Goal: Task Accomplishment & Management: Complete application form

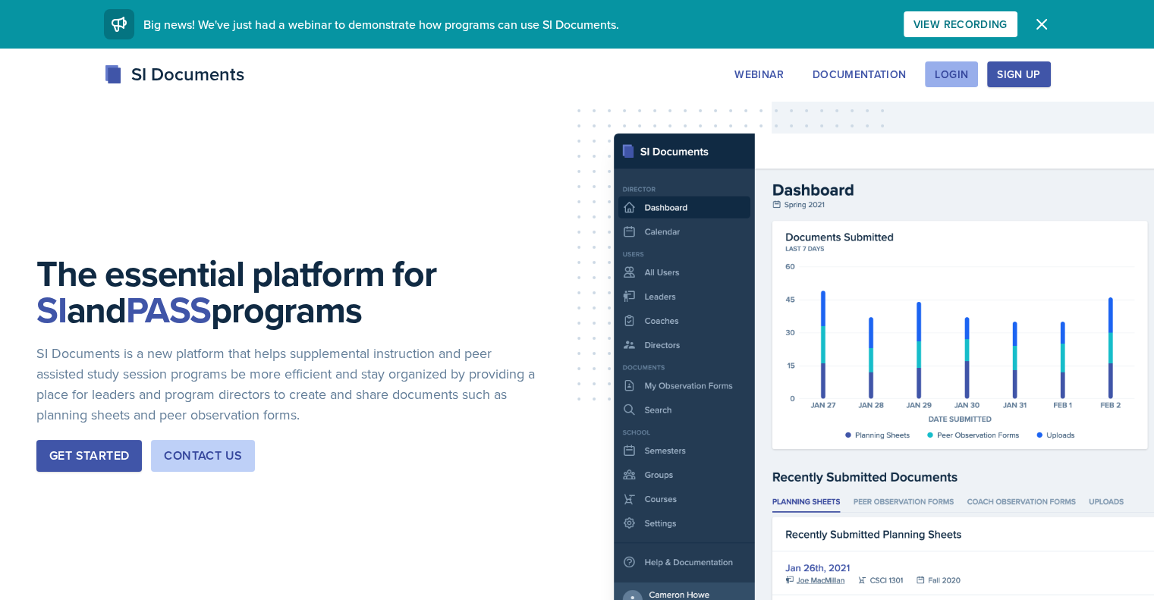
click at [978, 81] on button "Login" at bounding box center [951, 74] width 53 height 26
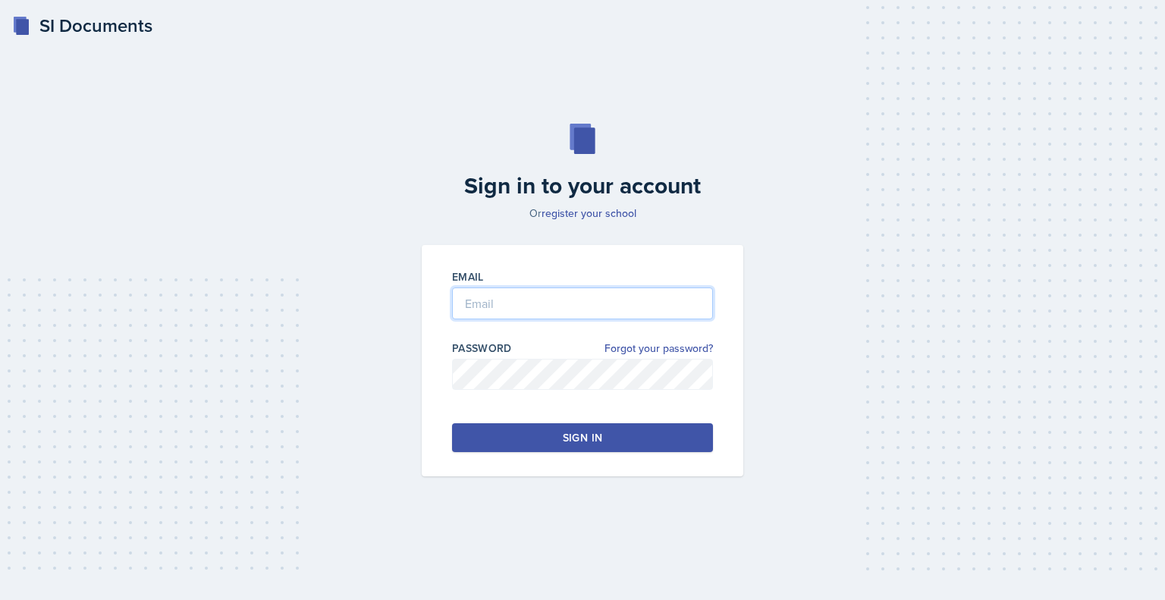
click at [627, 297] on input "email" at bounding box center [582, 304] width 261 height 32
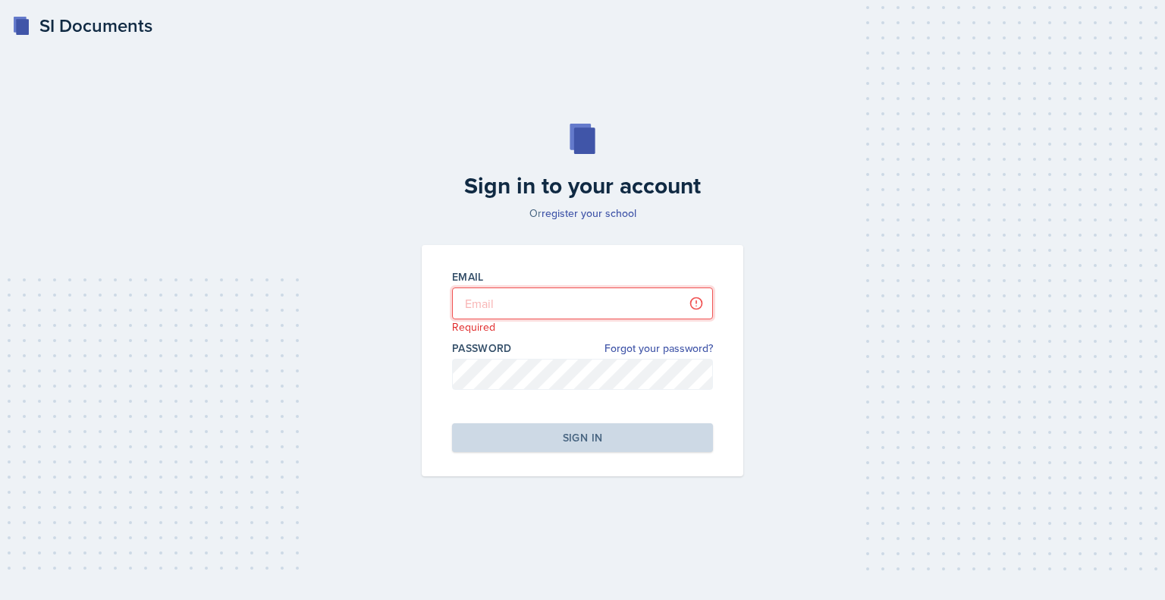
type input "[EMAIL_ADDRESS][DOMAIN_NAME]"
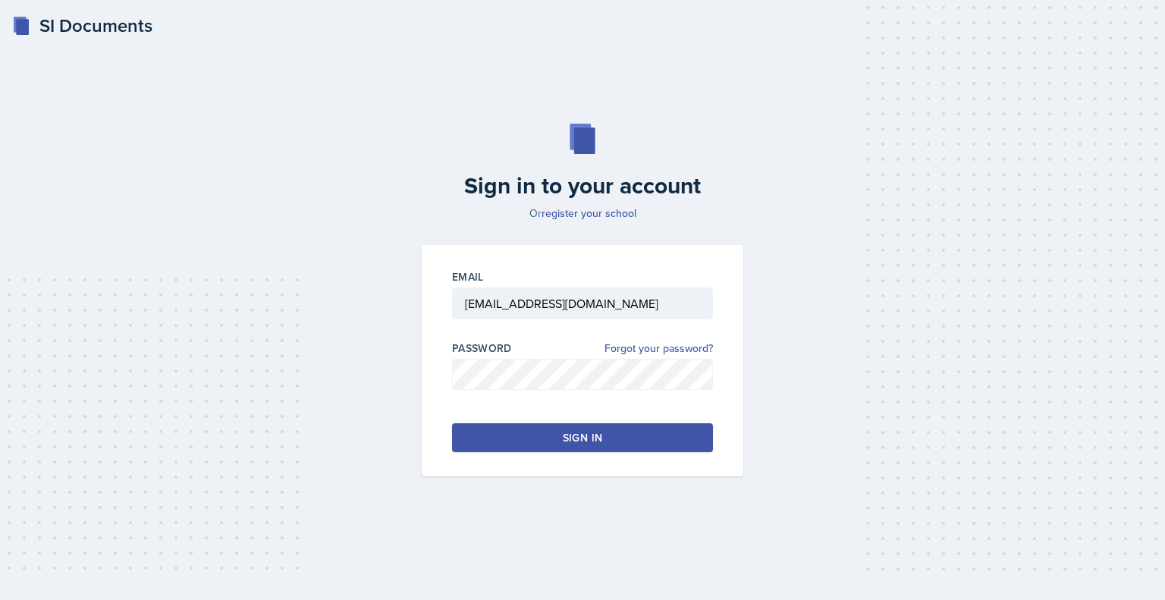
click at [611, 430] on button "Sign in" at bounding box center [582, 437] width 261 height 29
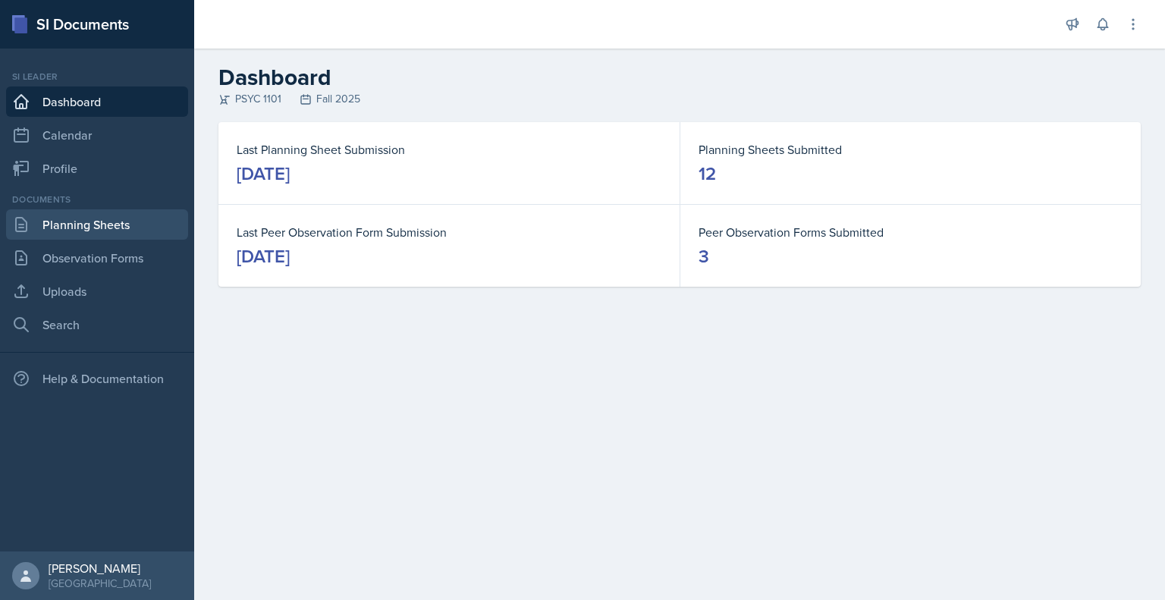
click at [110, 228] on link "Planning Sheets" at bounding box center [97, 224] width 182 height 30
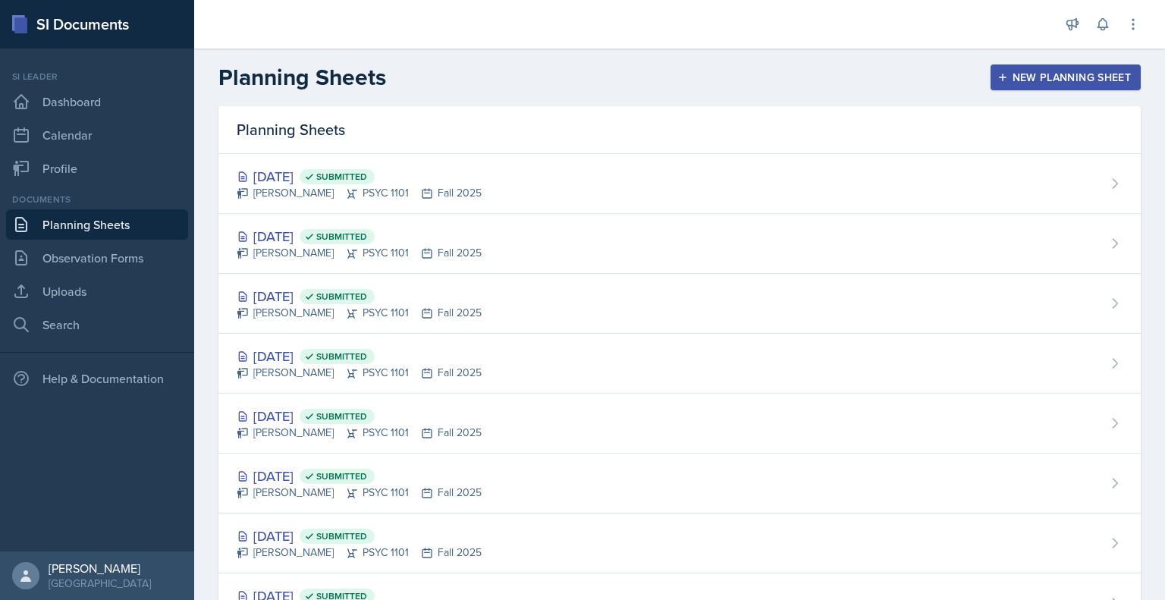
click at [1001, 75] on div "New Planning Sheet" at bounding box center [1066, 77] width 131 height 12
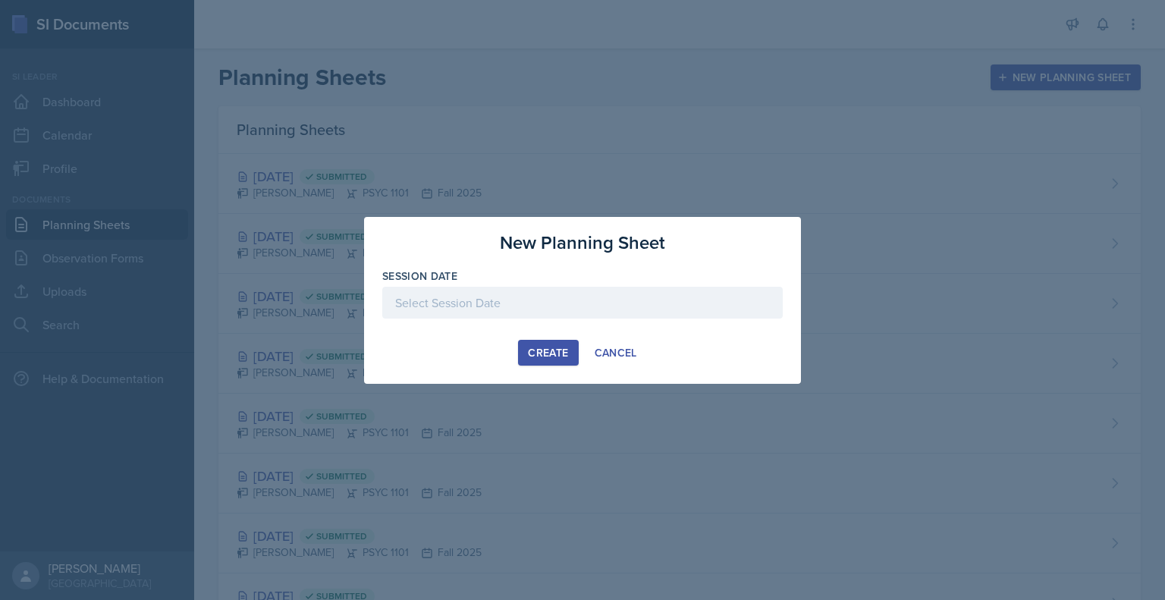
click at [595, 295] on div at bounding box center [582, 303] width 401 height 32
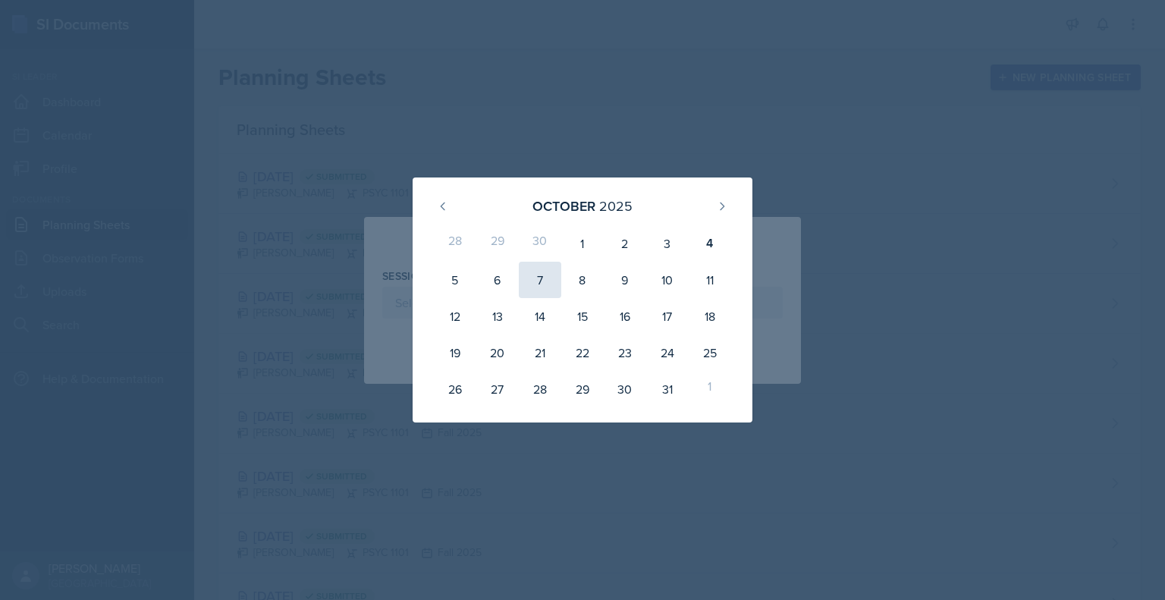
click at [537, 282] on div "7" at bounding box center [540, 280] width 42 height 36
type input "[DATE]"
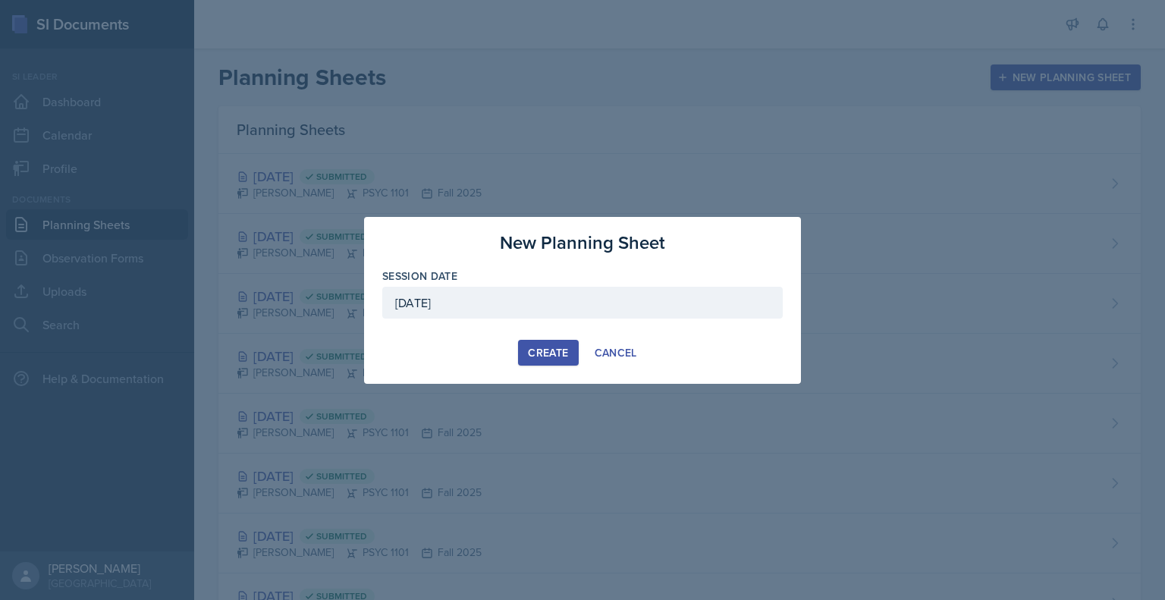
click at [541, 357] on div "Create" at bounding box center [548, 353] width 40 height 12
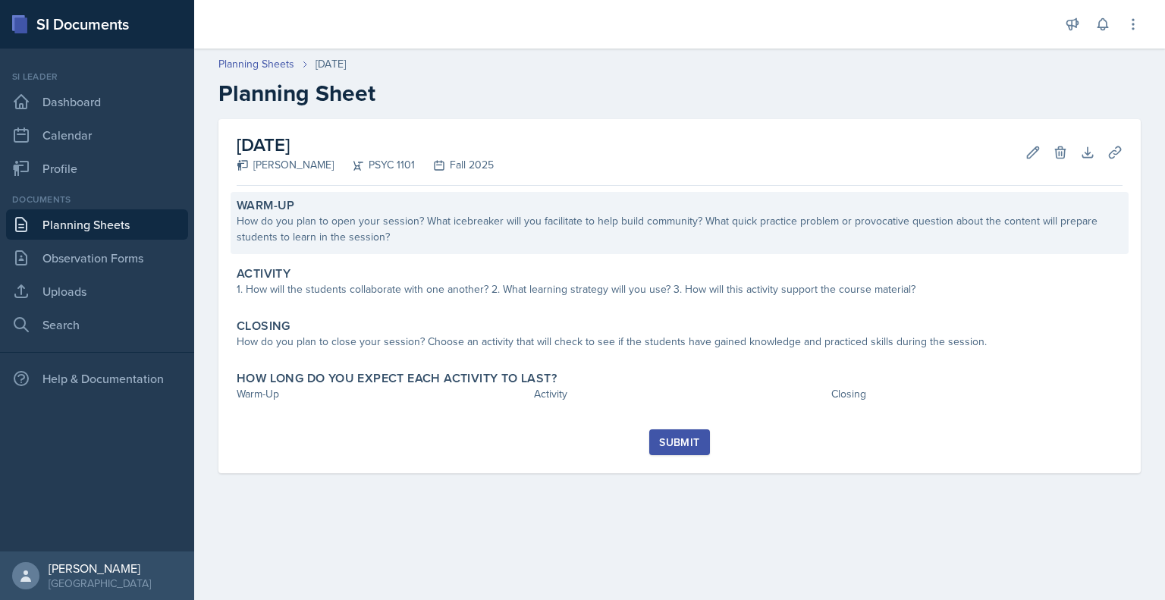
click at [622, 248] on div "Warm-Up How do you plan to open your session? What icebreaker will you facilita…" at bounding box center [680, 223] width 898 height 62
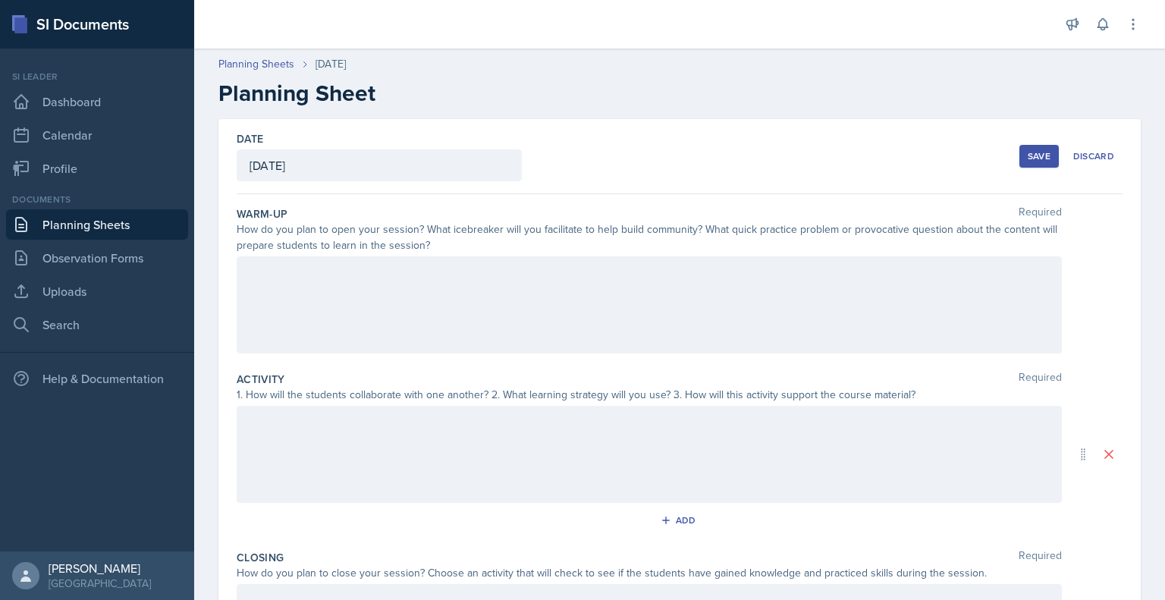
click at [537, 318] on div at bounding box center [650, 304] width 826 height 97
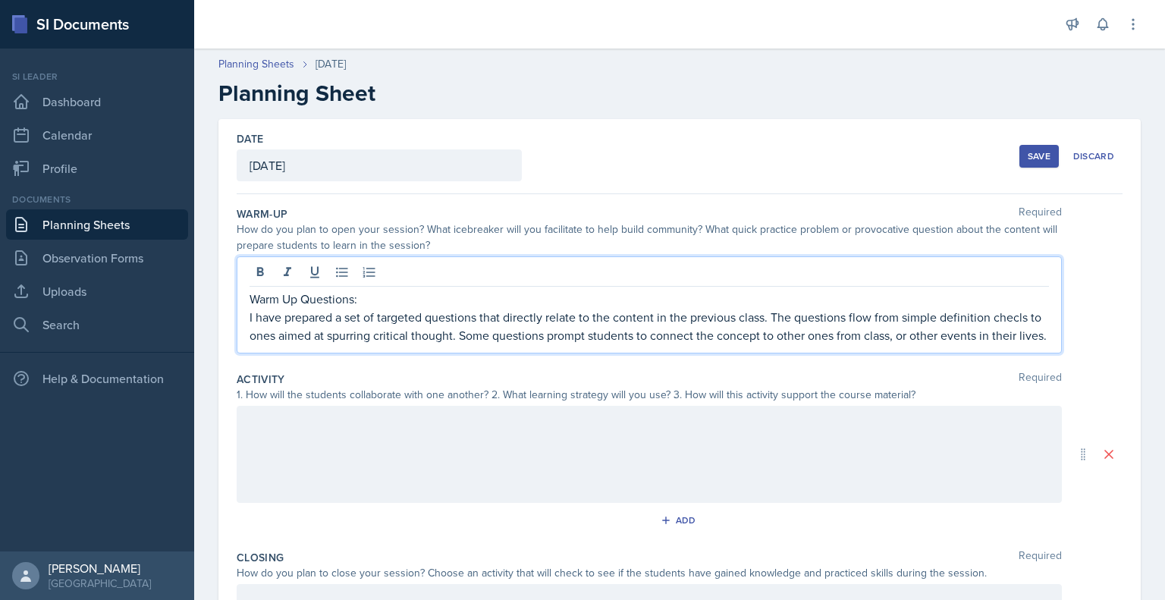
click at [1027, 316] on p "I have prepared a set of targeted questions that directly relate to the content…" at bounding box center [650, 326] width 800 height 36
click at [1023, 316] on p "I have prepared a set of targeted questions that directly relate to the content…" at bounding box center [650, 326] width 800 height 36
click at [1023, 315] on p "I have prepared a set of targeted questions that directly relate to the content…" at bounding box center [650, 326] width 800 height 36
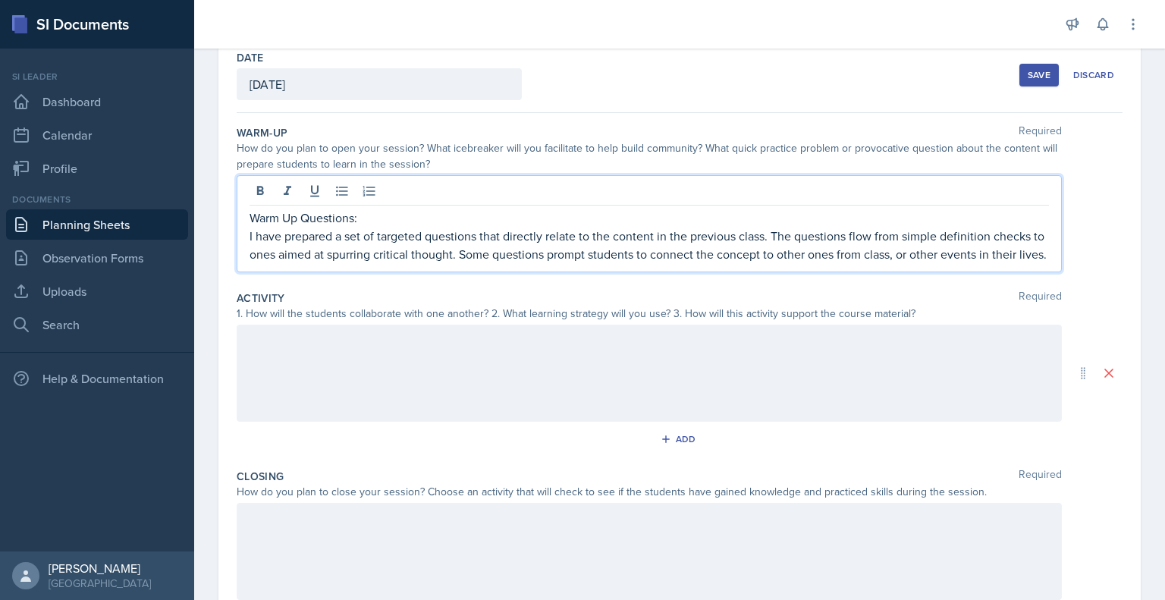
click at [516, 350] on p at bounding box center [650, 341] width 800 height 18
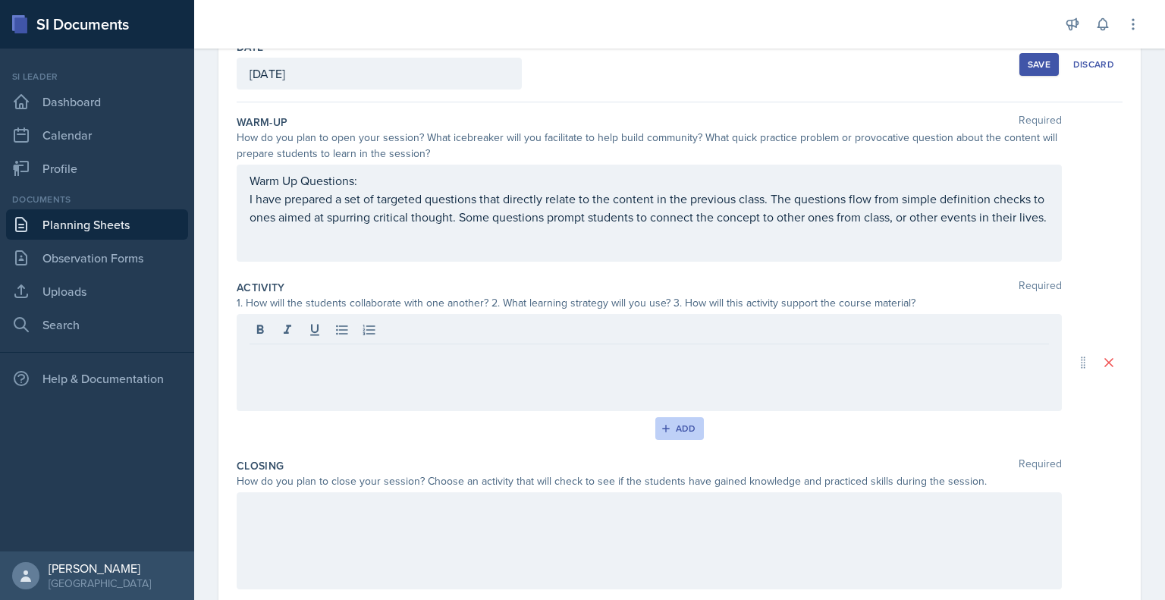
click at [689, 429] on div "Add" at bounding box center [680, 429] width 33 height 12
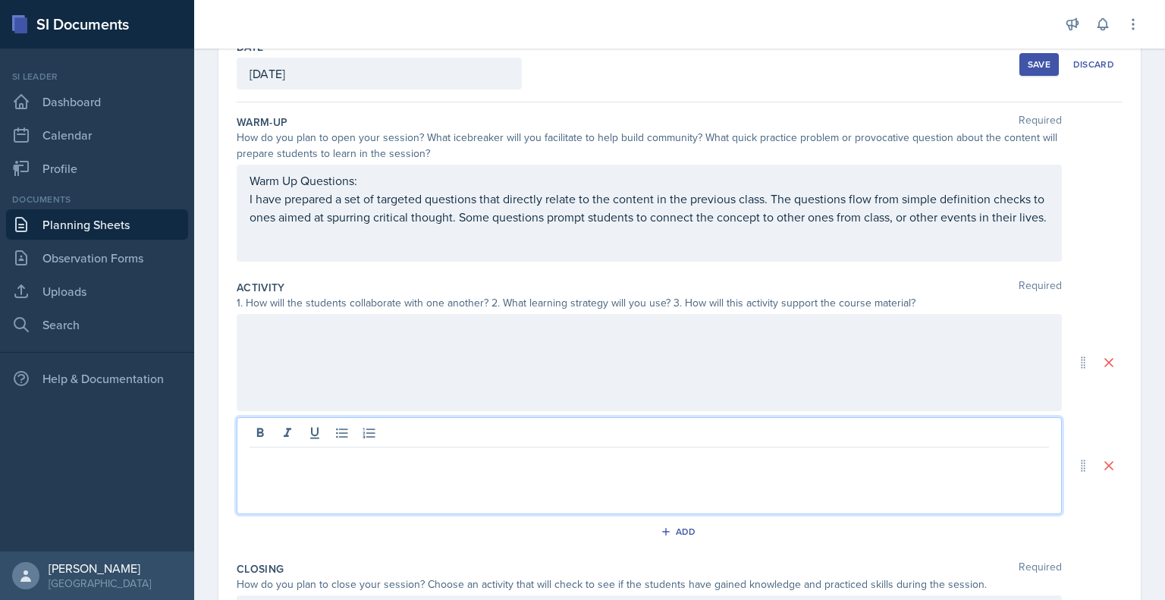
click at [542, 438] on div at bounding box center [650, 465] width 826 height 97
click at [373, 333] on div at bounding box center [650, 362] width 826 height 97
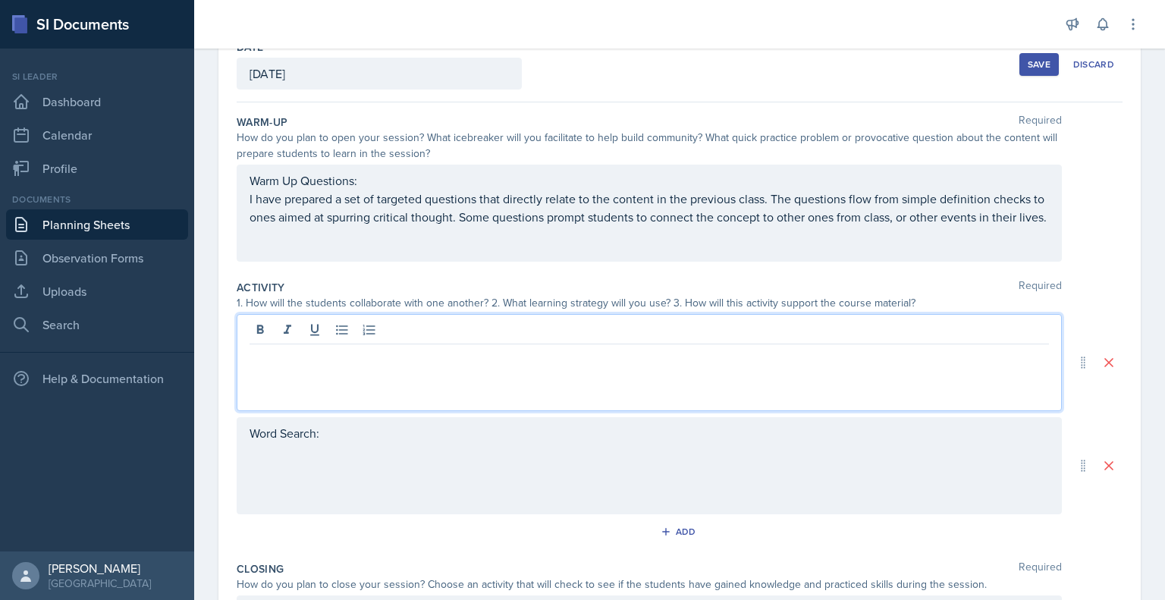
click at [326, 351] on p at bounding box center [650, 357] width 800 height 18
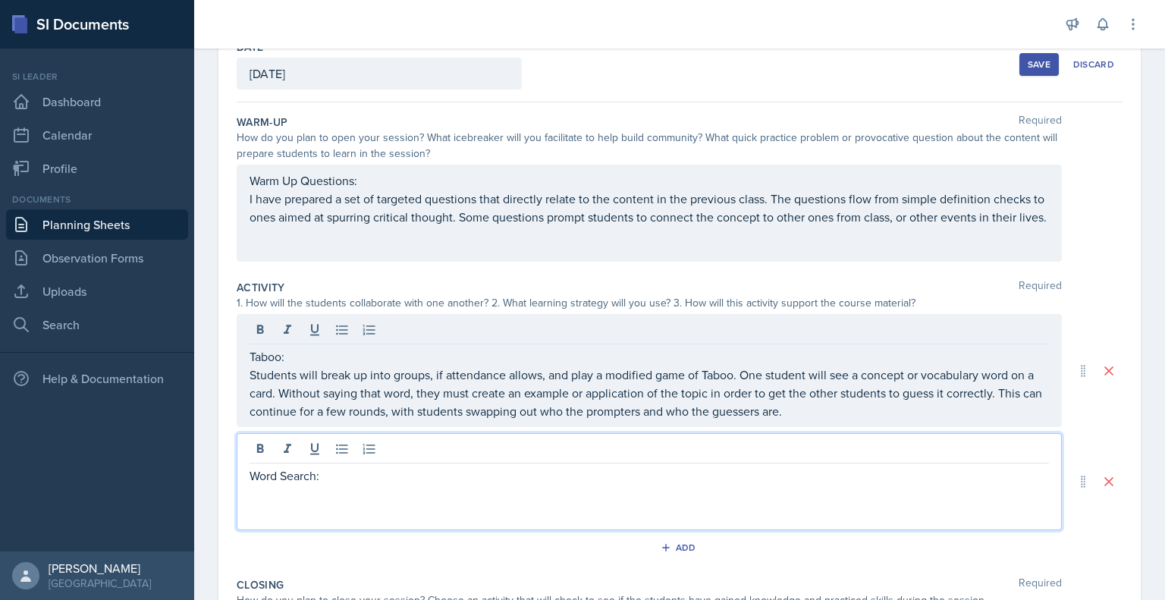
click at [296, 448] on div "Word Search:" at bounding box center [650, 481] width 826 height 97
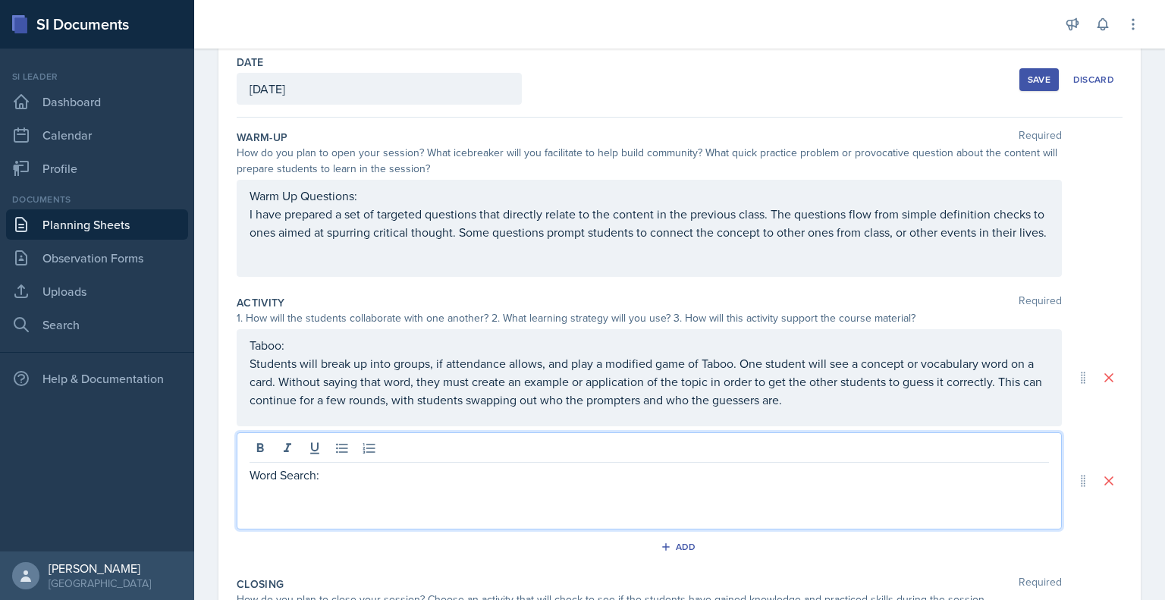
click at [316, 478] on p "Word Search:" at bounding box center [650, 475] width 800 height 18
click at [328, 494] on p at bounding box center [650, 493] width 800 height 18
click at [319, 492] on p "I will utilize a reviously created Word Search" at bounding box center [650, 493] width 800 height 18
drag, startPoint x: 308, startPoint y: 492, endPoint x: 231, endPoint y: 492, distance: 77.4
click at [231, 492] on div "Date [DATE] [DATE] 28 29 30 1 2 3 4 5 6 7 8 9 10 11 12 13 14 15 16 17 18 19 20 …" at bounding box center [680, 429] width 923 height 774
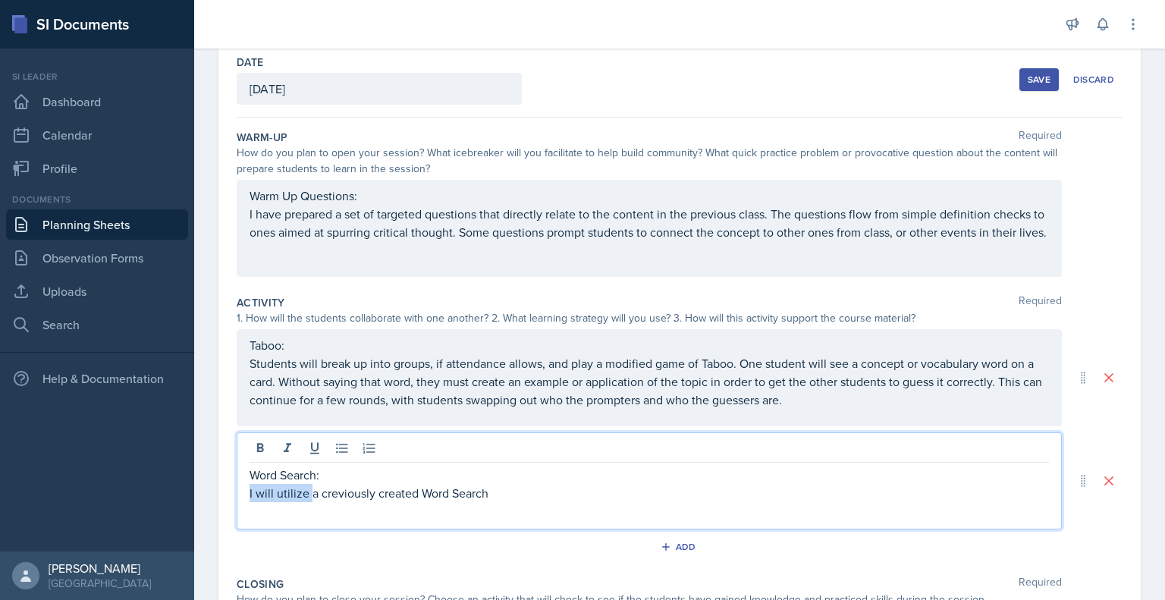
scroll to position [50, 0]
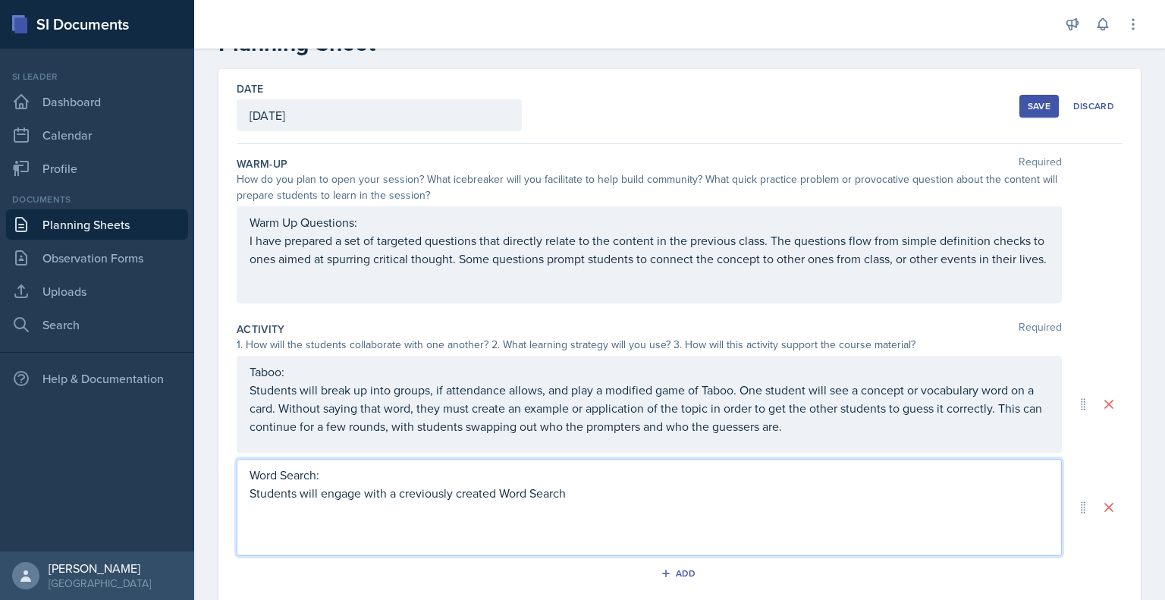
click at [409, 492] on p "Students will engage with a creviously created Word Search" at bounding box center [650, 493] width 800 height 18
click at [601, 489] on p "Students will engage with a Previously created Word Search" at bounding box center [650, 493] width 800 height 18
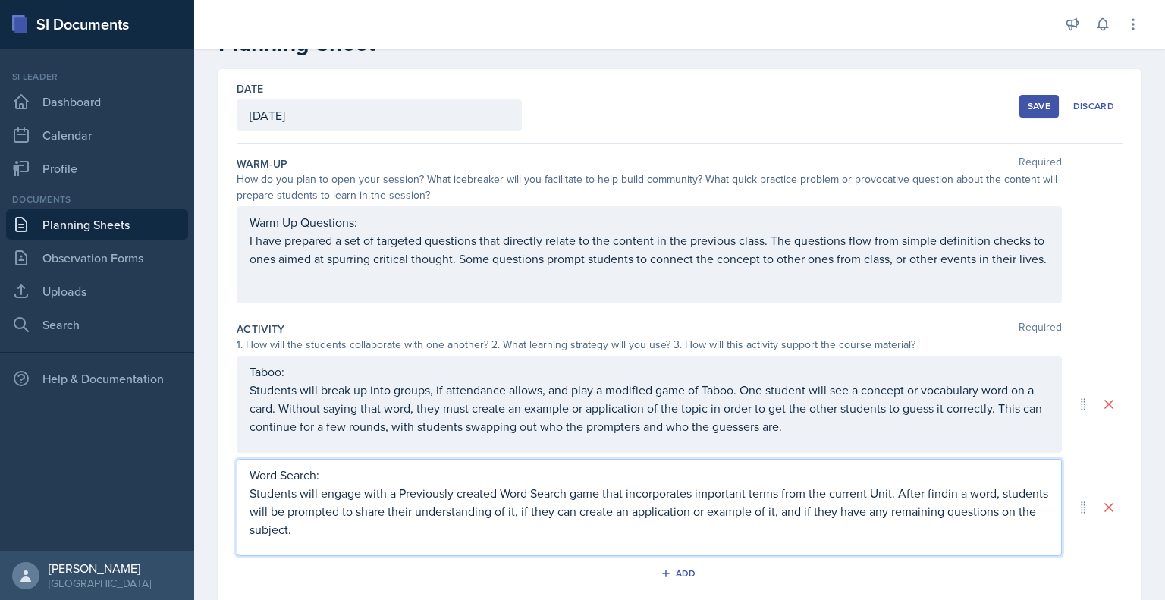
click at [957, 497] on p "Students will engage with a Previously created Word Search game that incorporat…" at bounding box center [650, 511] width 800 height 55
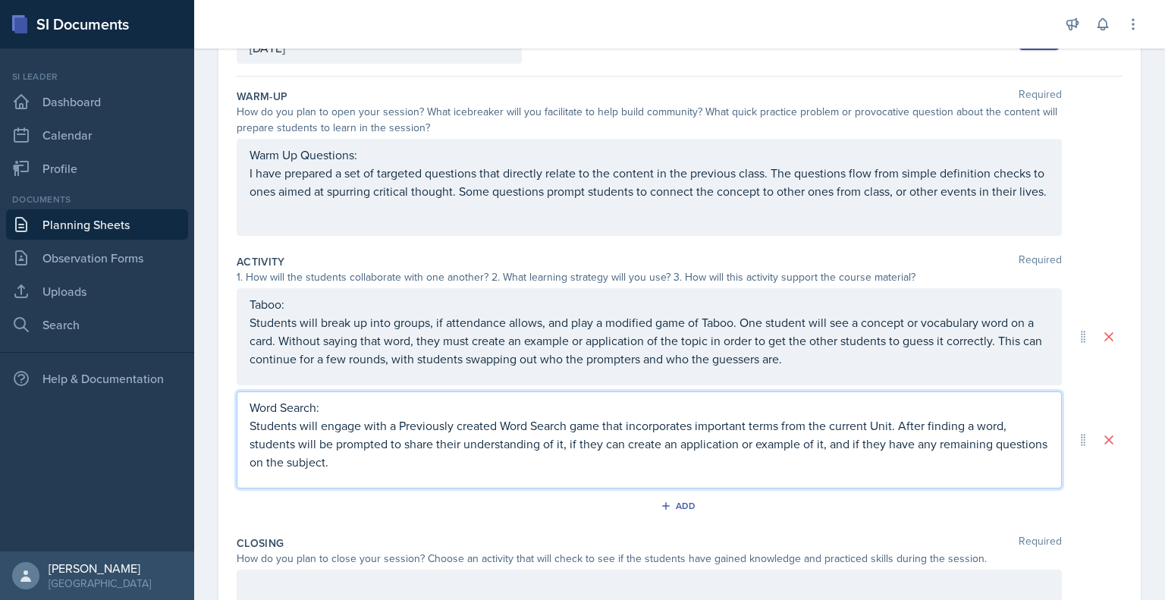
scroll to position [118, 0]
click at [704, 470] on p "Students will engage with a Previously created Word Search game that incorporat…" at bounding box center [650, 443] width 800 height 55
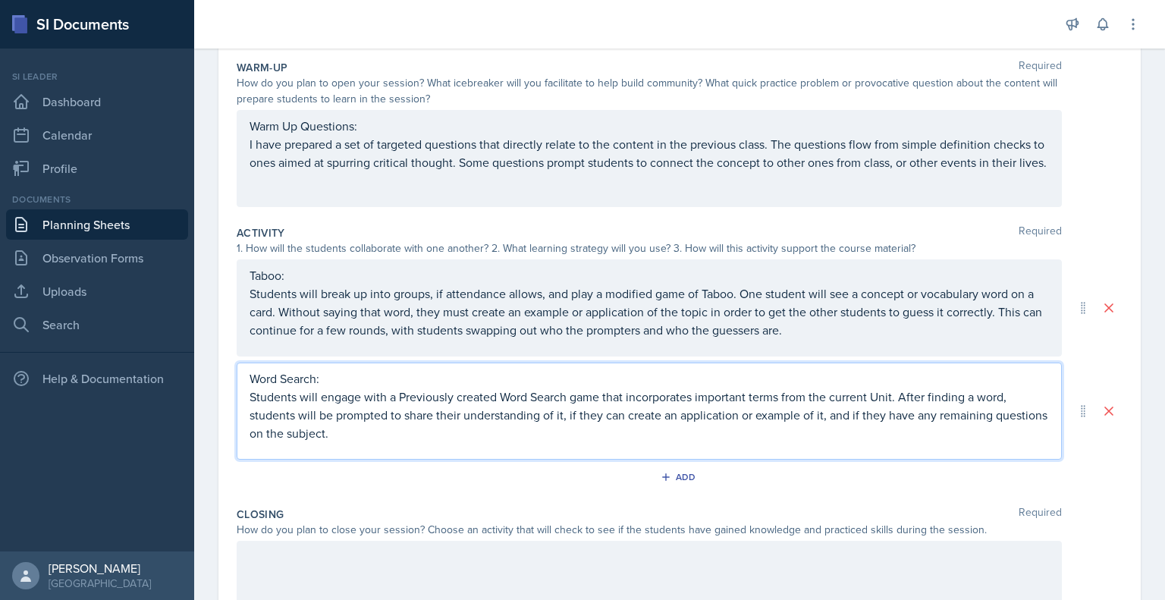
scroll to position [147, 0]
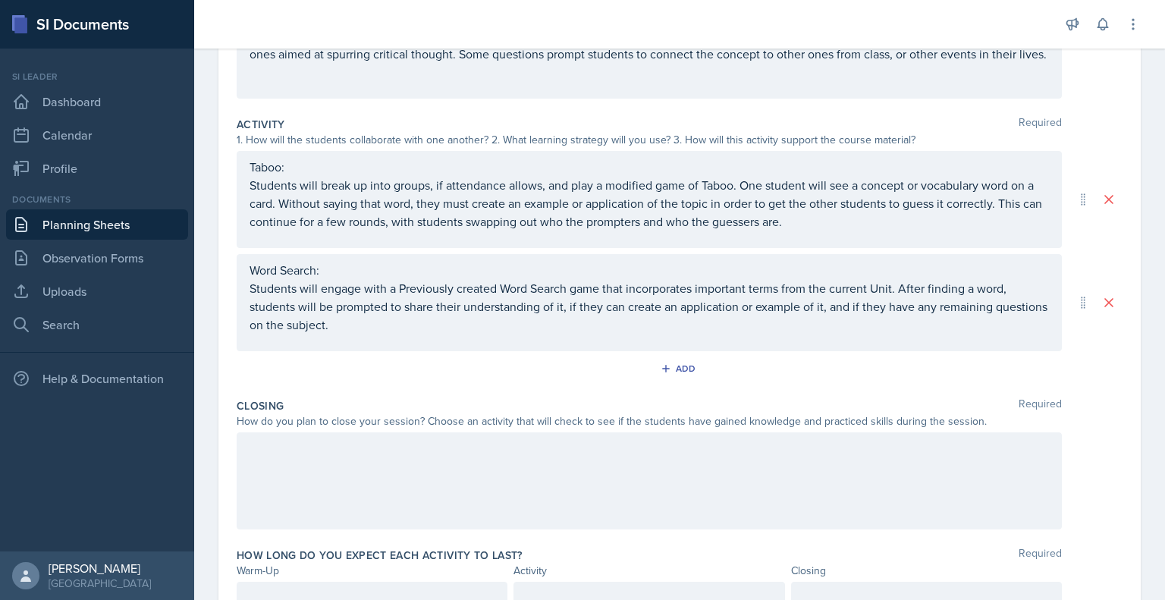
click at [555, 473] on div at bounding box center [650, 481] width 826 height 97
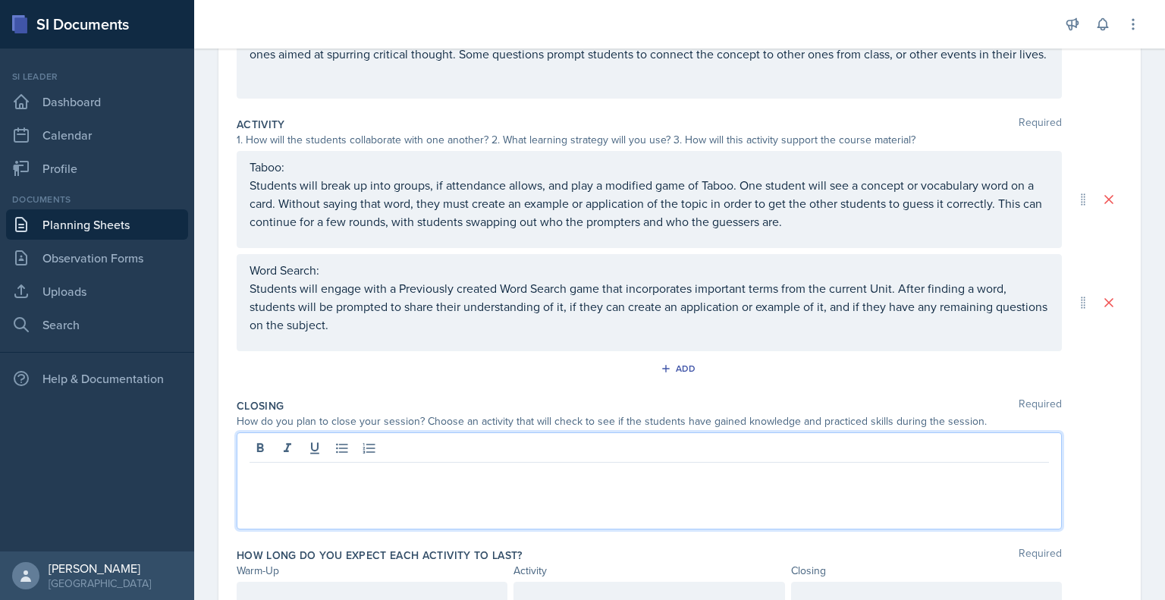
scroll to position [282, 0]
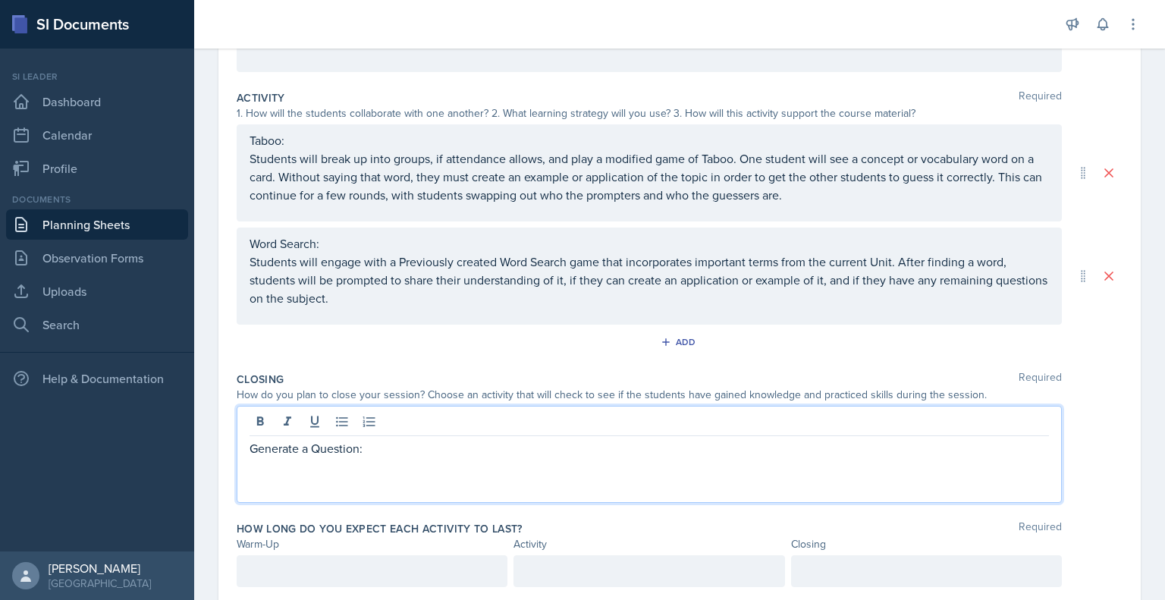
click at [364, 476] on div "Generate a Question:" at bounding box center [650, 454] width 826 height 97
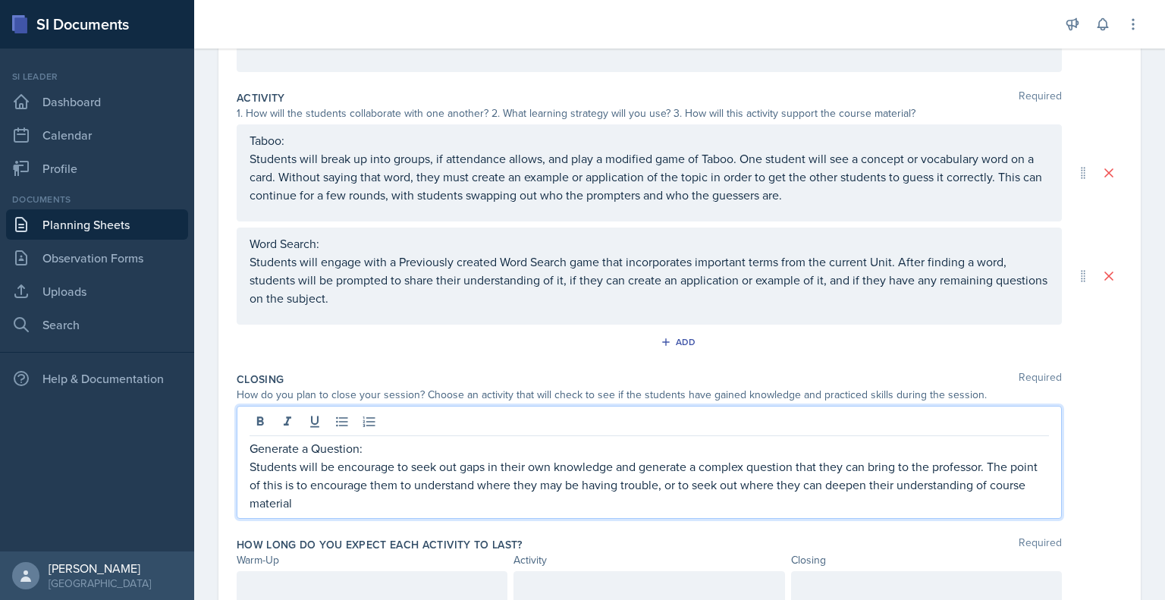
click at [1021, 487] on p "Students will be encourage to seek out gaps in their own knowledge and generate…" at bounding box center [650, 485] width 800 height 55
click at [775, 503] on p "Students will be encourage to seek out gaps in their own knowledge and generate…" at bounding box center [650, 485] width 800 height 55
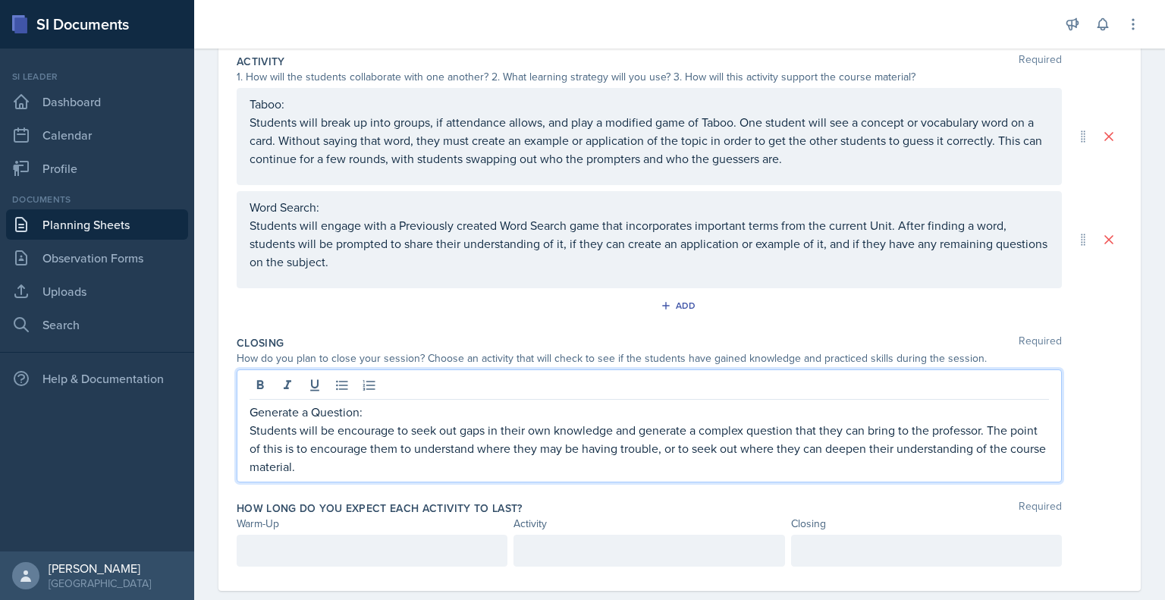
scroll to position [319, 0]
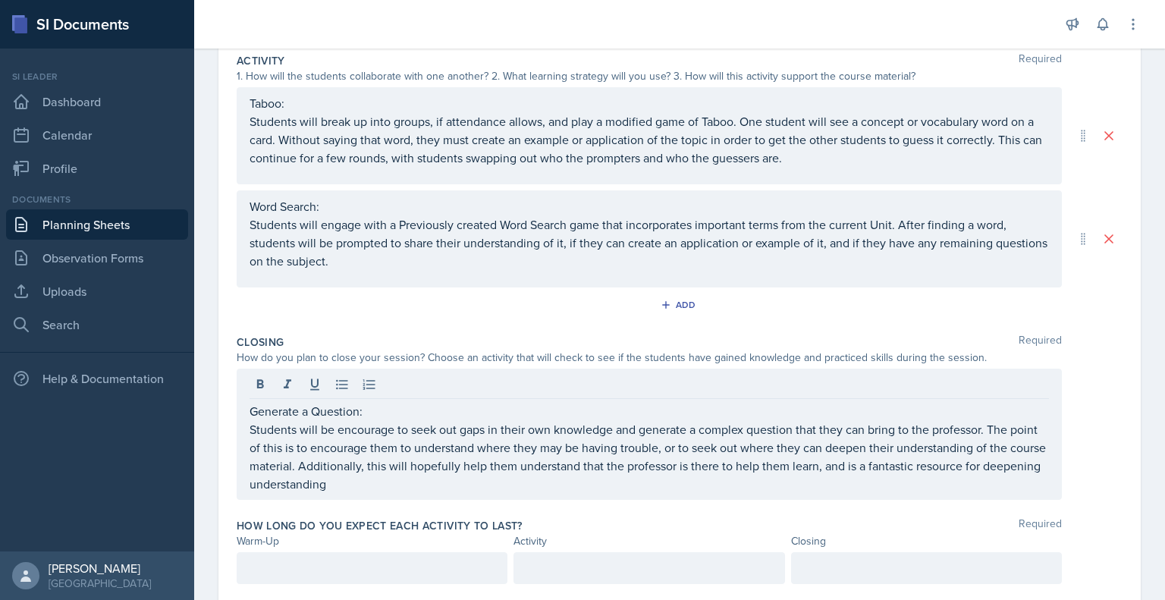
click at [646, 288] on div "Activity Required 1. How will the students collaborate with one another? 2. Wha…" at bounding box center [680, 188] width 886 height 282
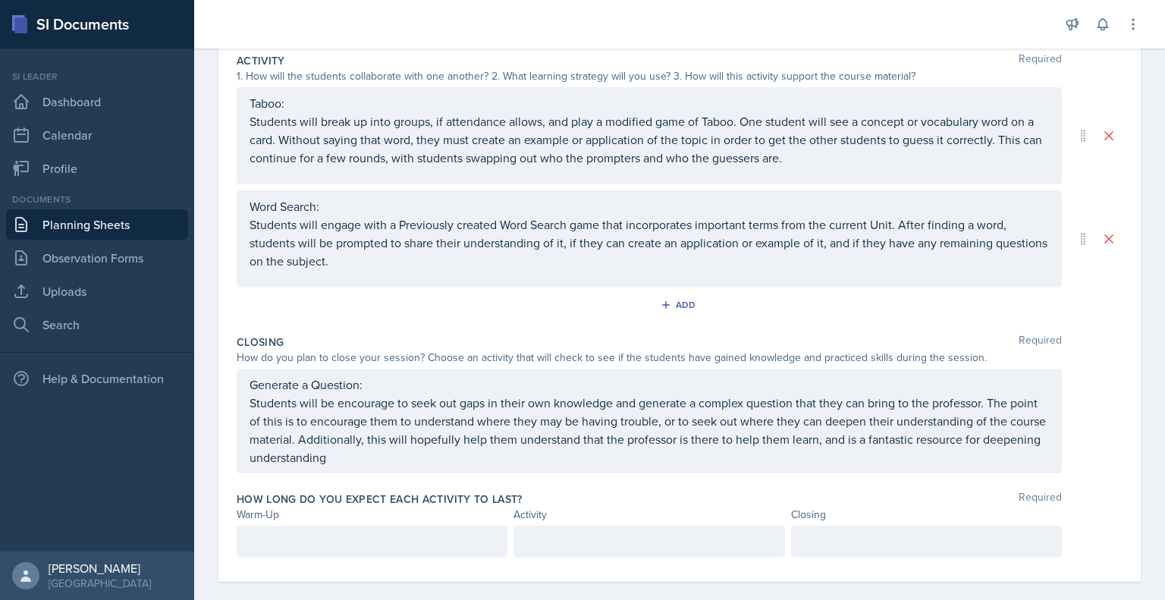
click at [508, 457] on p "Students will be encourage to seek out gaps in their own knowledge and generate…" at bounding box center [650, 430] width 800 height 73
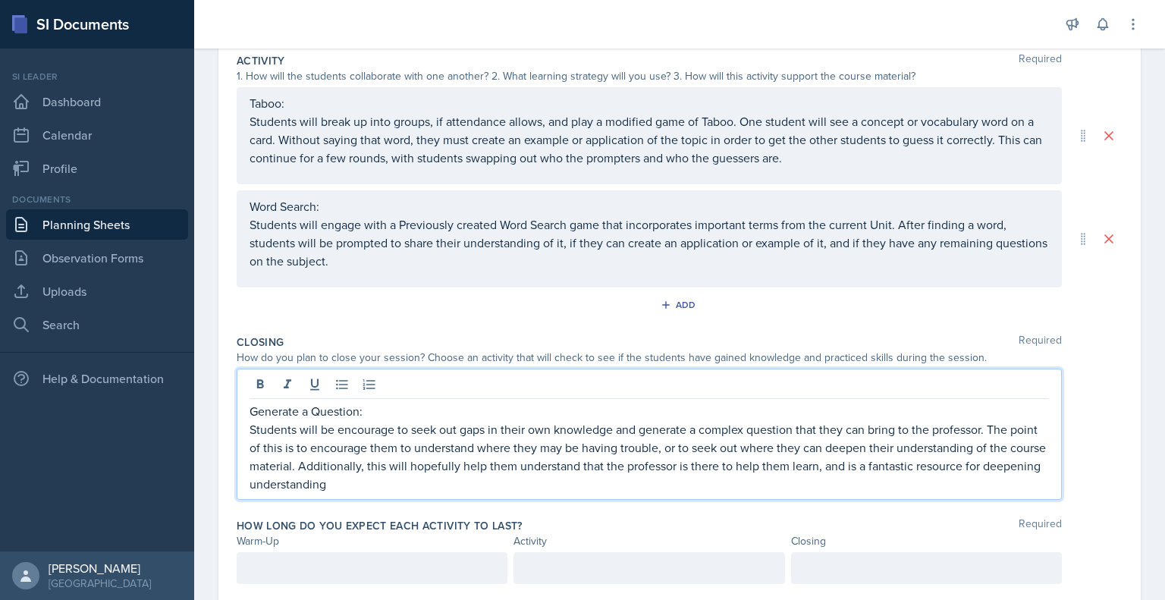
click at [438, 477] on p "Students will be encourage to seek out gaps in their own knowledge and generate…" at bounding box center [650, 456] width 800 height 73
click at [356, 564] on div at bounding box center [372, 568] width 271 height 32
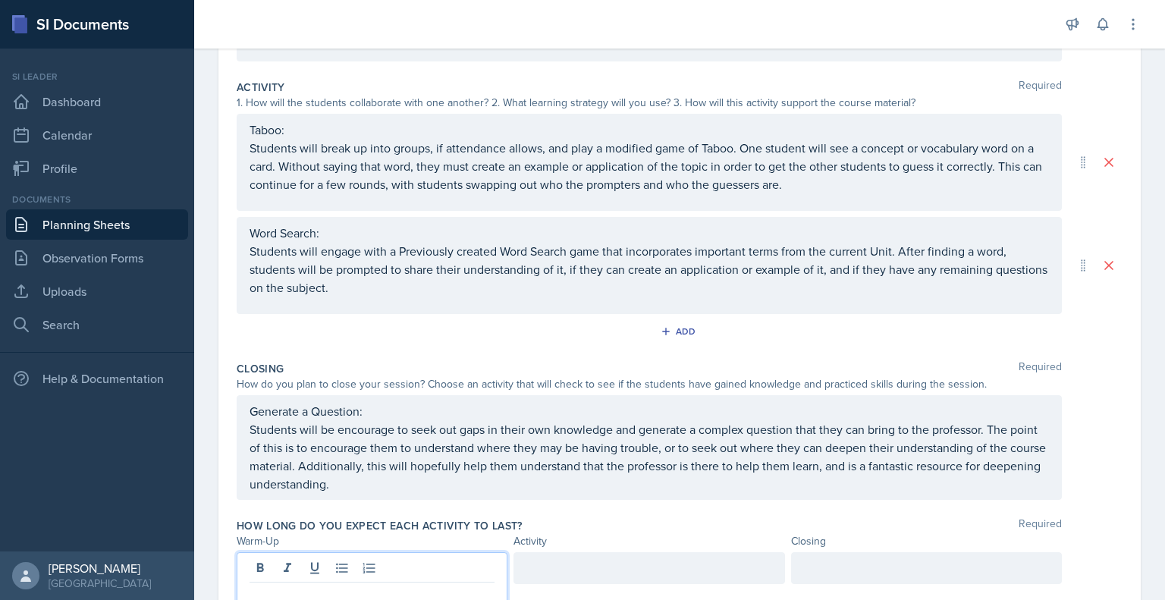
scroll to position [297, 0]
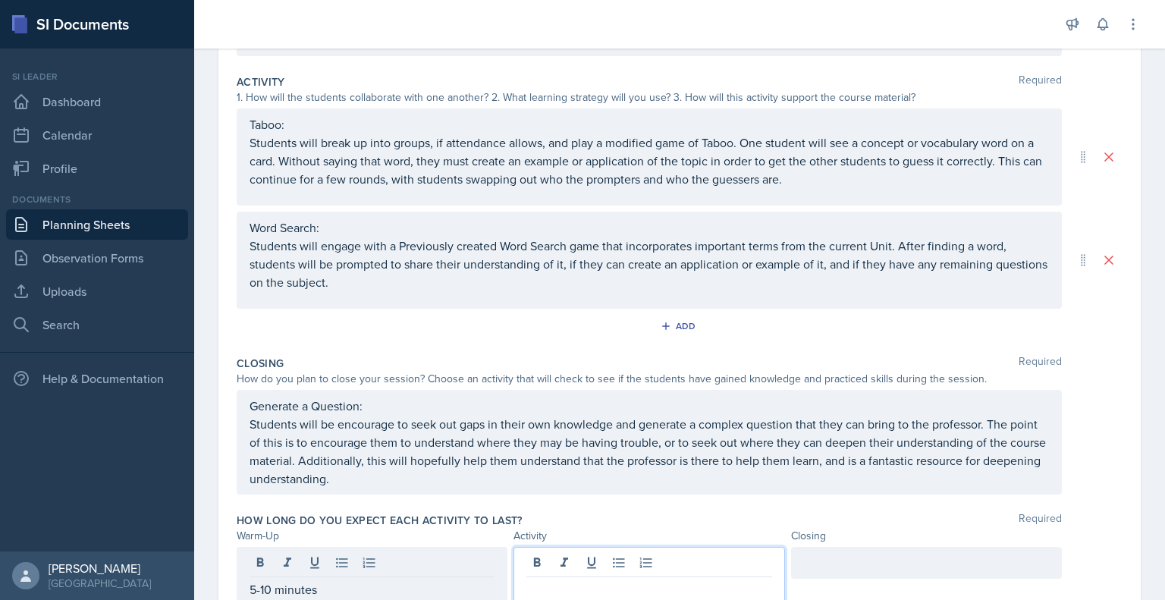
click at [558, 557] on div at bounding box center [649, 576] width 271 height 58
click at [552, 588] on p "40-50 minutes" at bounding box center [649, 589] width 245 height 18
click at [527, 586] on p "40-45 minutes" at bounding box center [649, 589] width 245 height 18
click at [558, 588] on p "35-45 minutes" at bounding box center [649, 589] width 245 height 18
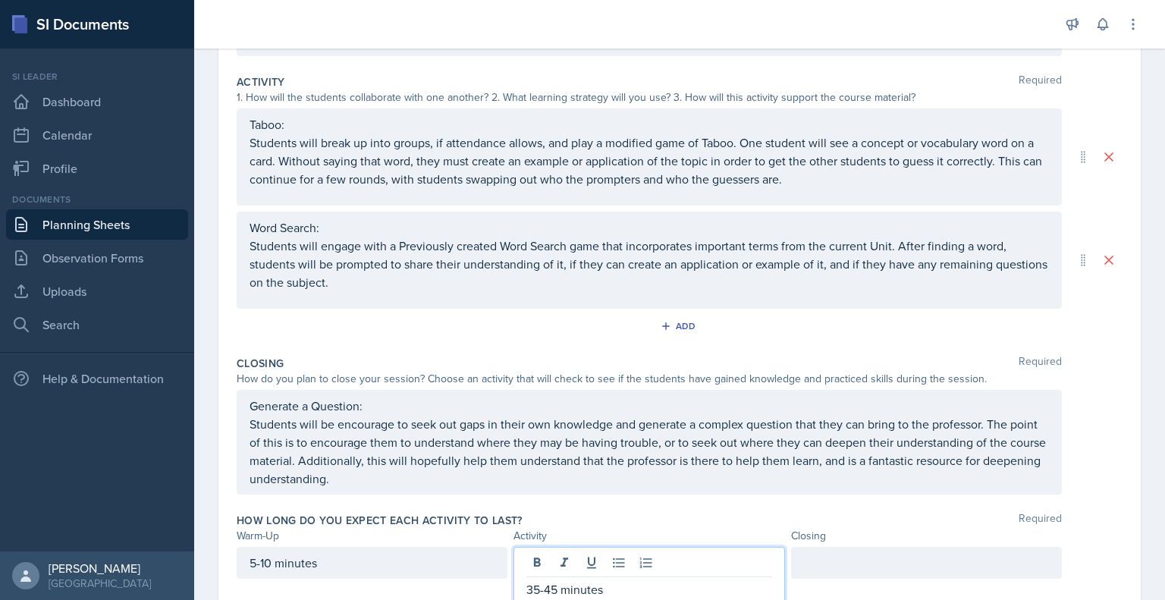
click at [823, 564] on div at bounding box center [926, 563] width 271 height 32
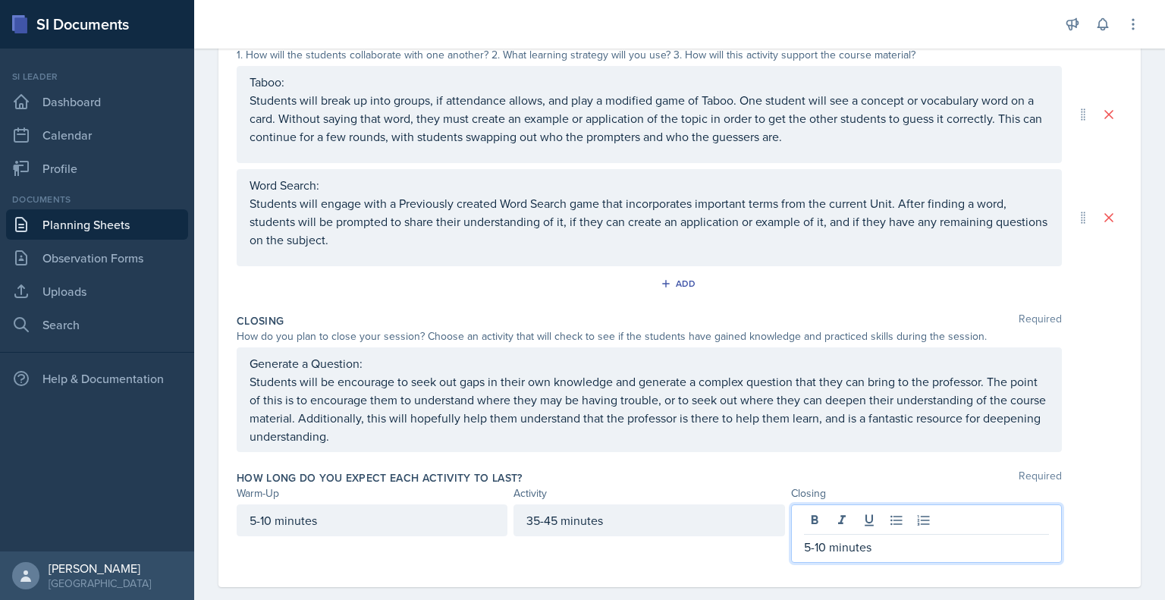
scroll to position [342, 0]
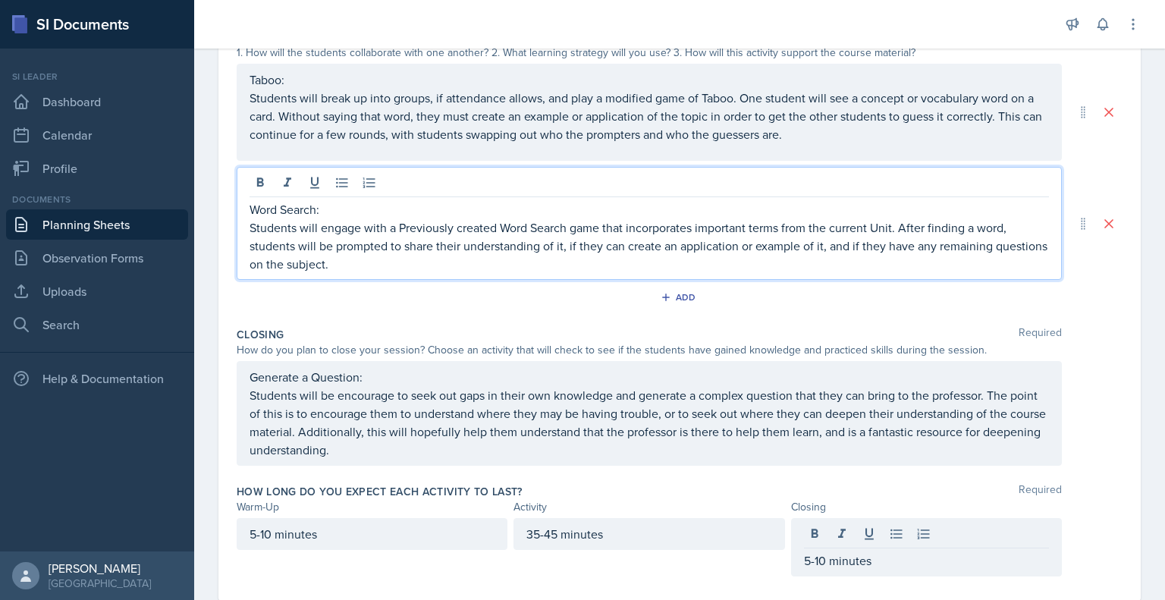
click at [376, 219] on p "Students will engage with a Previously created Word Search game that incorporat…" at bounding box center [650, 246] width 800 height 55
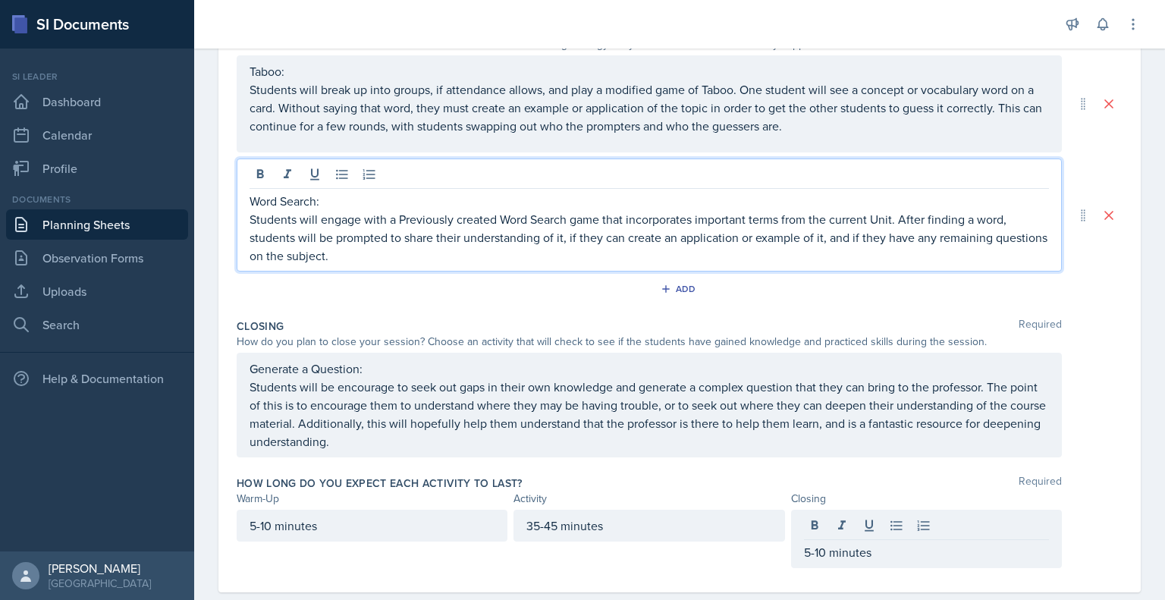
click at [376, 198] on p "Word Search:" at bounding box center [650, 201] width 800 height 18
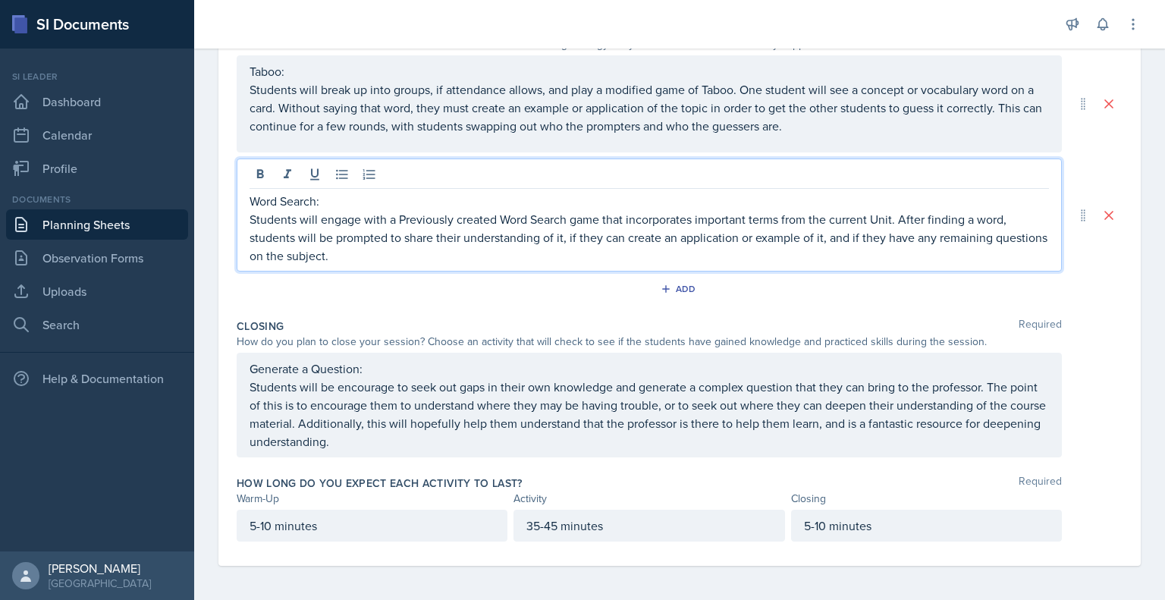
click at [376, 221] on p "Students will engage with a Previously created Word Search game that incorporat…" at bounding box center [650, 237] width 800 height 55
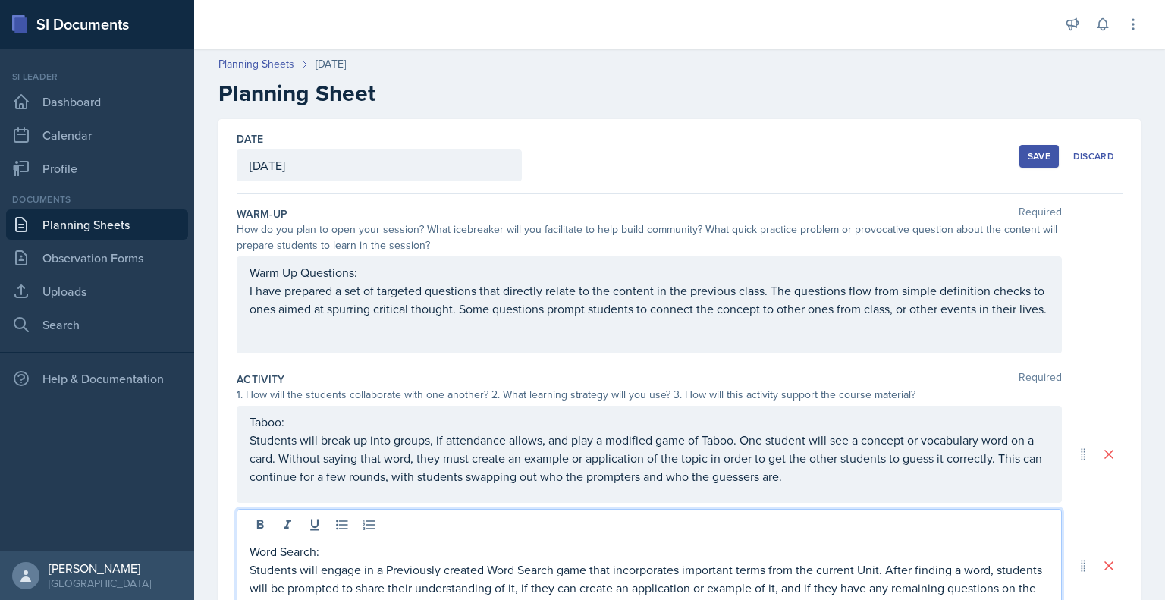
click at [1027, 148] on button "Save" at bounding box center [1039, 156] width 39 height 23
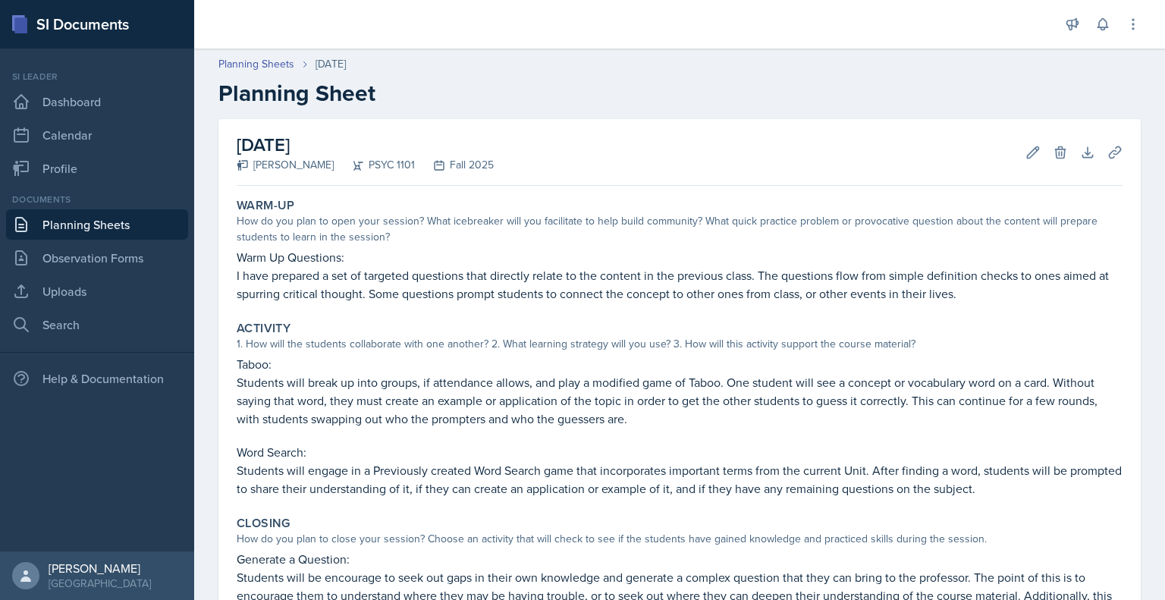
click at [69, 222] on link "Planning Sheets" at bounding box center [97, 224] width 182 height 30
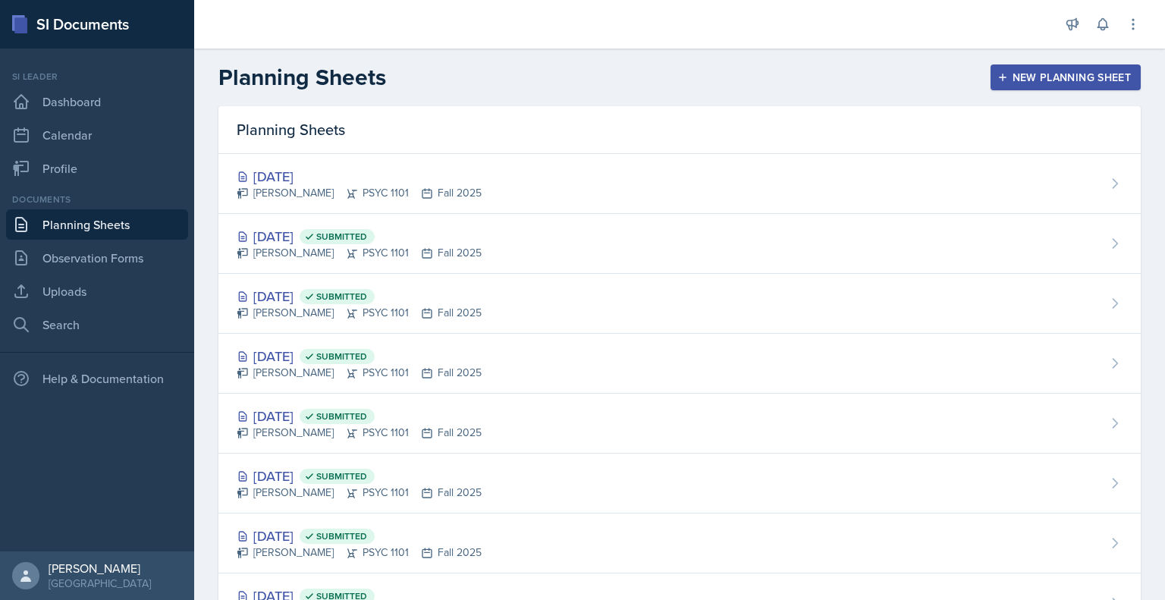
click at [1017, 81] on div "New Planning Sheet" at bounding box center [1066, 77] width 131 height 12
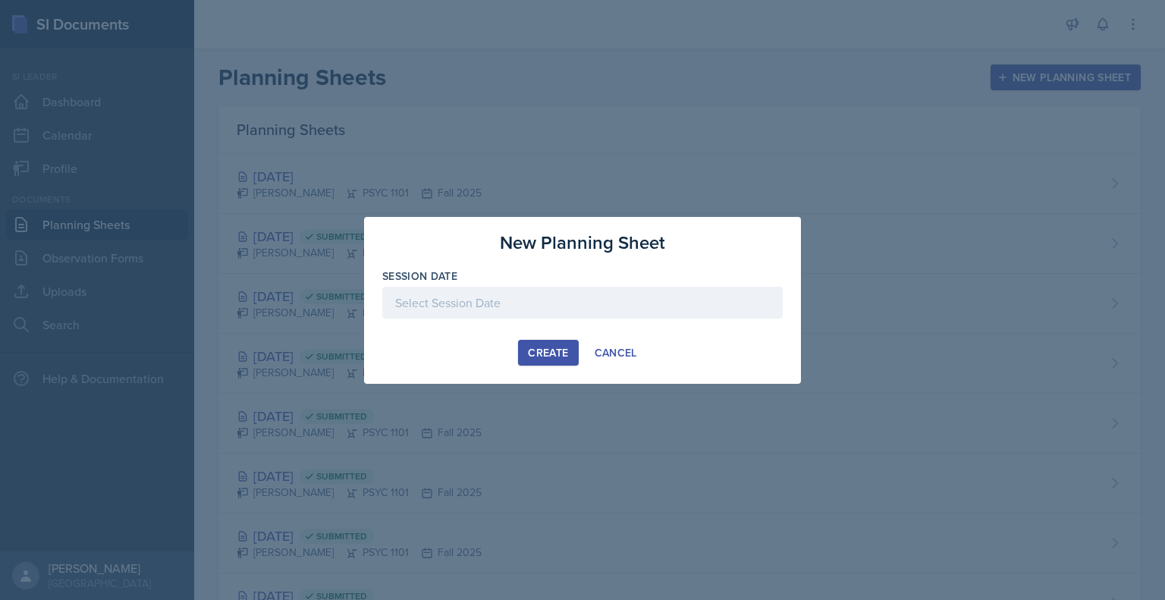
click at [600, 315] on div at bounding box center [582, 303] width 401 height 32
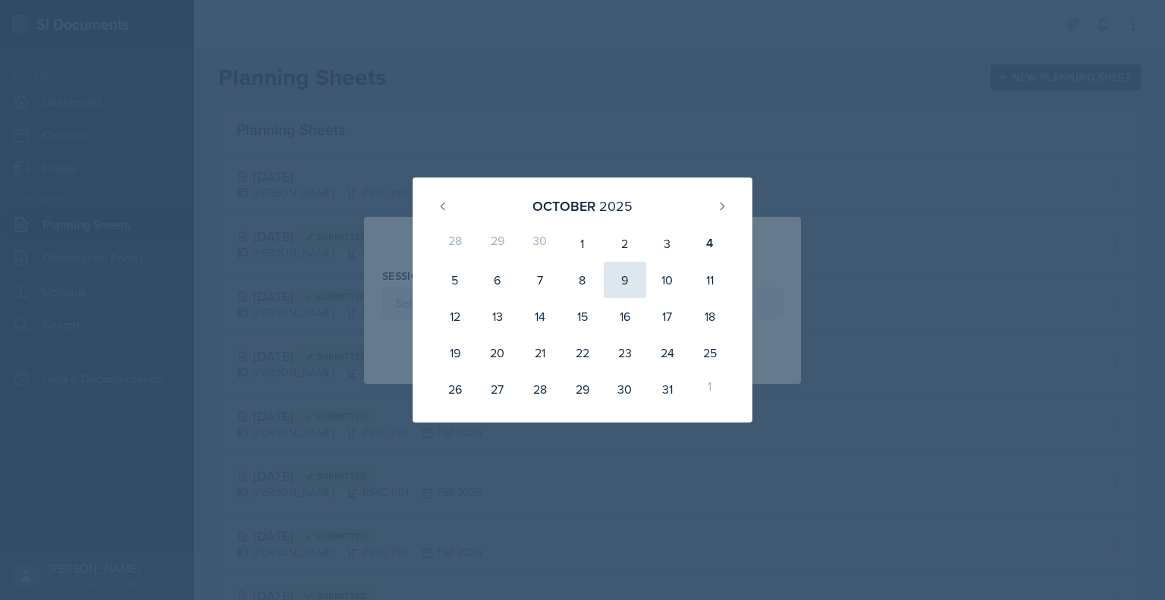
click at [626, 284] on div "9" at bounding box center [625, 280] width 42 height 36
type input "[DATE]"
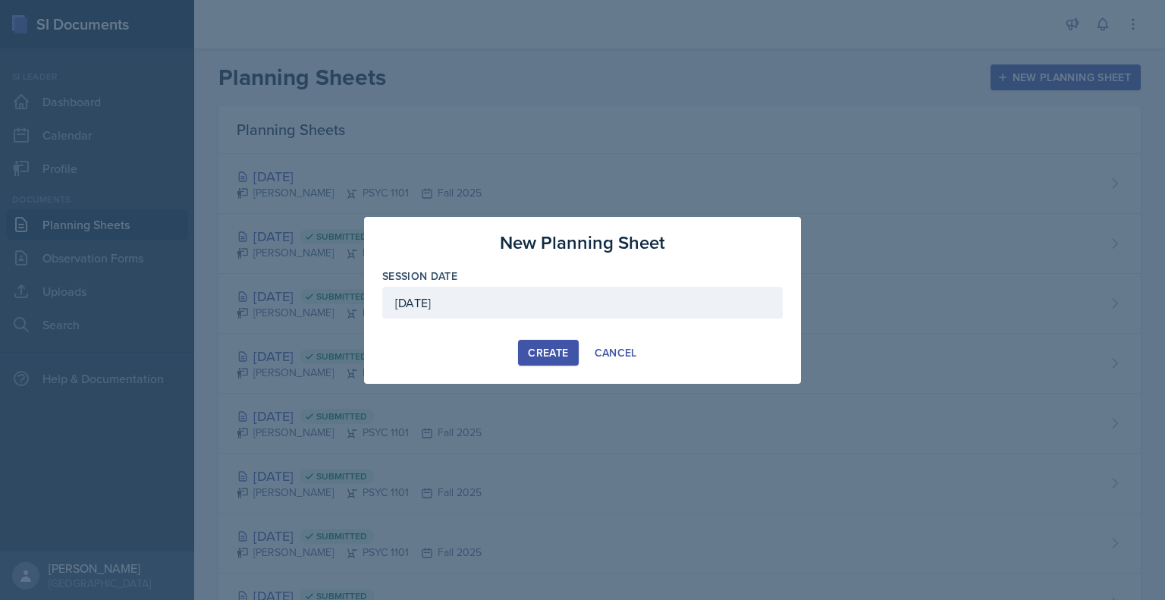
click at [537, 354] on div "Create" at bounding box center [548, 353] width 40 height 12
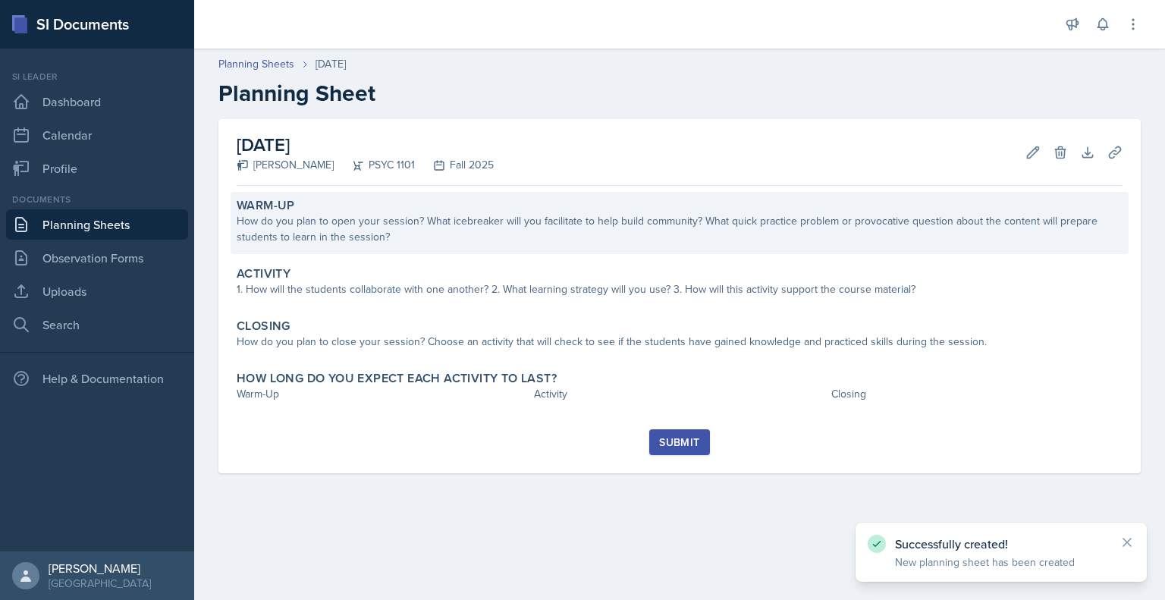
click at [432, 222] on div "How do you plan to open your session? What icebreaker will you facilitate to he…" at bounding box center [680, 229] width 886 height 32
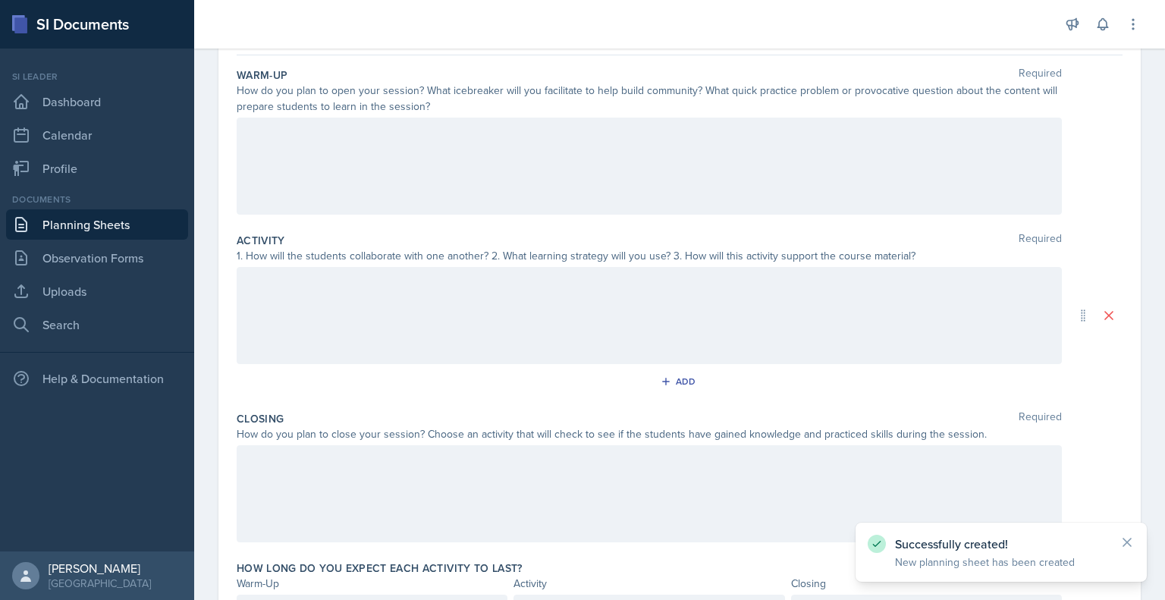
scroll to position [140, 0]
click at [470, 149] on div at bounding box center [650, 165] width 826 height 97
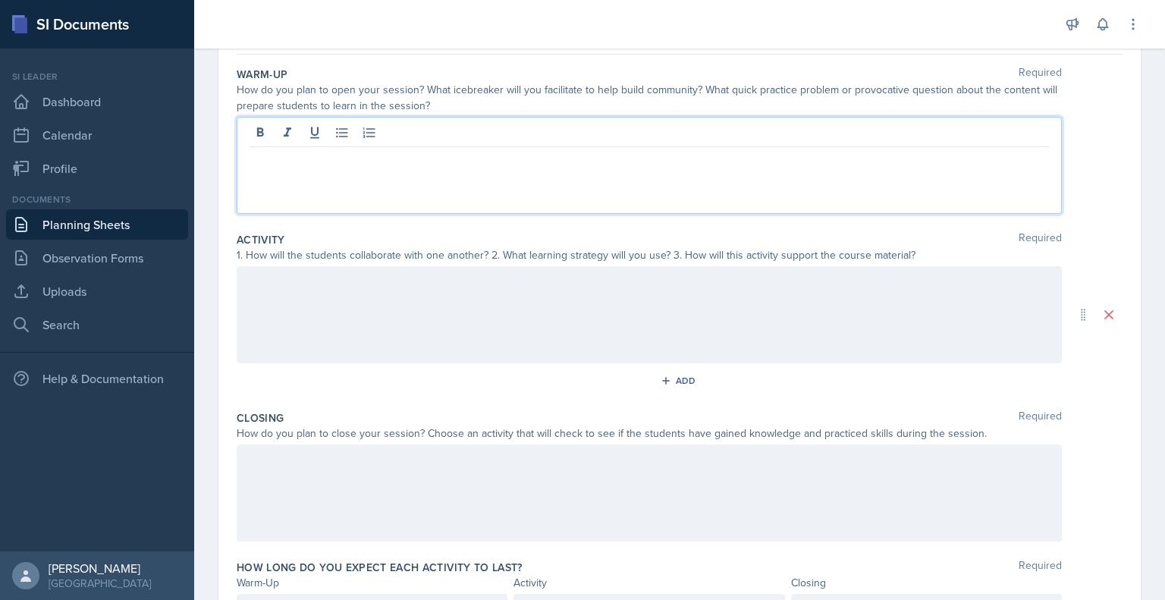
scroll to position [165, 0]
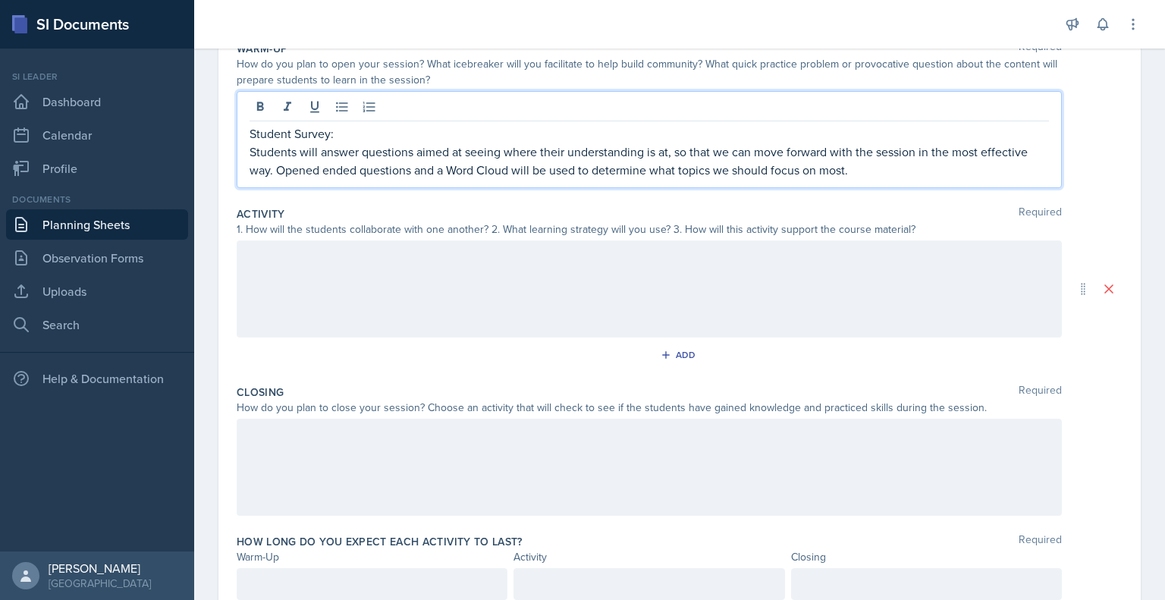
click at [671, 153] on p "Students will answer questions aimed at seeing where their understanding is at,…" at bounding box center [650, 161] width 800 height 36
click at [667, 156] on p "Students will answer questions aimed at seeing where their understanding is at,…" at bounding box center [650, 161] width 800 height 36
click at [670, 156] on p "Students will answer questions aimed at seeing where their understanding is at,…" at bounding box center [650, 161] width 800 height 36
click at [669, 156] on p "Students will answer questions aimed at seeing where their understanding is at,…" at bounding box center [650, 161] width 800 height 36
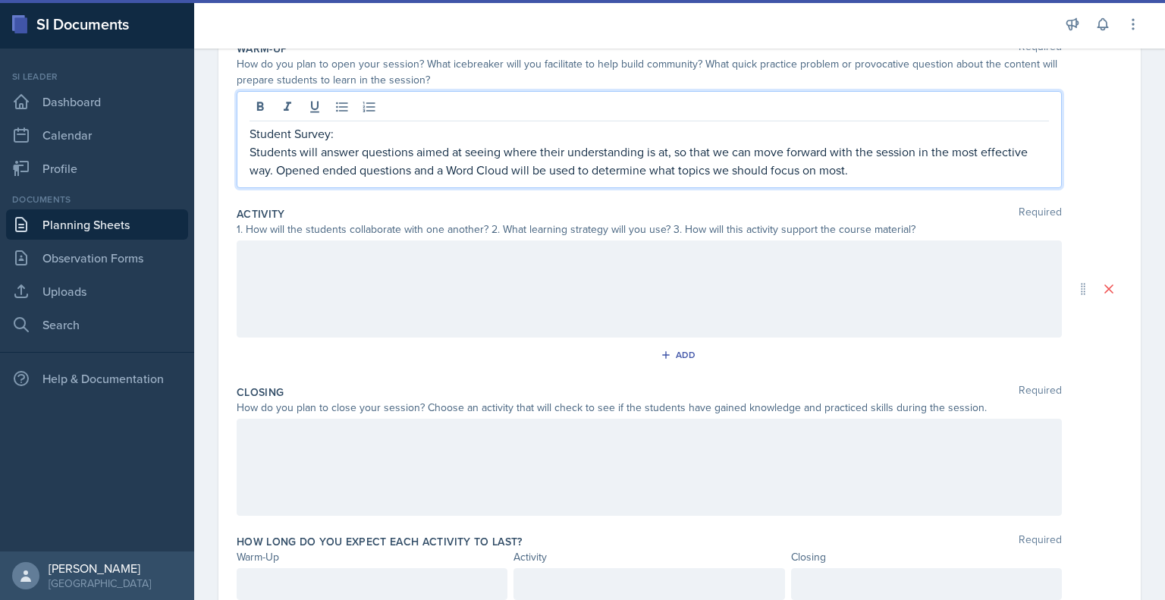
click at [844, 170] on p "Students will answer questions aimed at seeing where their understanding is at,…" at bounding box center [650, 161] width 800 height 36
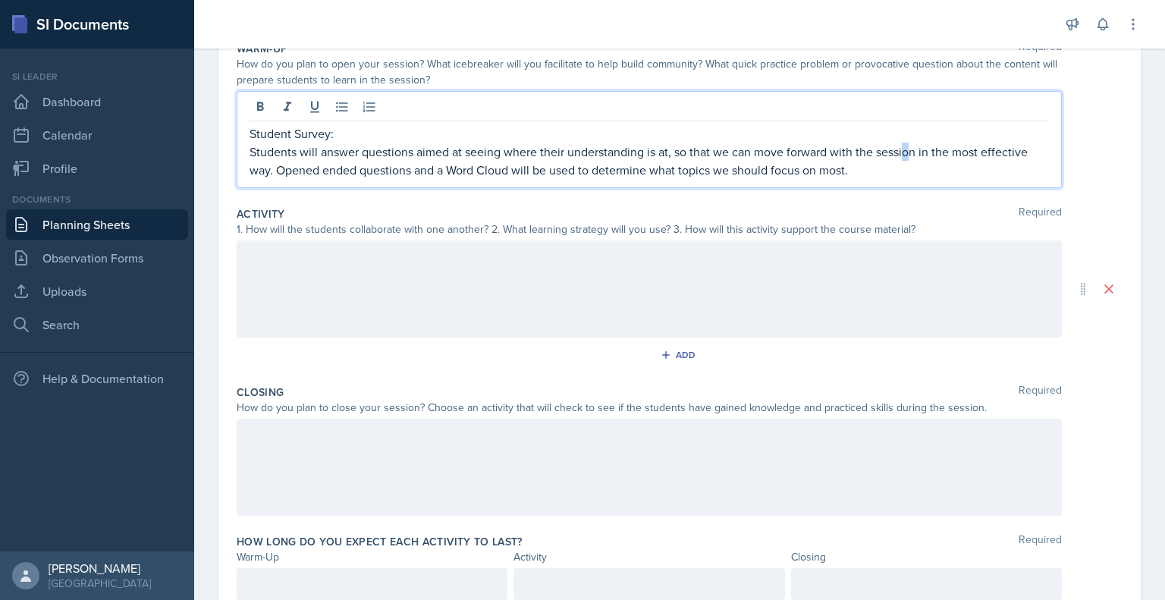
click at [906, 152] on p "Students will answer questions aimed at seeing where their understanding is at,…" at bounding box center [650, 161] width 800 height 36
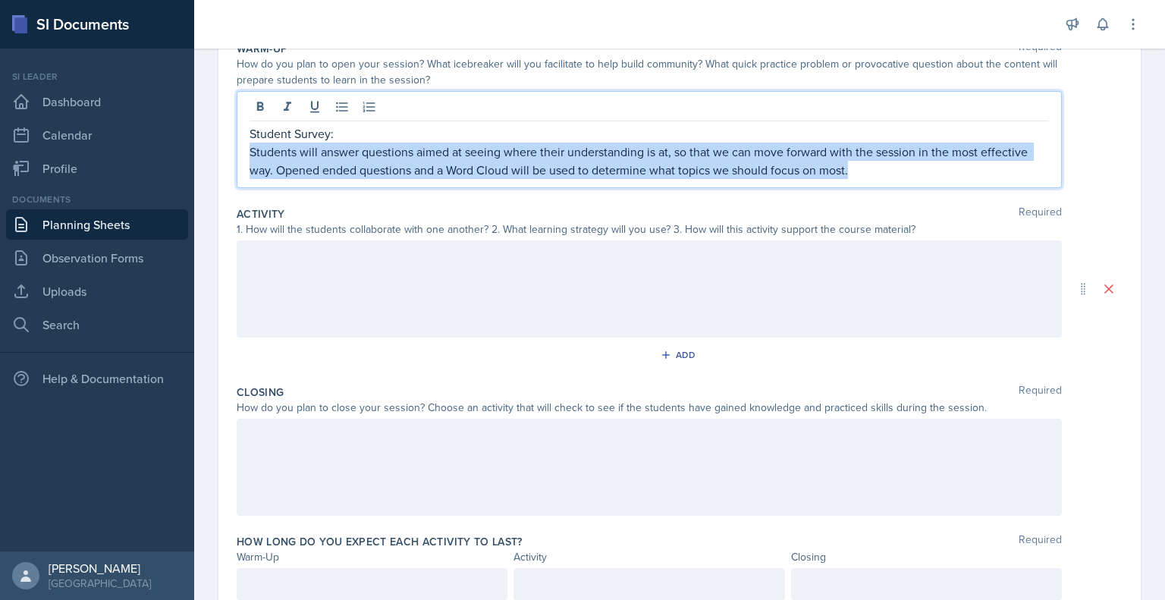
click at [906, 152] on p "Students will answer questions aimed at seeing where their understanding is at,…" at bounding box center [650, 161] width 800 height 36
click at [891, 152] on p "Students will answer questions aimed at seeing where their understanding is at,…" at bounding box center [650, 161] width 800 height 36
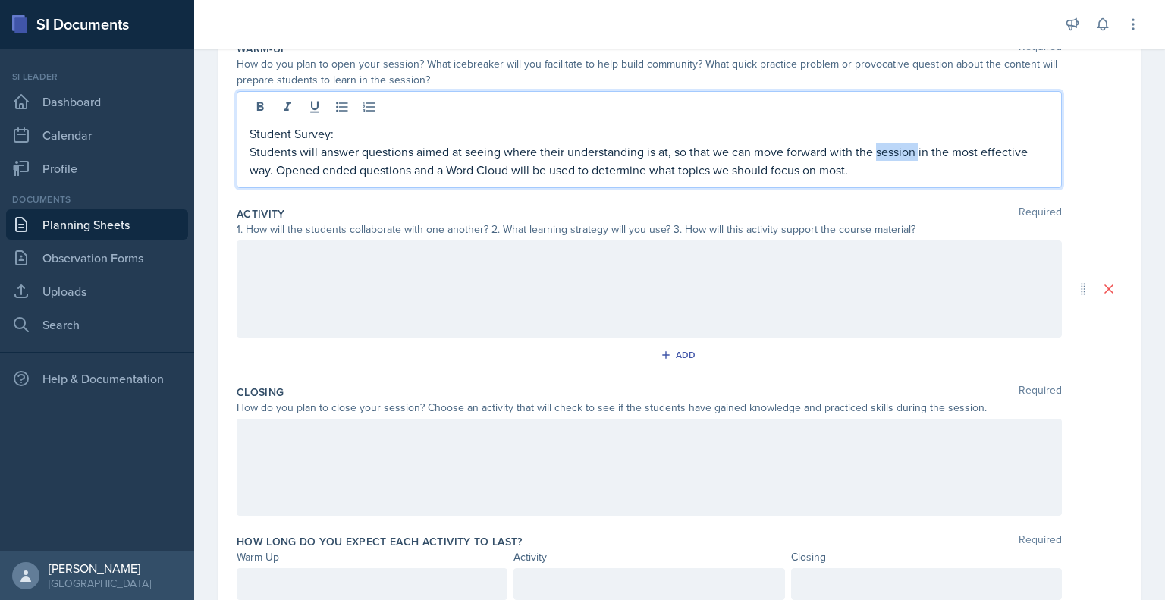
click at [891, 152] on p "Students will answer questions aimed at seeing where their understanding is at,…" at bounding box center [650, 161] width 800 height 36
click at [636, 269] on div at bounding box center [650, 289] width 826 height 97
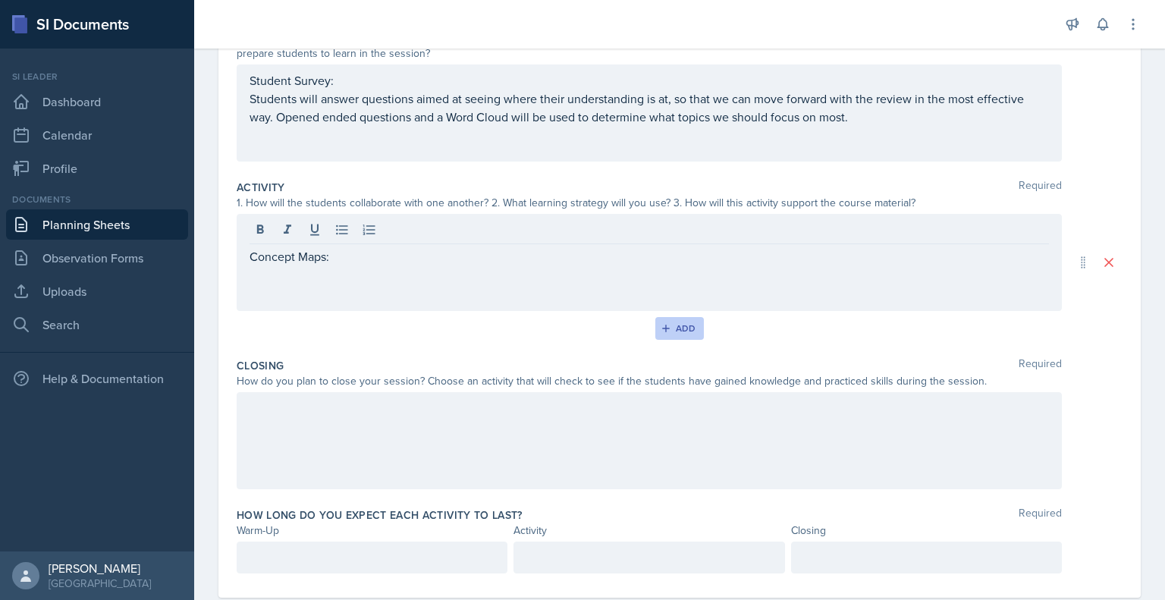
click at [672, 321] on button "Add" at bounding box center [680, 328] width 49 height 23
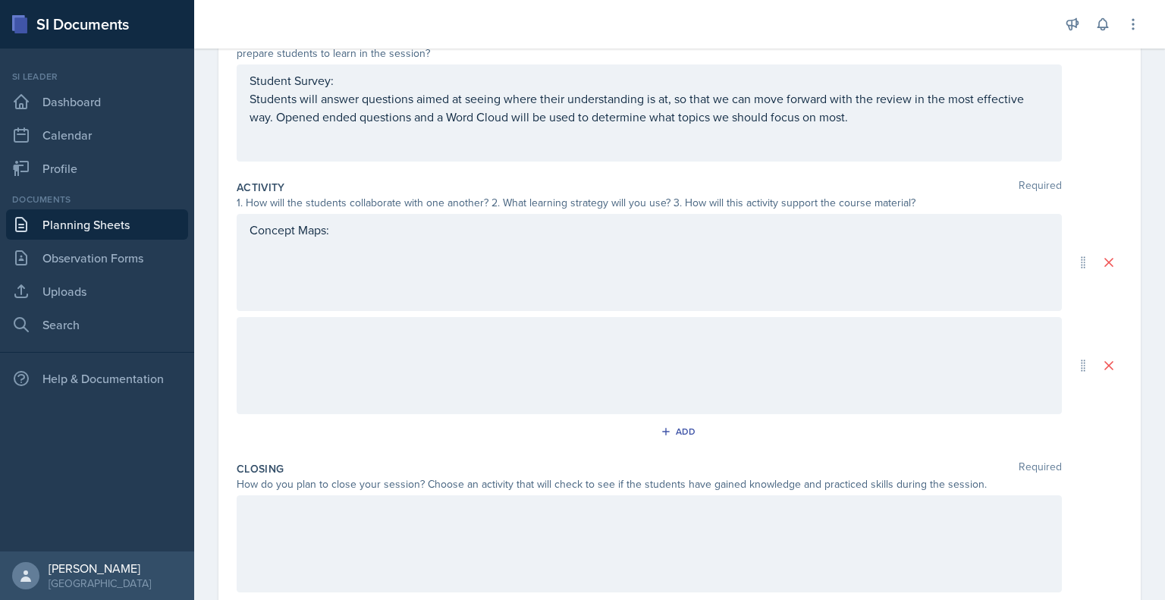
click at [477, 335] on div at bounding box center [650, 365] width 826 height 97
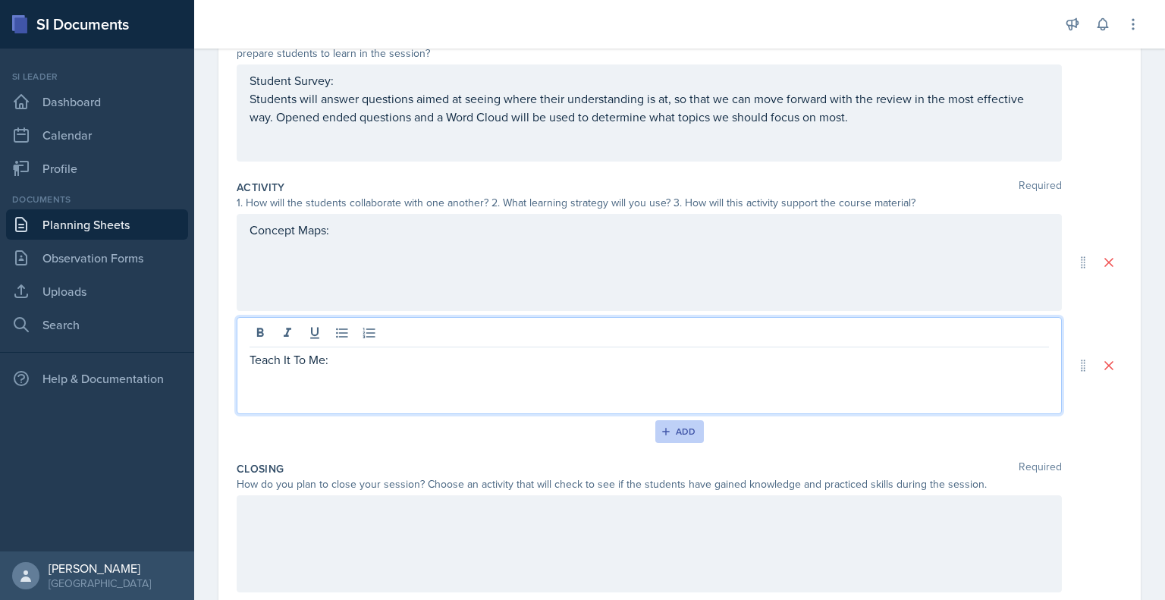
click at [668, 428] on div "Add" at bounding box center [680, 432] width 33 height 12
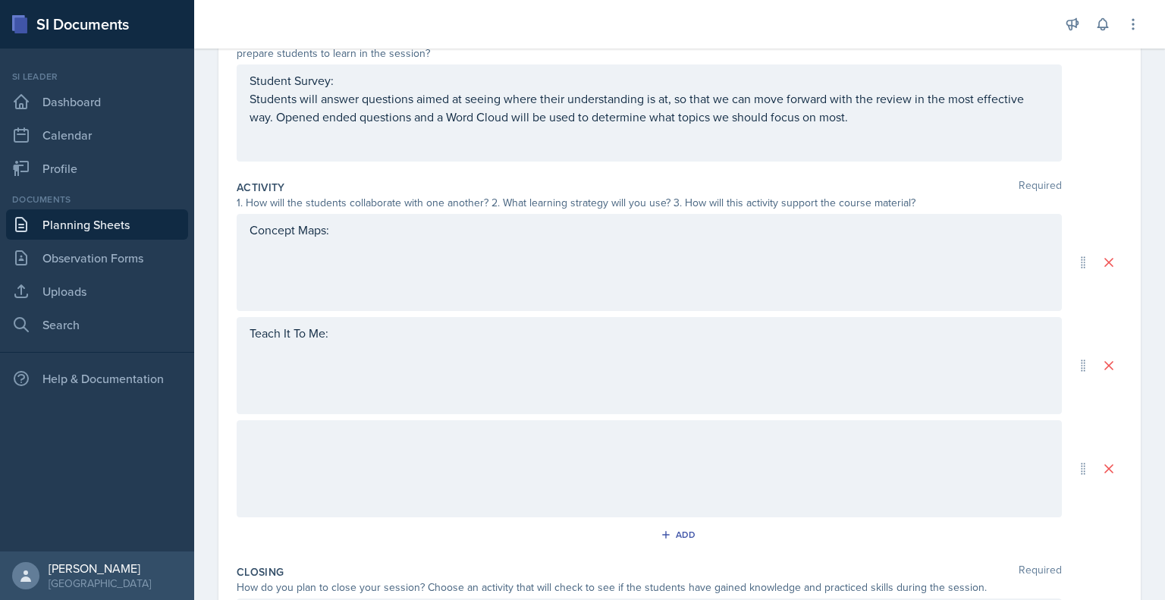
click at [547, 452] on div at bounding box center [650, 468] width 826 height 97
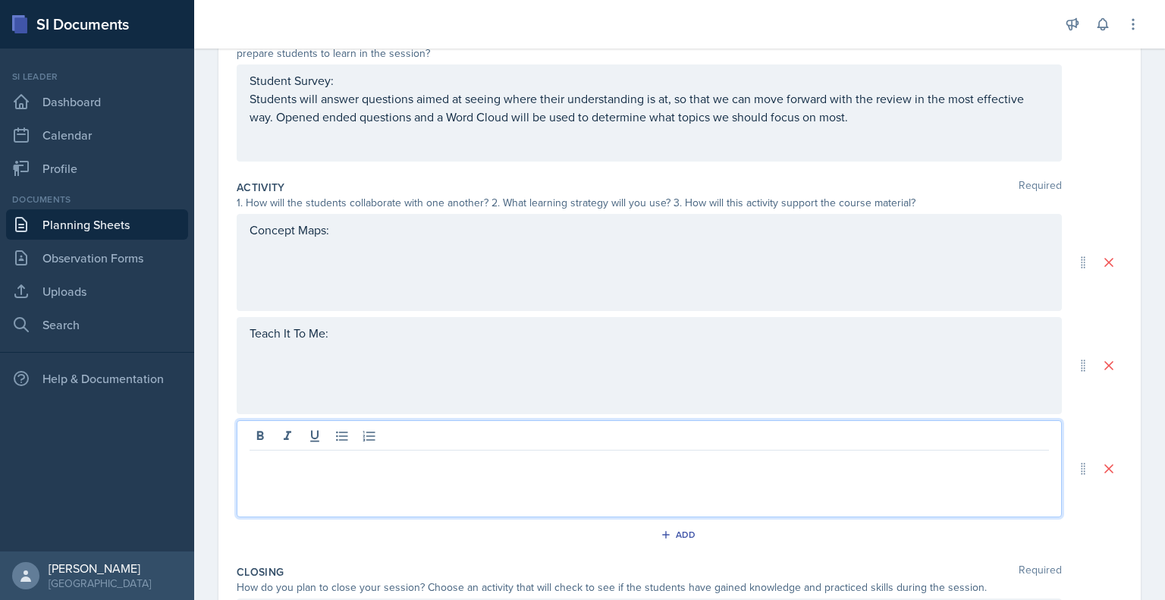
scroll to position [219, 0]
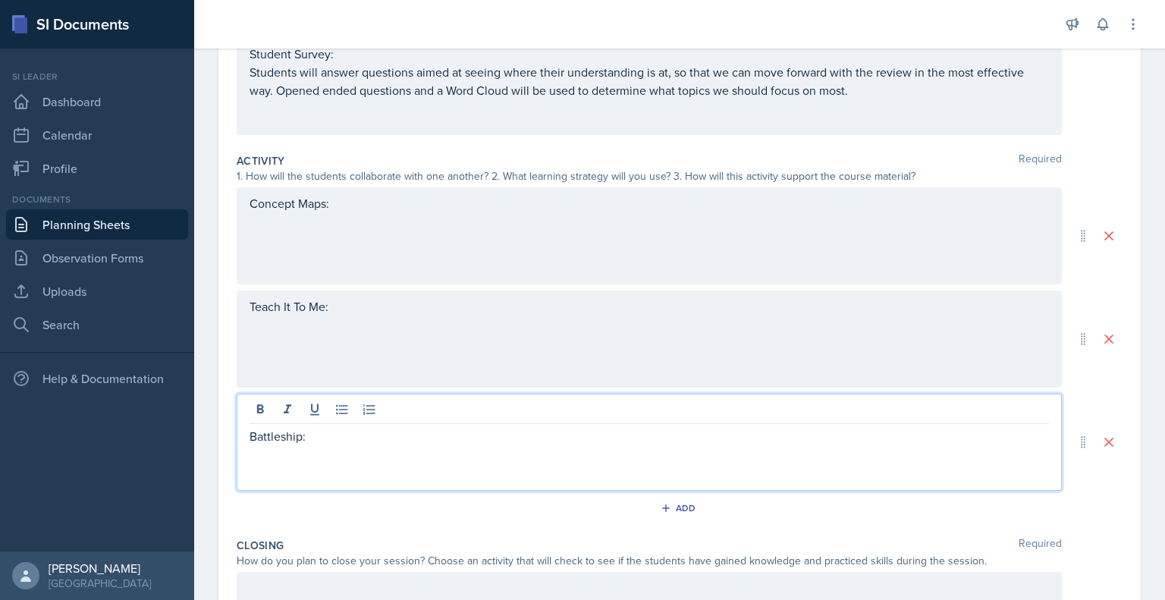
click at [366, 332] on div "Teach It To Me:" at bounding box center [650, 339] width 826 height 97
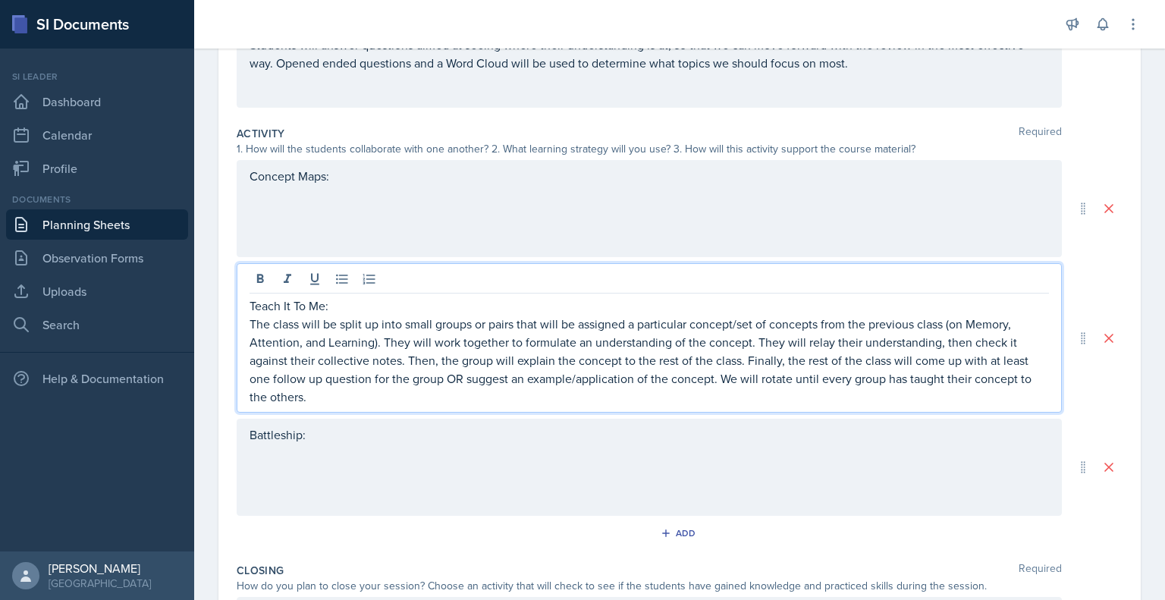
click at [924, 321] on p "The class will be split up into small groups or pairs that will be assigned a p…" at bounding box center [650, 360] width 800 height 91
click at [976, 323] on p "The class will be split up into small groups or pairs that will be assigned a p…" at bounding box center [650, 360] width 800 height 91
click at [354, 344] on p "The class will be split up into small groups or pairs that will be assigned a p…" at bounding box center [650, 360] width 800 height 91
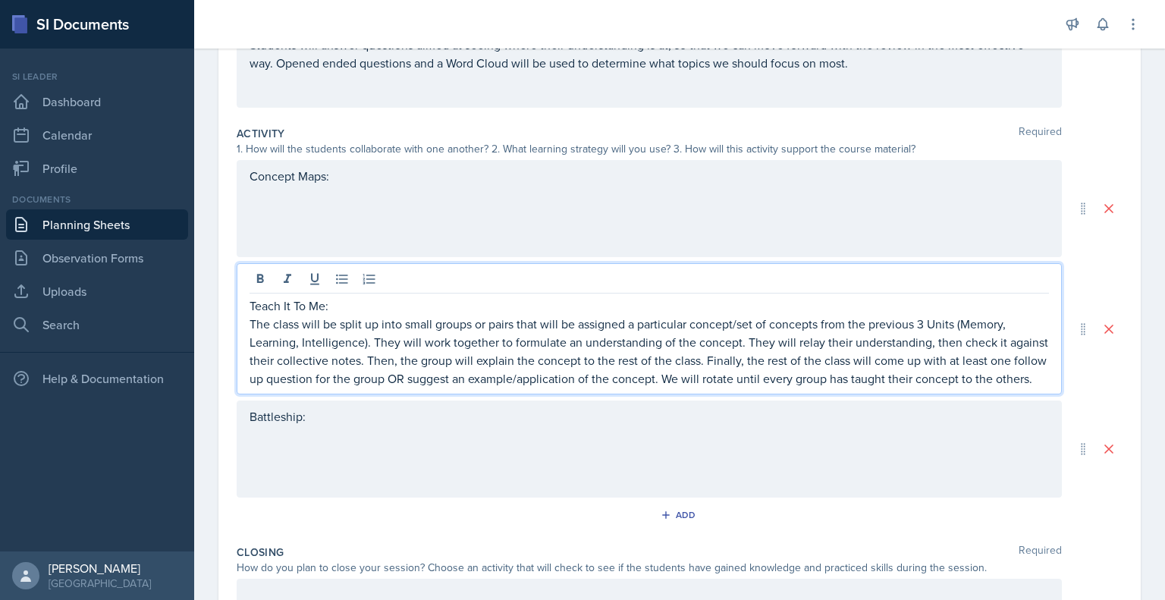
click at [297, 339] on p "The class will be split up into small groups or pairs that will be assigned a p…" at bounding box center [650, 351] width 800 height 73
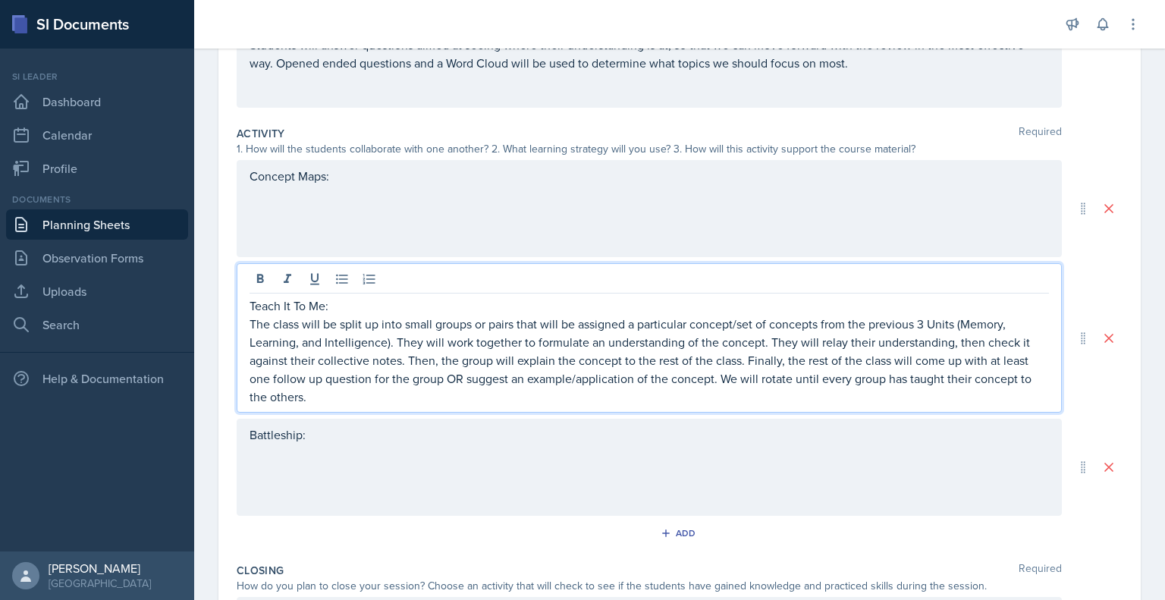
click at [406, 360] on p "The class will be split up into small groups or pairs that will be assigned a p…" at bounding box center [650, 360] width 800 height 91
click at [737, 394] on p "The class will be split up into small groups or pairs that will be assigned a p…" at bounding box center [650, 360] width 800 height 91
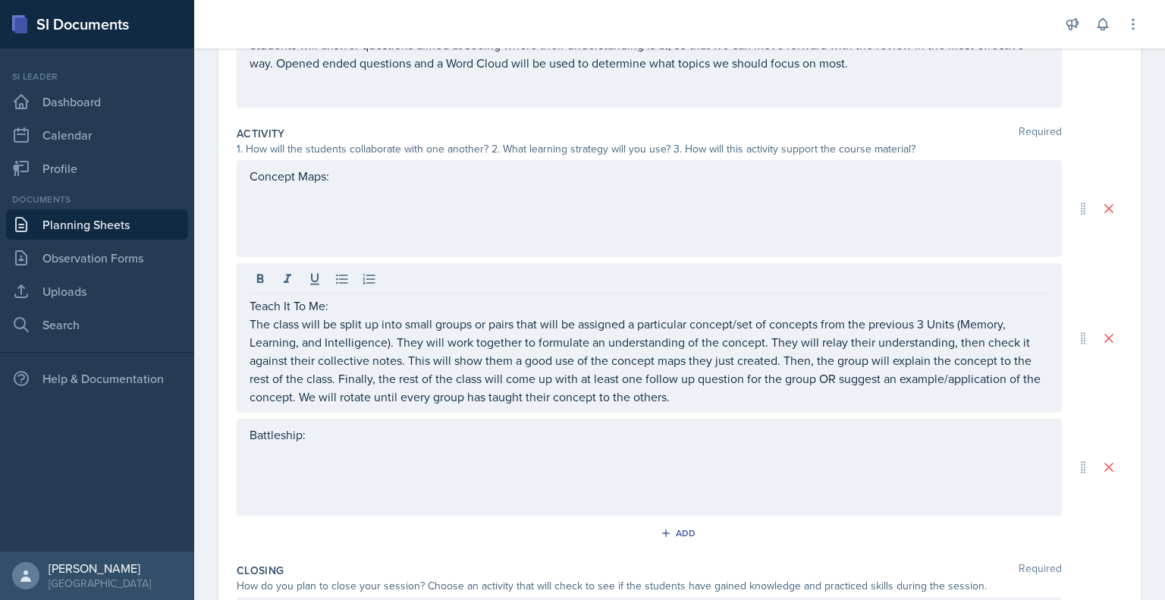
click at [337, 239] on div "Concept Maps:" at bounding box center [650, 208] width 826 height 97
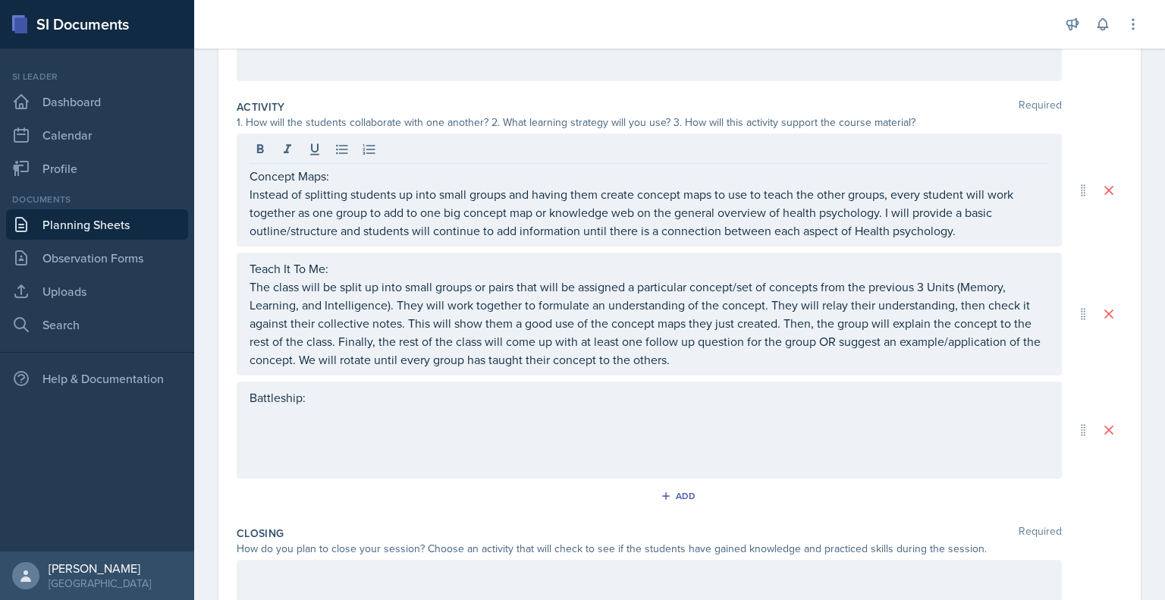
drag, startPoint x: 246, startPoint y: 193, endPoint x: 816, endPoint y: 206, distance: 570.7
click at [814, 206] on div "Concept Maps: Instead of splitting students up into small groups and having the…" at bounding box center [650, 190] width 826 height 113
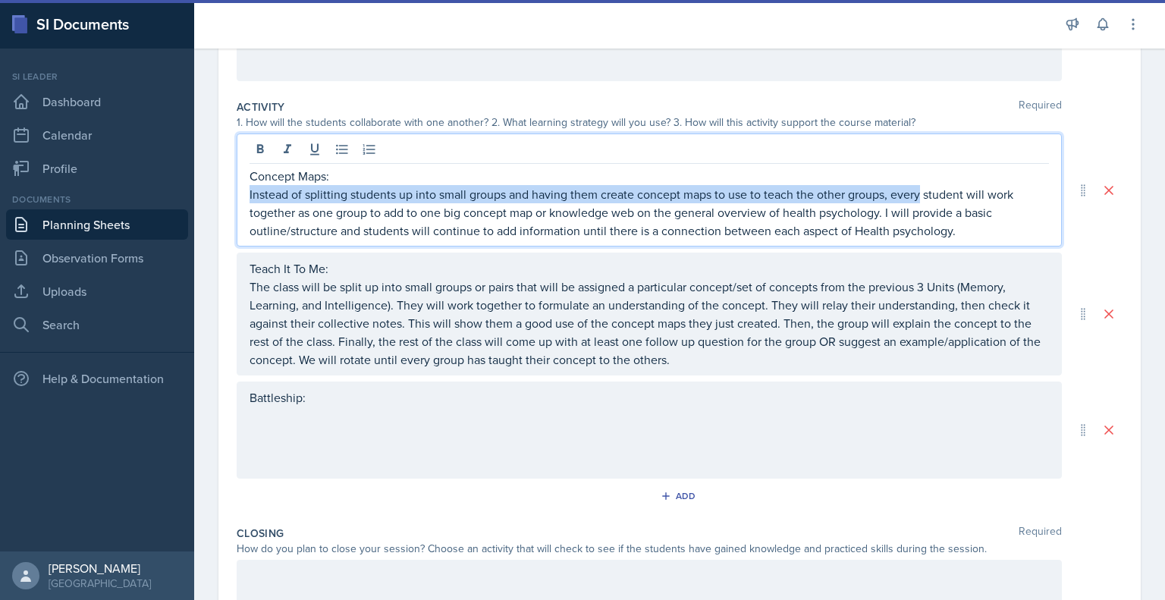
drag, startPoint x: 920, startPoint y: 193, endPoint x: 249, endPoint y: 193, distance: 671.5
click at [250, 193] on p "Instead of splitting students up into small groups and having them create conce…" at bounding box center [650, 212] width 800 height 55
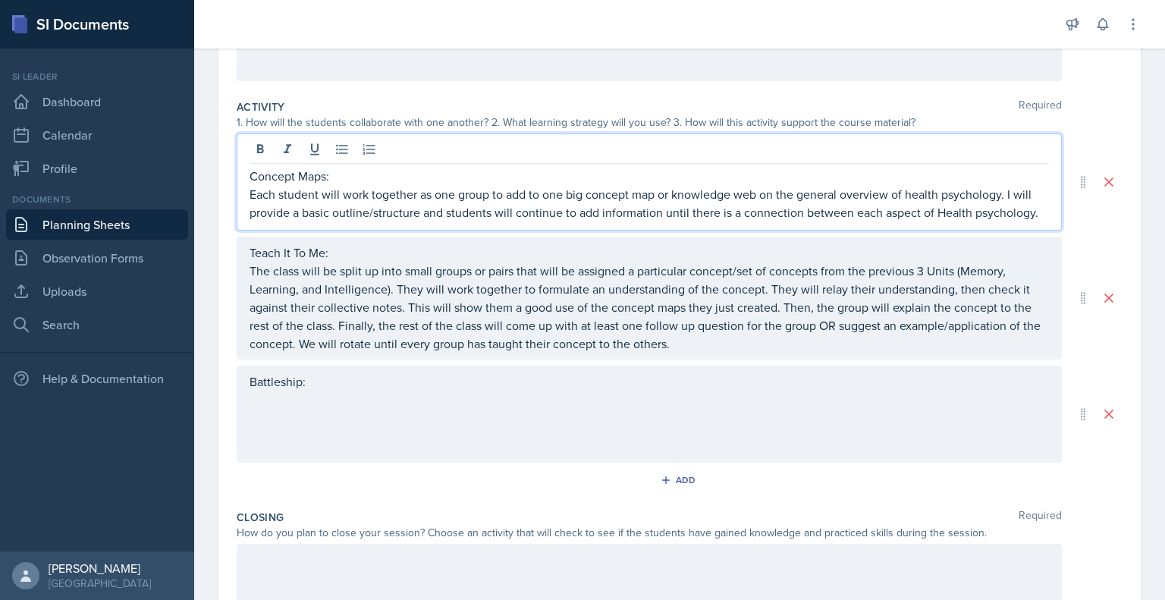
click at [458, 197] on p "Each student will work together as one group to add to one big concept map or k…" at bounding box center [650, 203] width 800 height 36
click at [540, 195] on p "Each student will work together as one group to add to one big concept map or k…" at bounding box center [650, 203] width 800 height 36
click at [533, 197] on p "Each student will work together as one group to add to one big concept map or k…" at bounding box center [650, 203] width 800 height 36
click at [529, 197] on p "Each student will work together as one group to add to one big concept map or k…" at bounding box center [650, 203] width 800 height 36
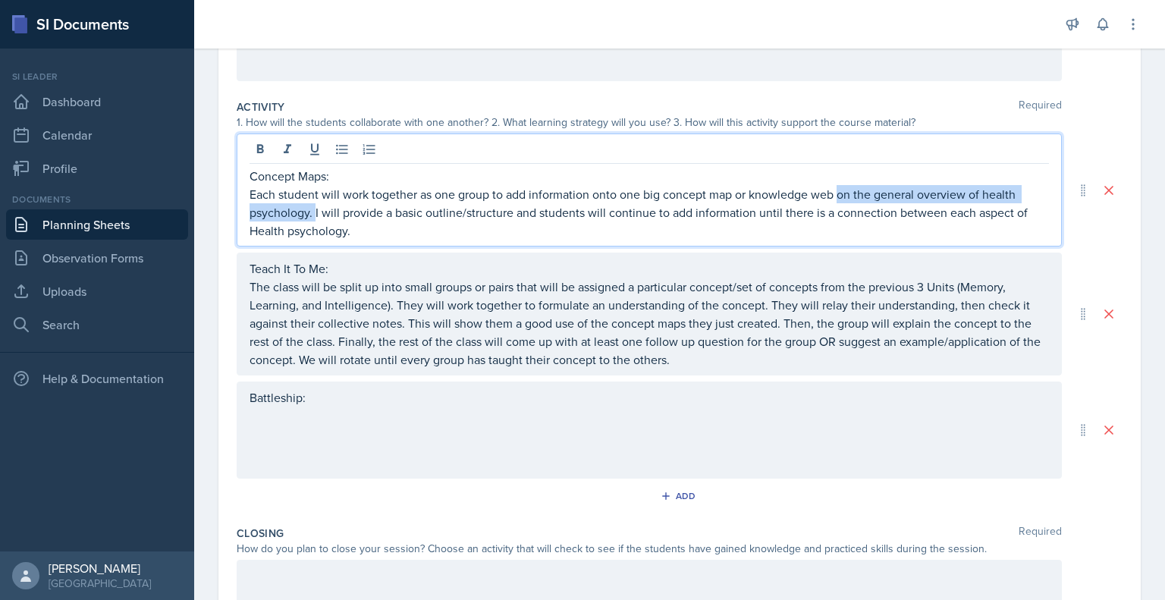
drag, startPoint x: 840, startPoint y: 194, endPoint x: 316, endPoint y: 212, distance: 524.6
click at [316, 212] on p "Each student will work together as one group to add information onto one big co…" at bounding box center [650, 212] width 800 height 55
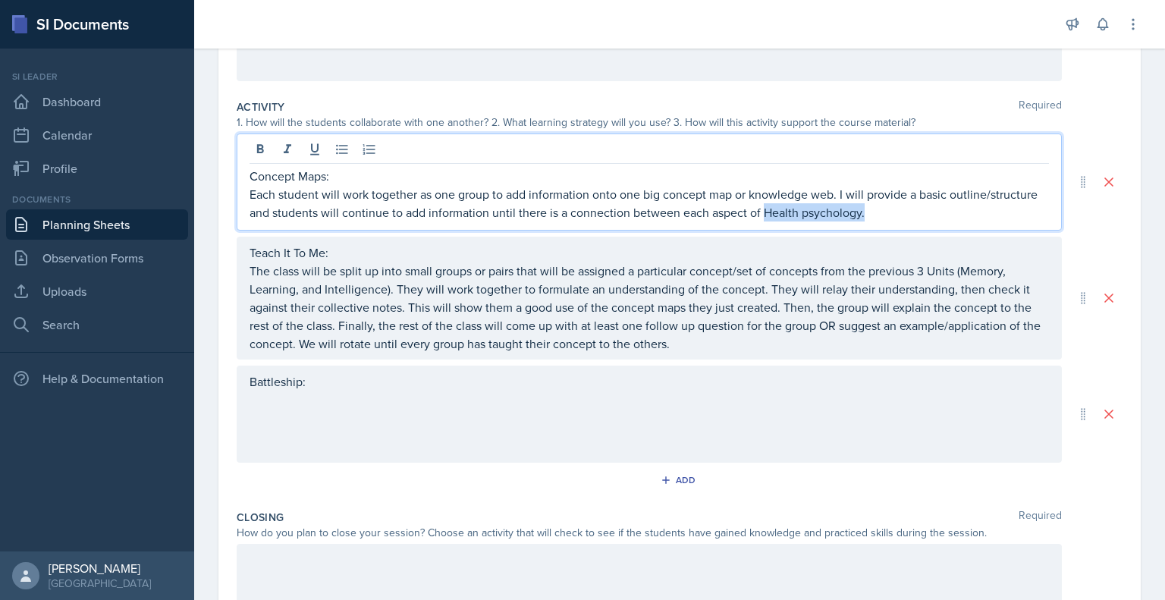
drag, startPoint x: 953, startPoint y: 215, endPoint x: 854, endPoint y: 219, distance: 99.5
click at [854, 219] on p "Each student will work together as one group to add information onto one big co…" at bounding box center [650, 203] width 800 height 36
click at [634, 192] on p "Each student will work together as one group to add information onto one big co…" at bounding box center [650, 203] width 800 height 36
drag, startPoint x: 736, startPoint y: 187, endPoint x: 650, endPoint y: 189, distance: 86.5
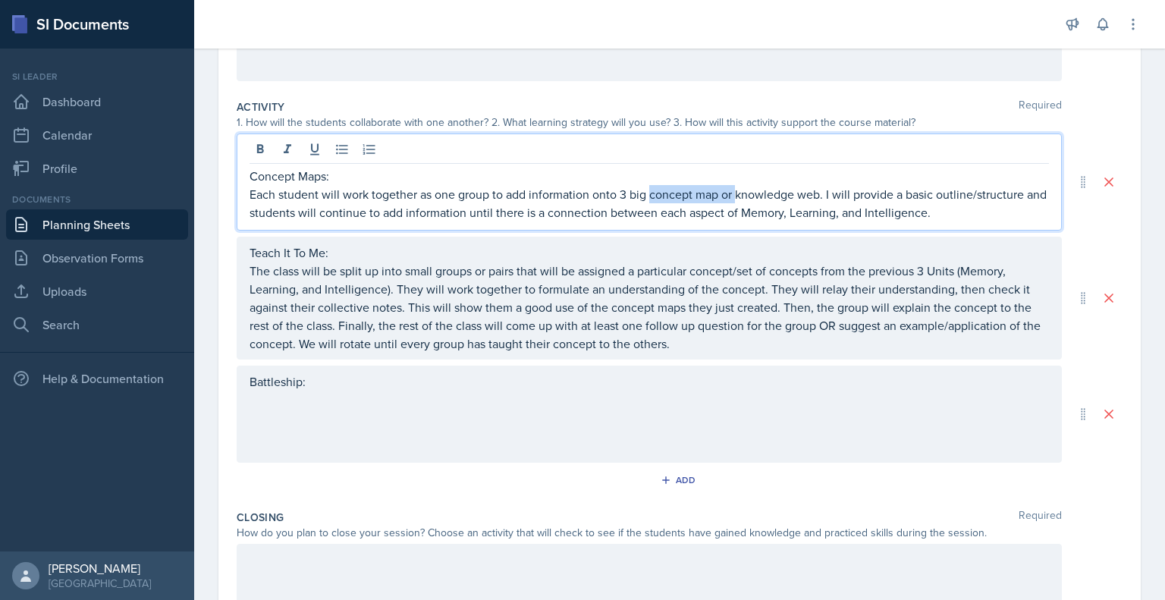
click at [650, 189] on p "Each student will work together as one group to add information onto 3 big conc…" at bounding box center [650, 203] width 800 height 36
click at [734, 198] on p "Each student will work together as one group to add information onto 3 big know…" at bounding box center [650, 203] width 800 height 36
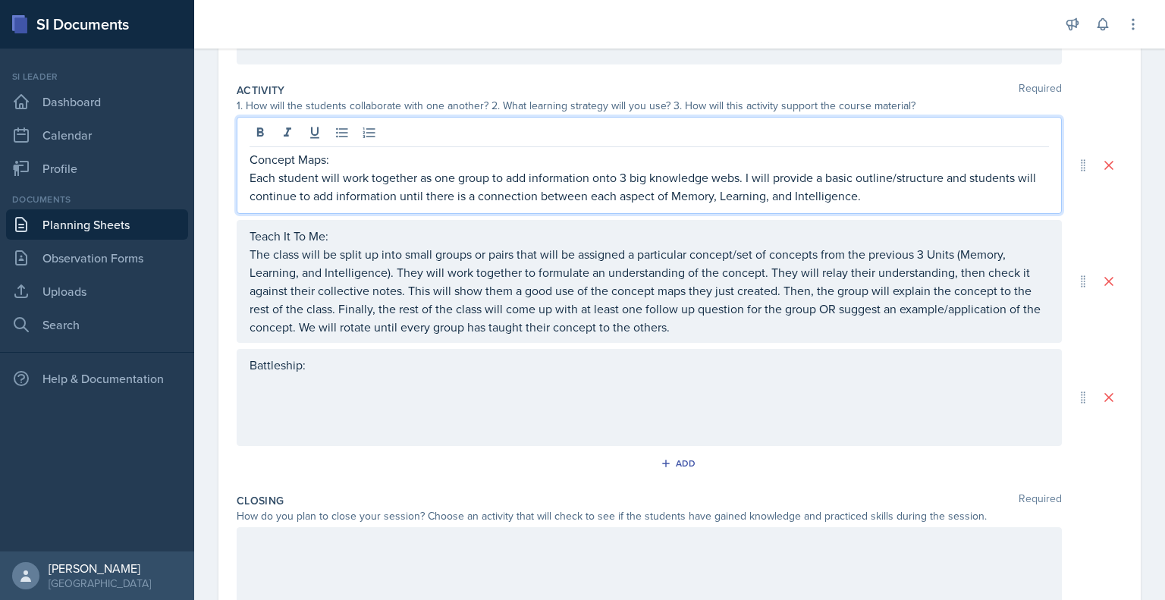
click at [492, 383] on p at bounding box center [650, 383] width 800 height 18
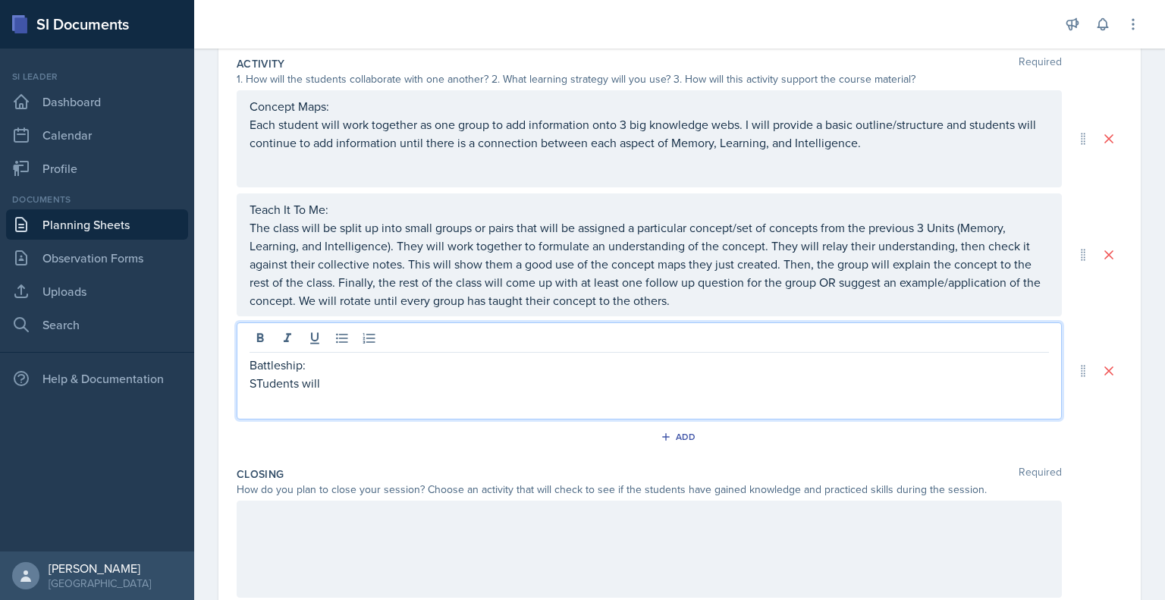
click at [263, 384] on p "STudents will" at bounding box center [650, 383] width 800 height 18
click at [344, 382] on p "Students will" at bounding box center [650, 383] width 800 height 18
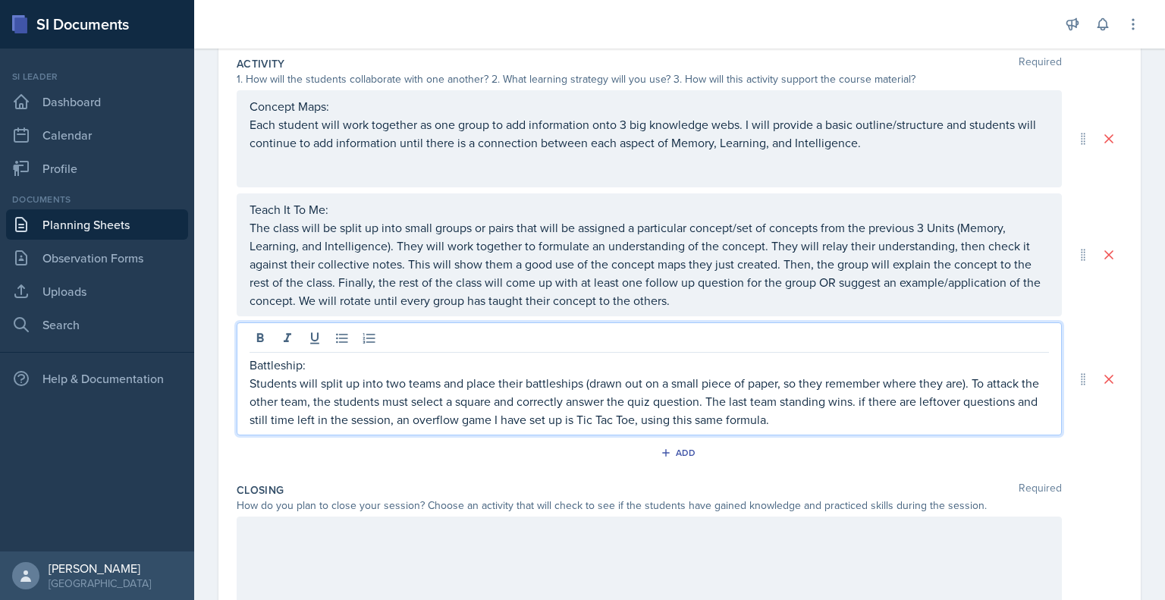
click at [728, 400] on p "Students will split up into two teams and place their battleships (drawn out on…" at bounding box center [650, 401] width 800 height 55
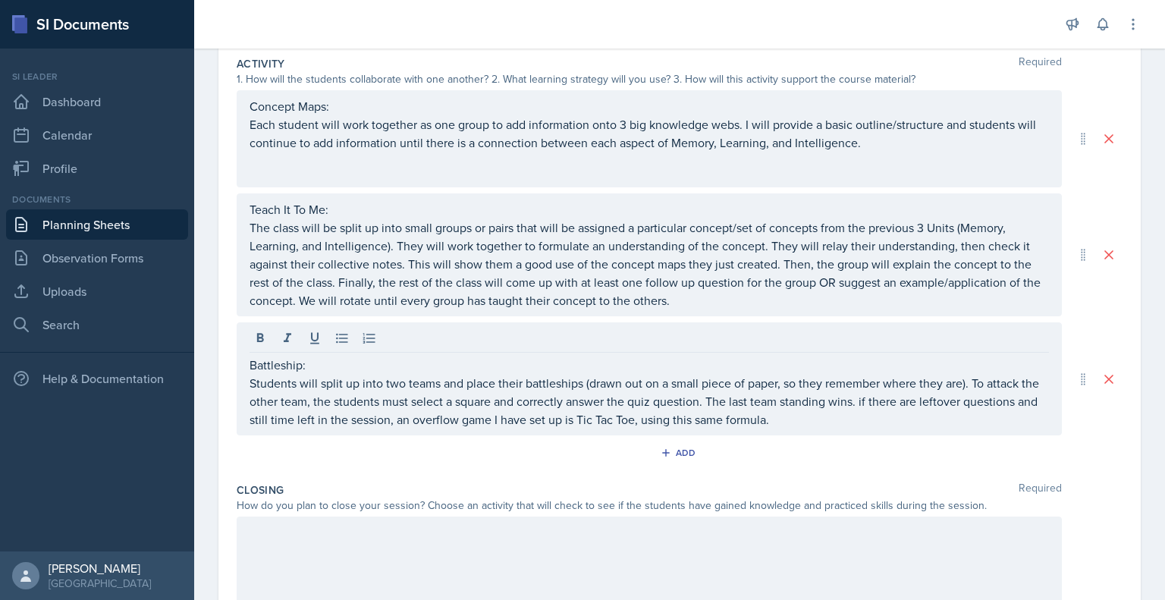
click at [1084, 508] on div "How do you plan to close your session? Choose an activity that will check to se…" at bounding box center [680, 506] width 886 height 16
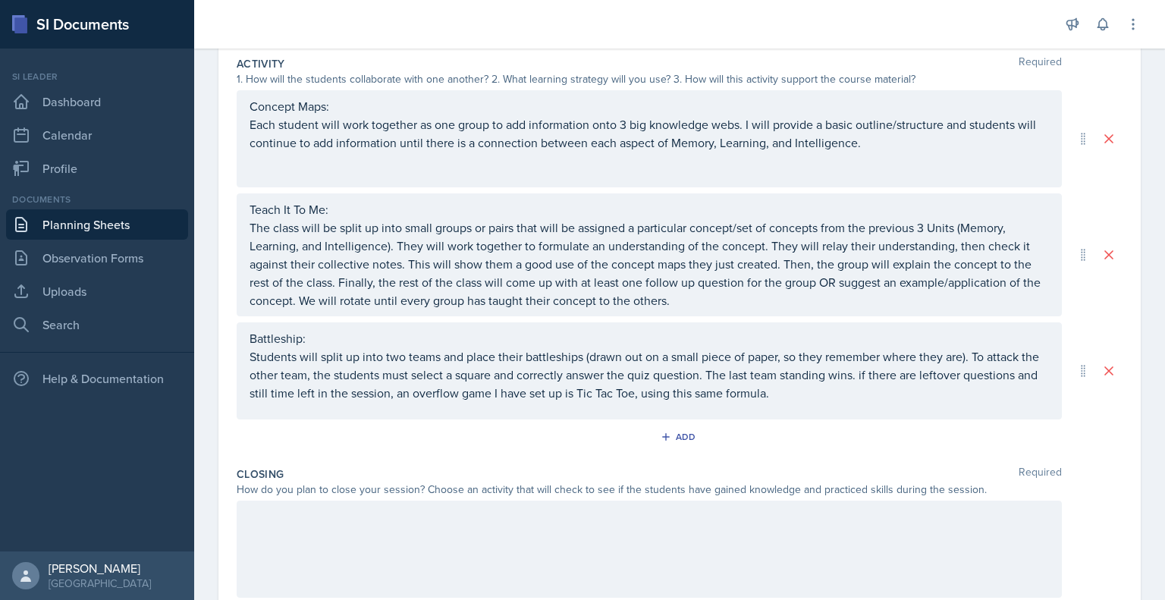
click at [816, 391] on p "Students will split up into two teams and place their battleships (drawn out on…" at bounding box center [650, 375] width 800 height 55
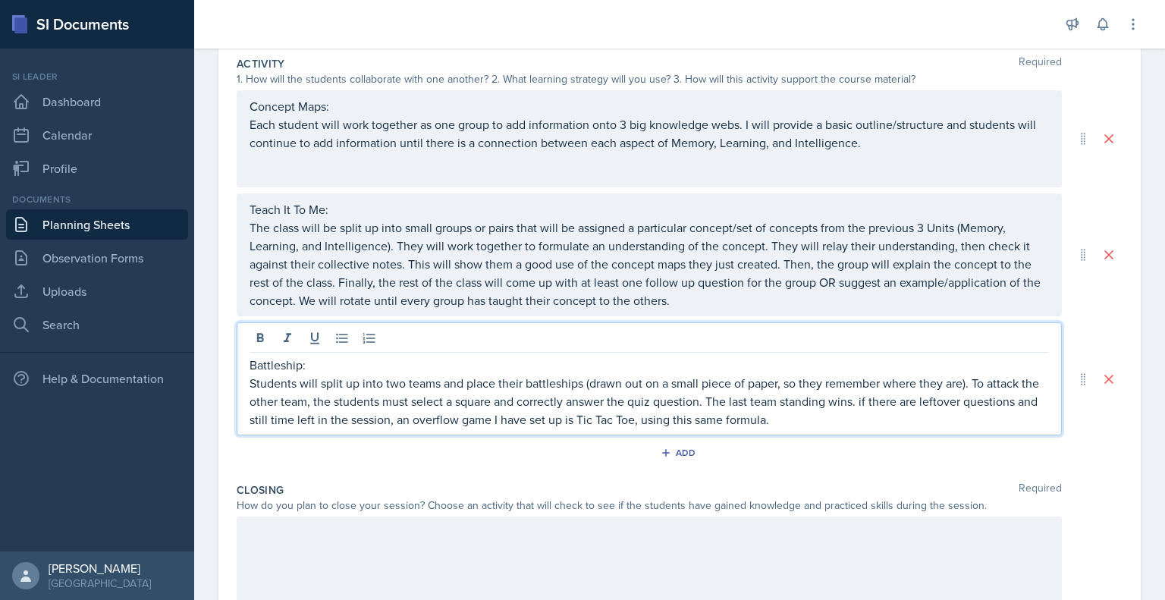
click at [723, 404] on p "Students will split up into two teams and place their battleships (drawn out on…" at bounding box center [650, 401] width 800 height 55
click at [816, 424] on p "Students will split up into two teams and place their battleships (drawn out on…" at bounding box center [650, 401] width 800 height 55
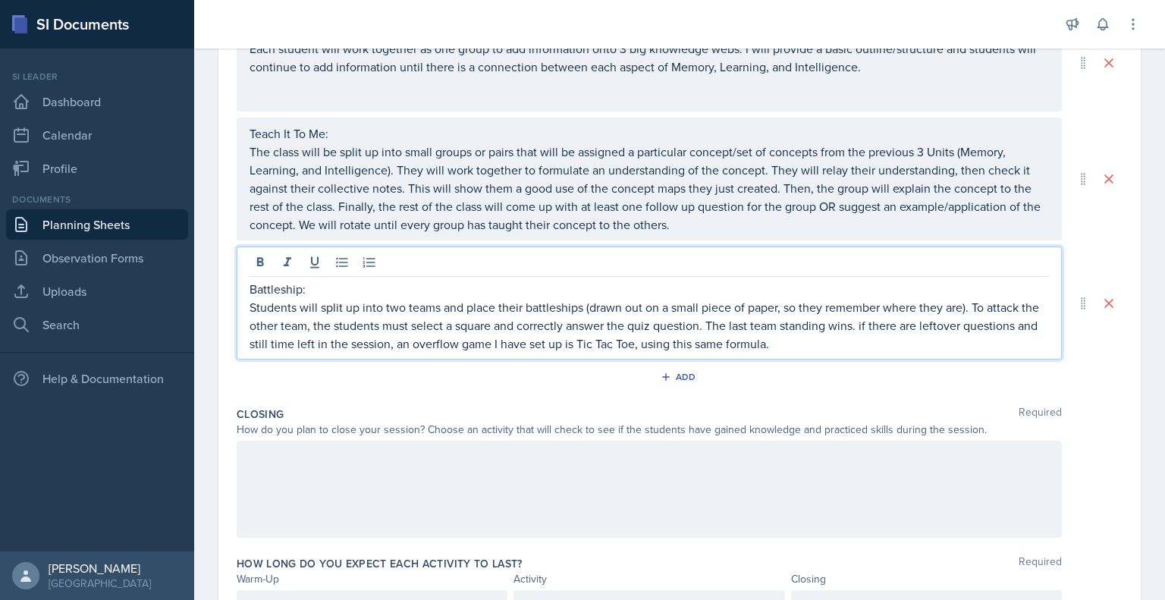
scroll to position [395, 0]
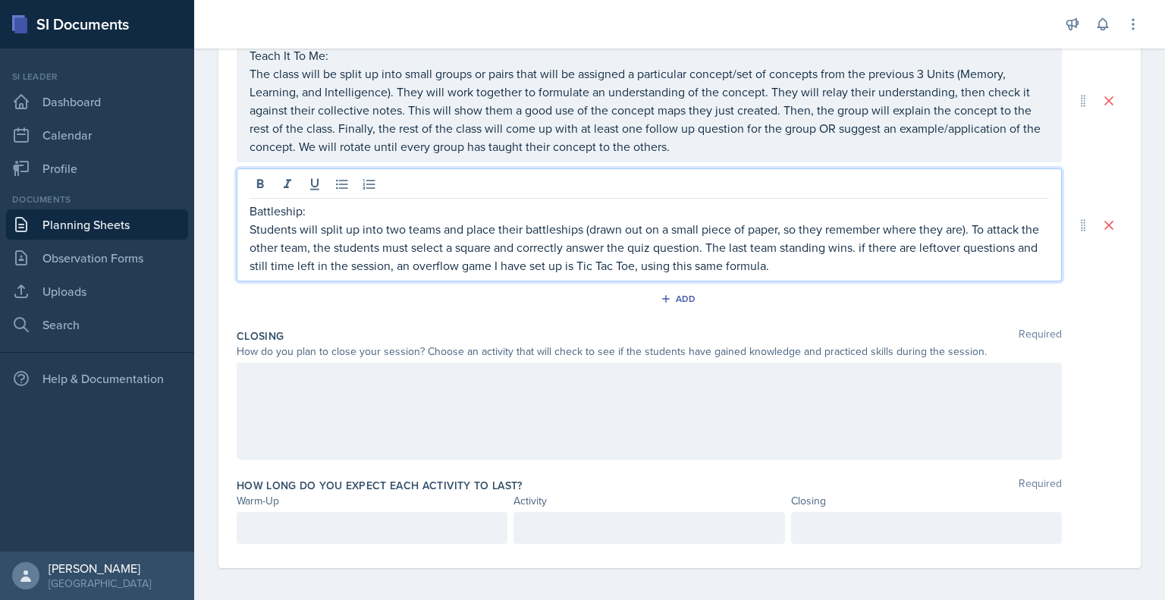
click at [696, 398] on div at bounding box center [650, 411] width 826 height 97
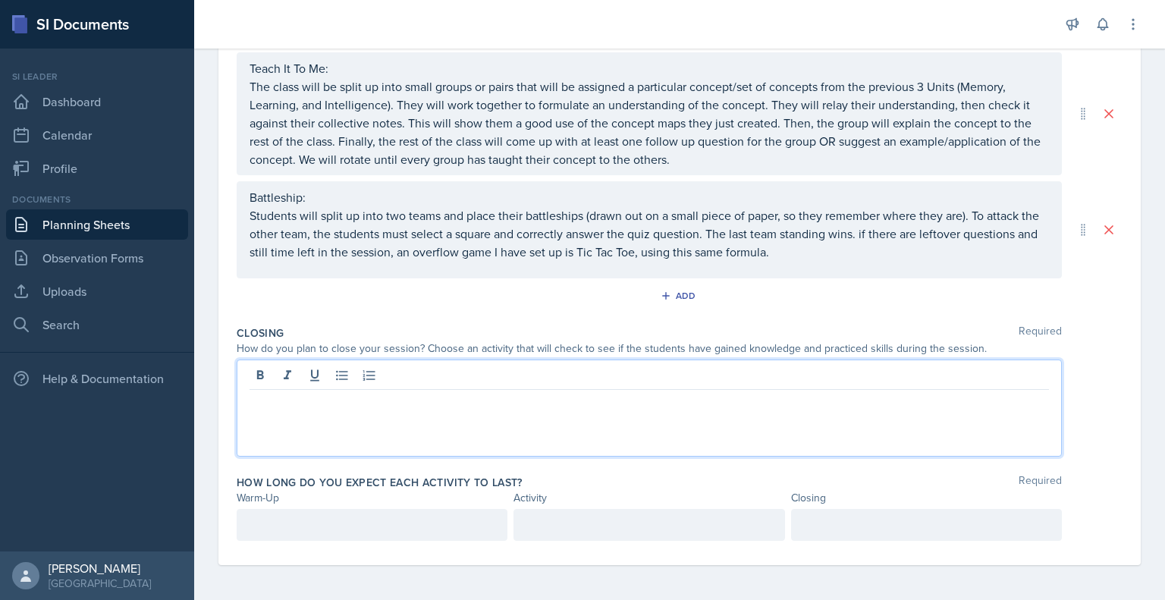
click at [543, 399] on p at bounding box center [650, 402] width 800 height 18
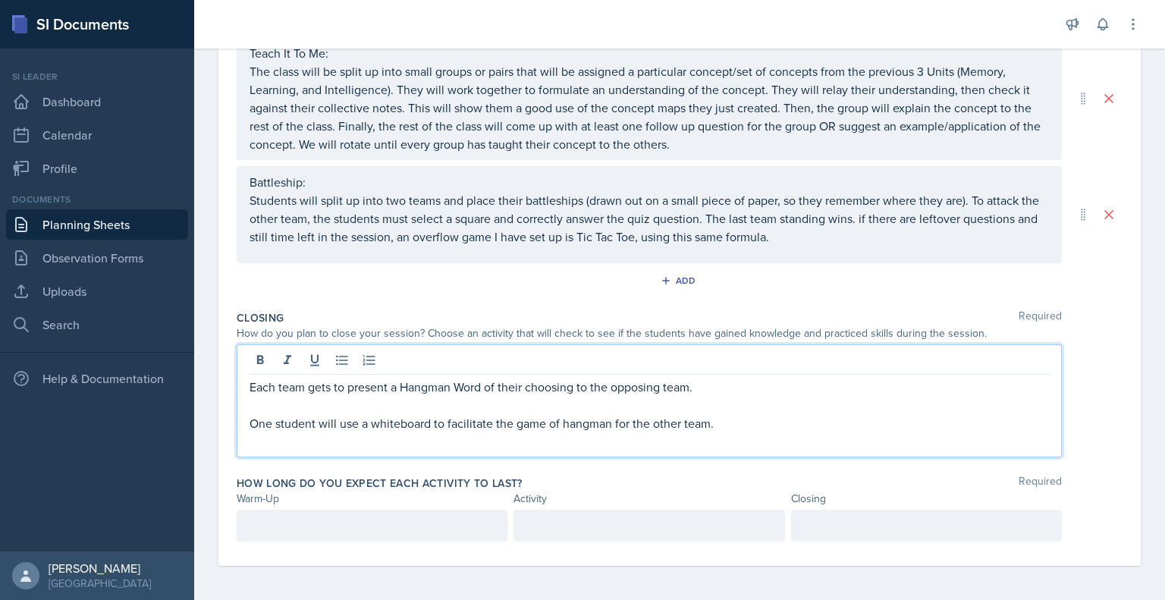
click at [256, 424] on p "One student will use a whiteboard to facilitate the game of hangman for the oth…" at bounding box center [650, 423] width 800 height 18
click at [246, 421] on div "Each team gets to present a Hangman Word of their choosing to the opposing team…" at bounding box center [650, 400] width 826 height 113
click at [247, 421] on div "Each team gets to present a Hangman Word of their choosing to the opposing team…" at bounding box center [650, 400] width 826 height 113
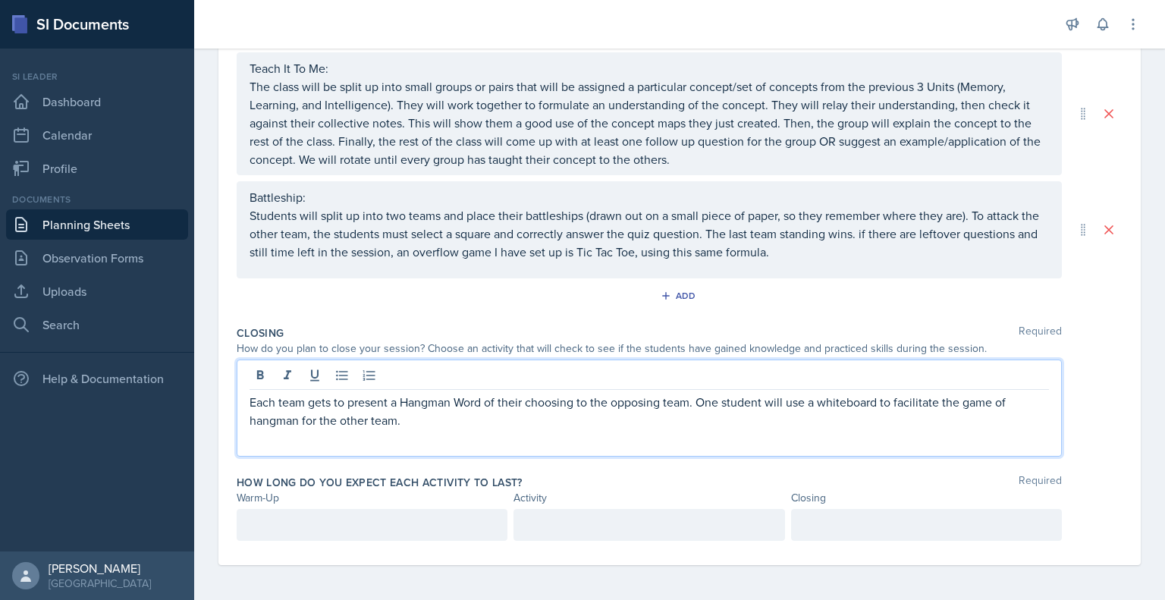
click at [433, 421] on p "Each team gets to present a Hangman Word of their choosing to the opposing team…" at bounding box center [650, 411] width 800 height 36
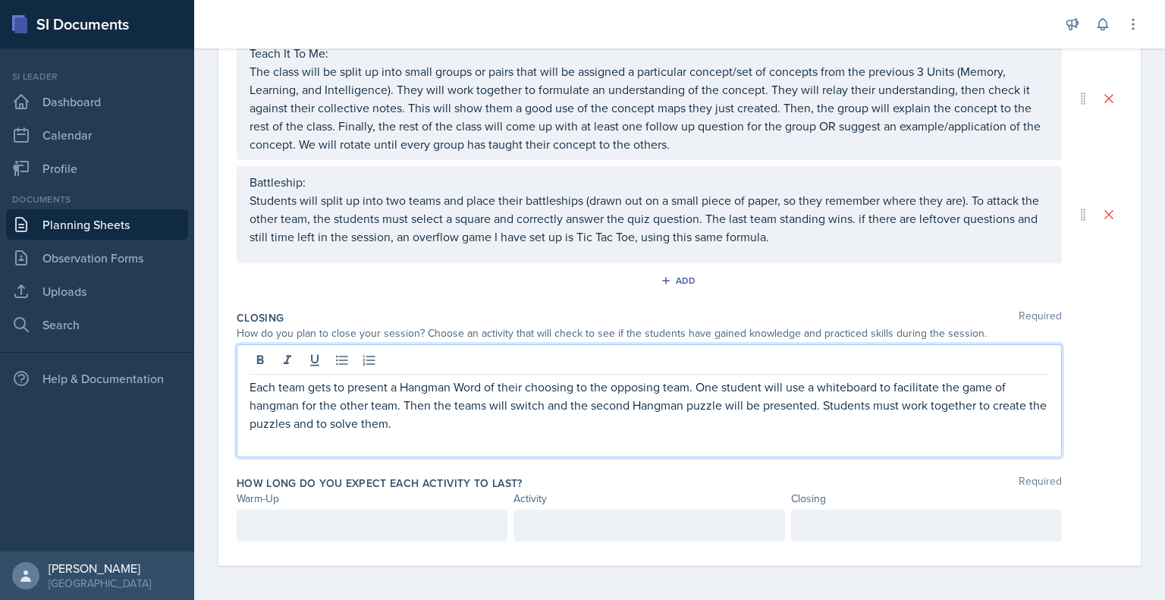
click at [889, 512] on div at bounding box center [926, 526] width 271 height 32
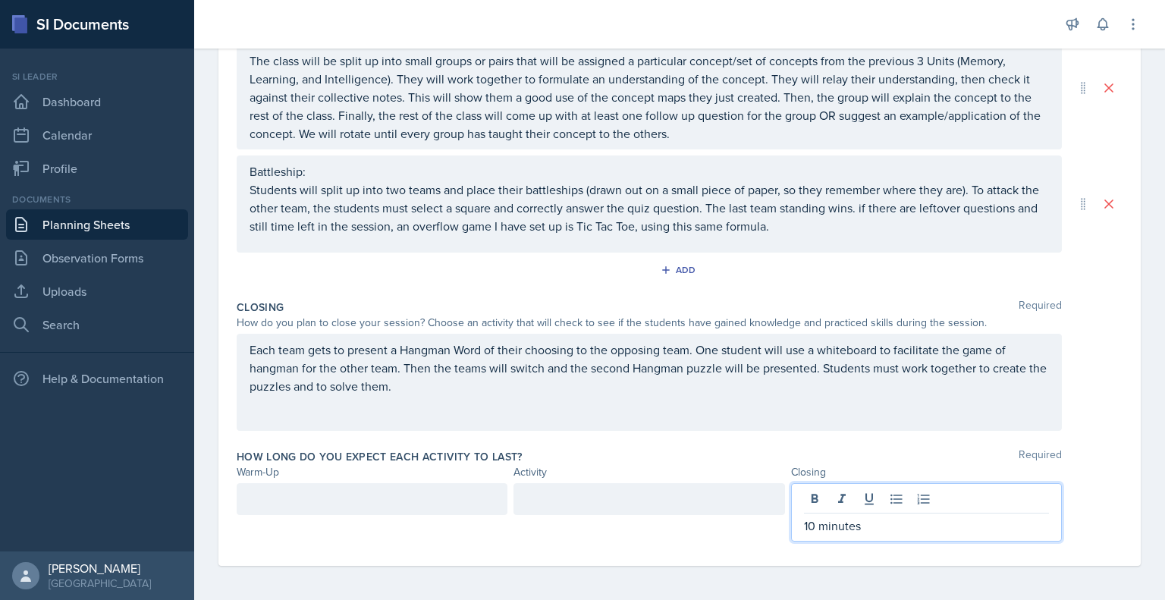
click at [442, 494] on div at bounding box center [372, 499] width 271 height 32
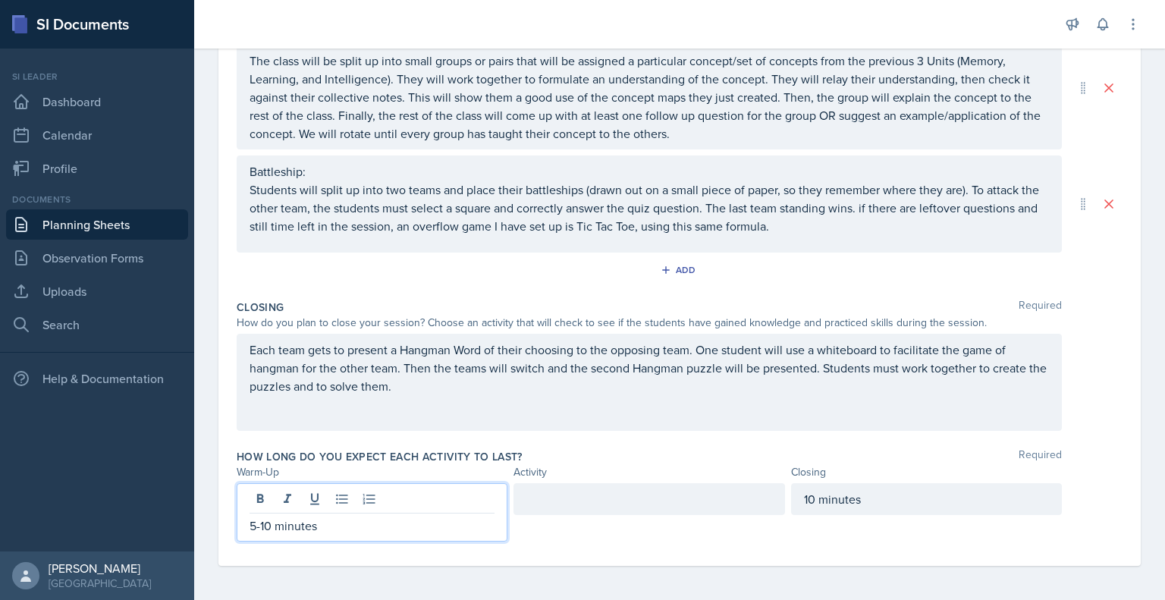
click at [558, 492] on div at bounding box center [649, 499] width 271 height 32
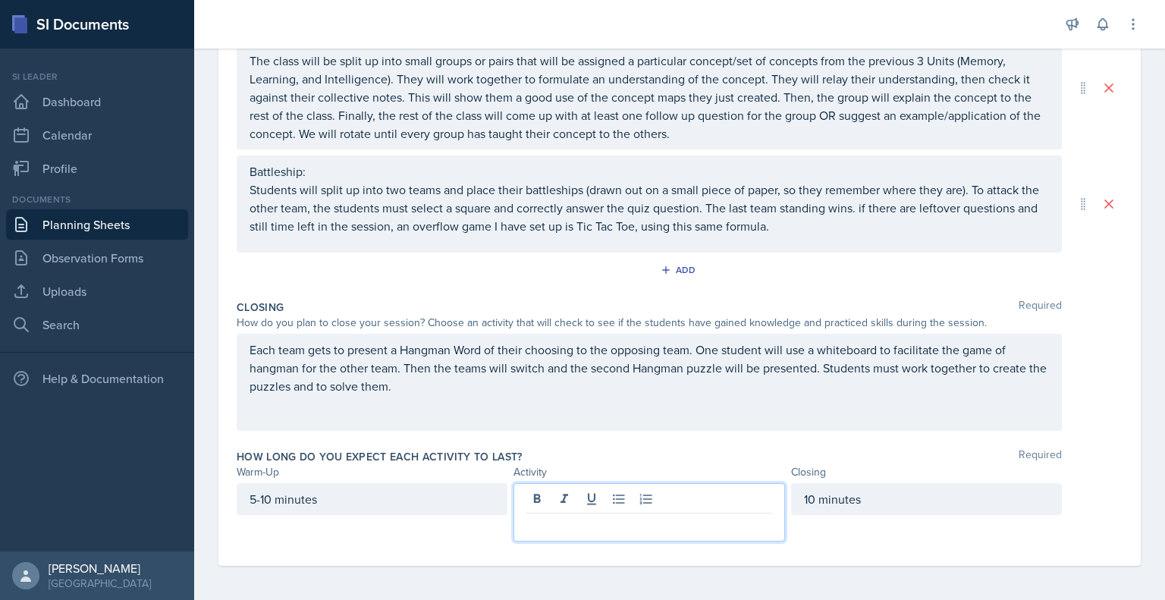
click at [577, 533] on p at bounding box center [649, 526] width 245 height 18
click at [527, 526] on p "1 1/2 Hours" at bounding box center [649, 526] width 245 height 18
click at [527, 527] on p "1- 1 1/2 Hours" at bounding box center [649, 526] width 245 height 18
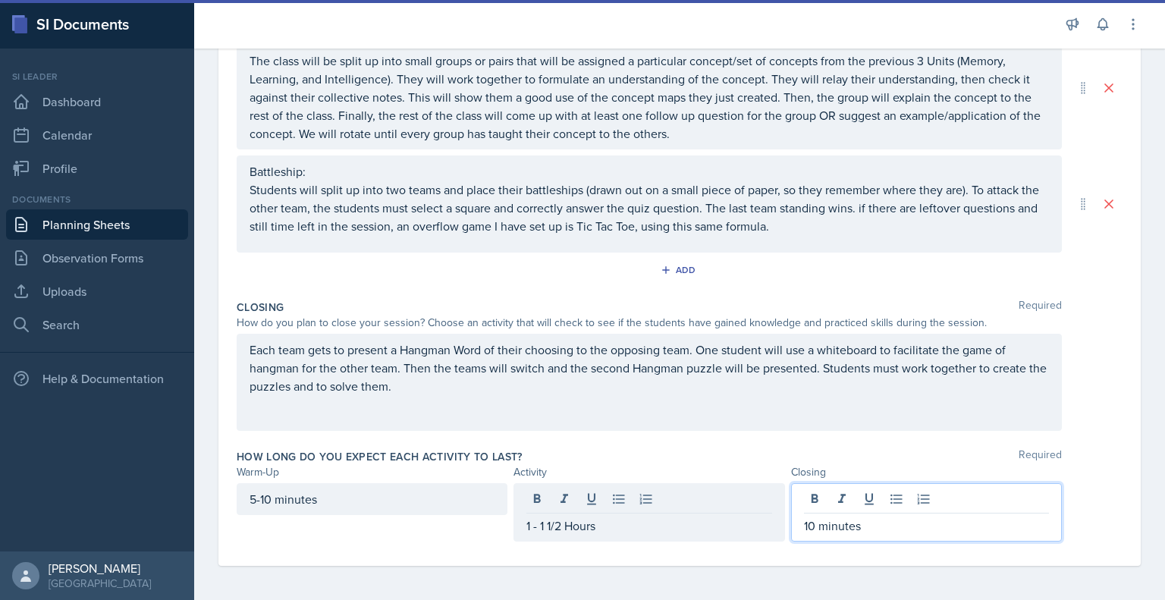
click at [807, 499] on div "10 minutes" at bounding box center [926, 512] width 271 height 58
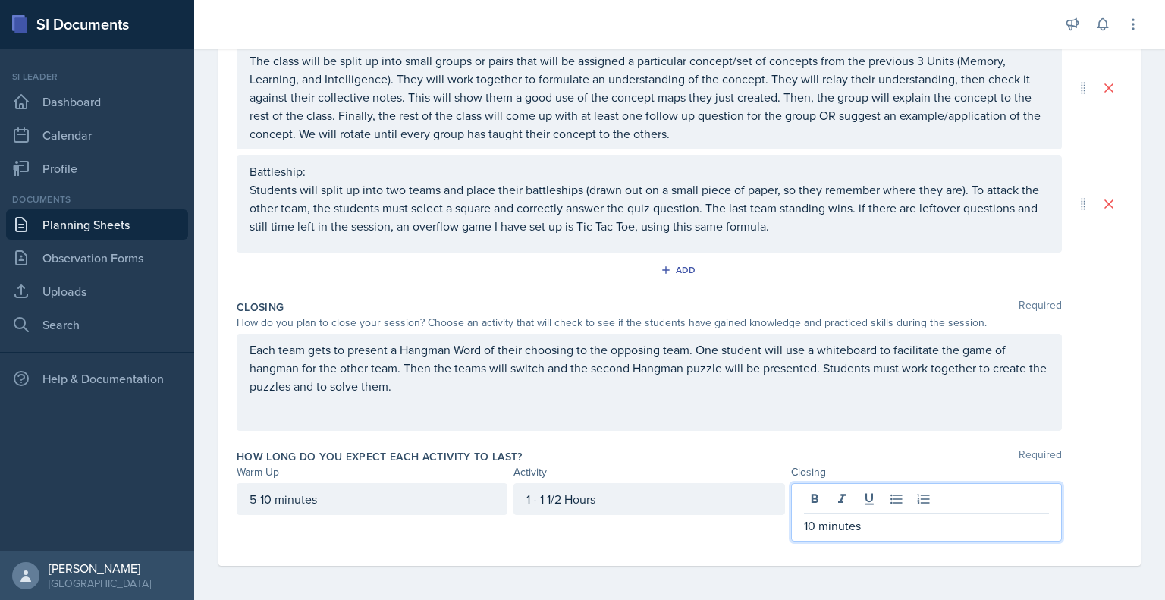
click at [810, 522] on p "10 minutes" at bounding box center [926, 526] width 245 height 18
click at [805, 521] on p "10 minutes" at bounding box center [926, 526] width 245 height 18
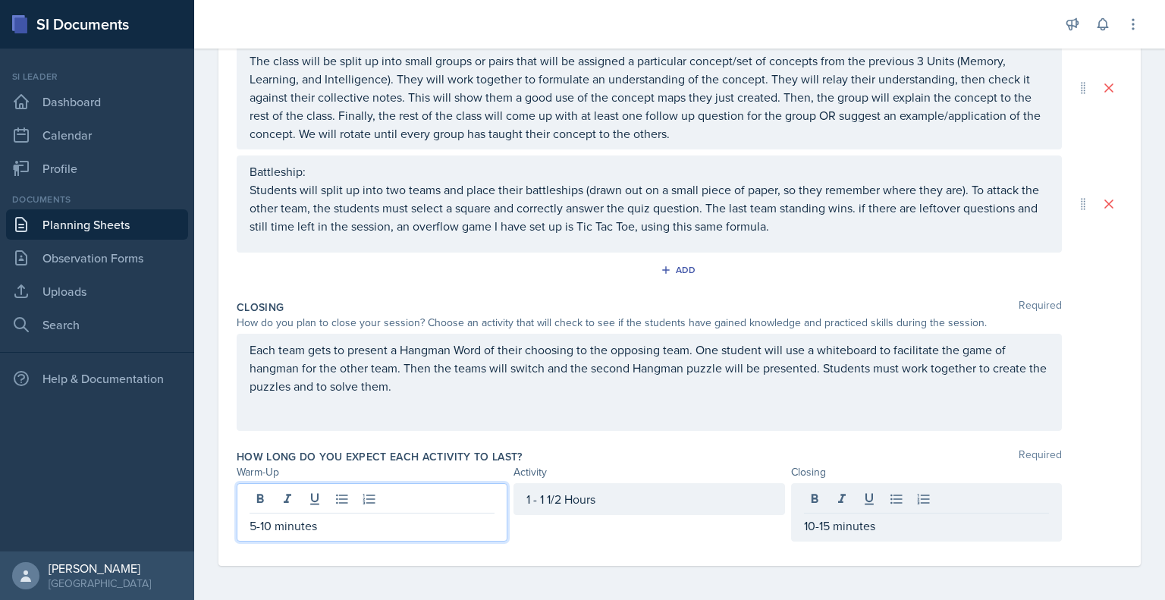
click at [262, 498] on div "5-10 minutes" at bounding box center [372, 512] width 271 height 58
click at [262, 527] on p "5-10 minutes" at bounding box center [372, 526] width 245 height 18
click at [813, 494] on div "10-15 minutes" at bounding box center [926, 499] width 271 height 32
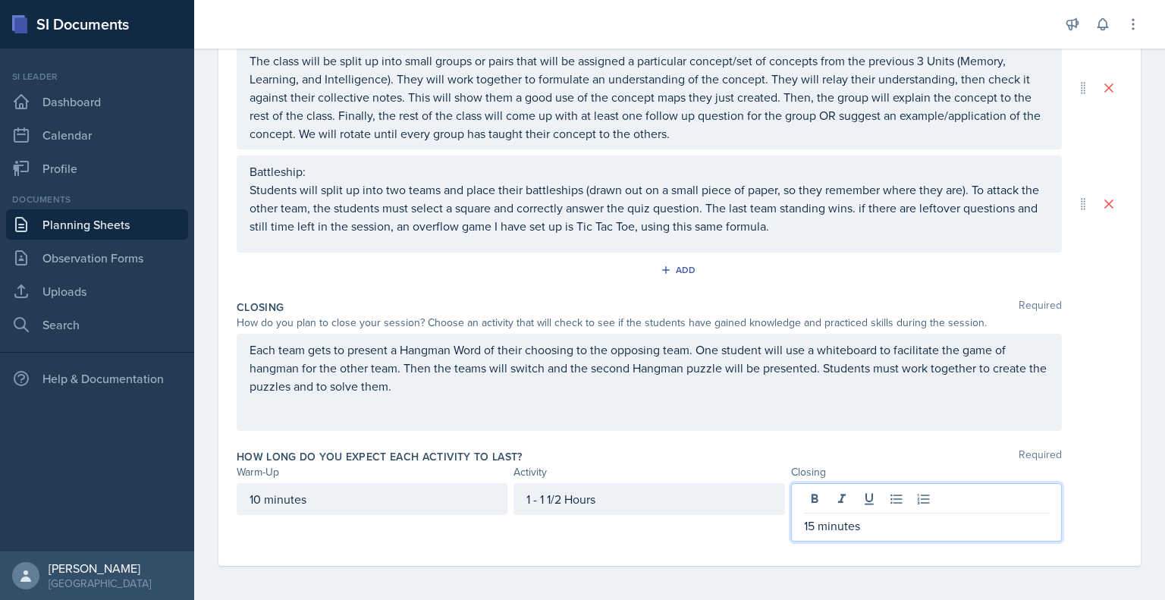
click at [805, 524] on p "15 minutes" at bounding box center [926, 526] width 245 height 18
click at [670, 545] on div "How long do you expect each activity to last? Required Warm-Up Activity Closing…" at bounding box center [680, 498] width 886 height 111
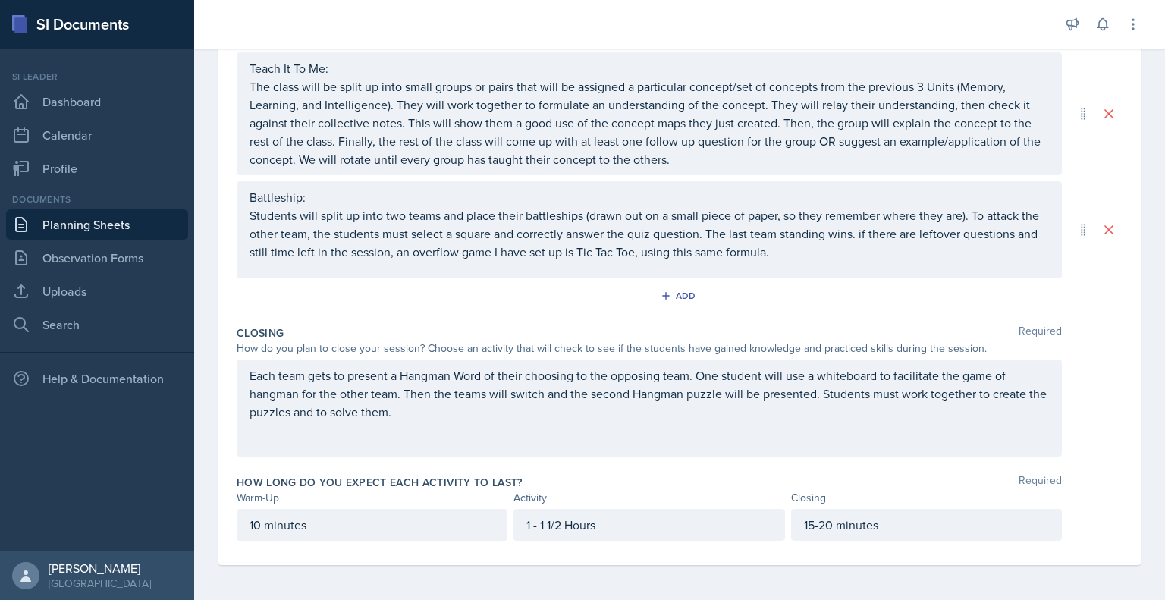
click at [536, 524] on p "1 - 1 1/2 Hours" at bounding box center [649, 525] width 245 height 18
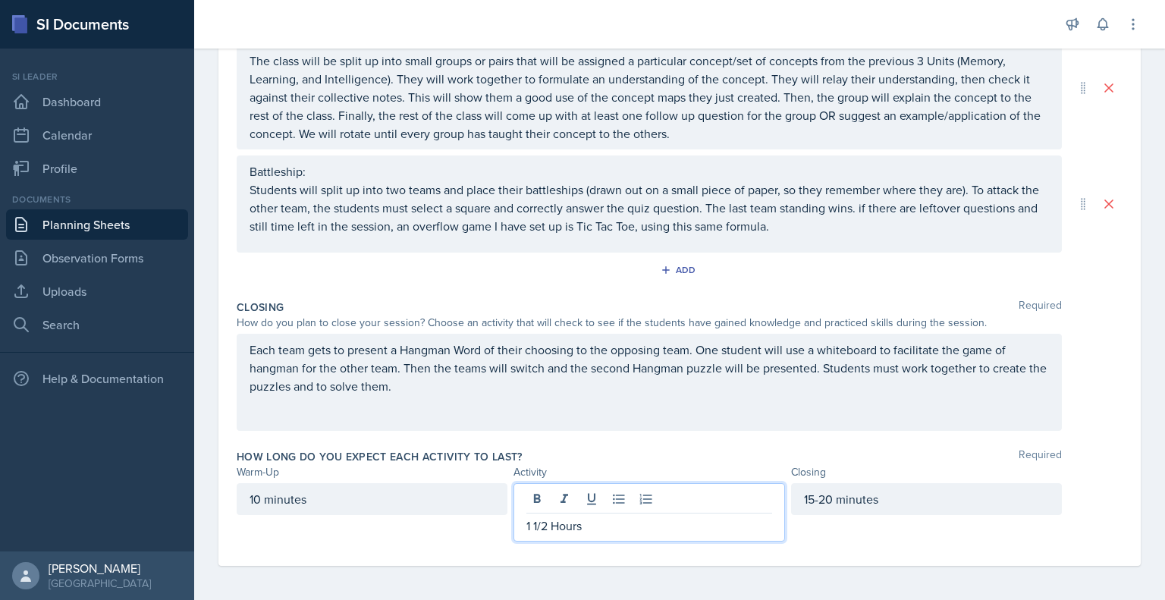
click at [634, 557] on div "Warm-Up Required How do you plan to open your session? What icebreaker will you…" at bounding box center [680, 139] width 886 height 854
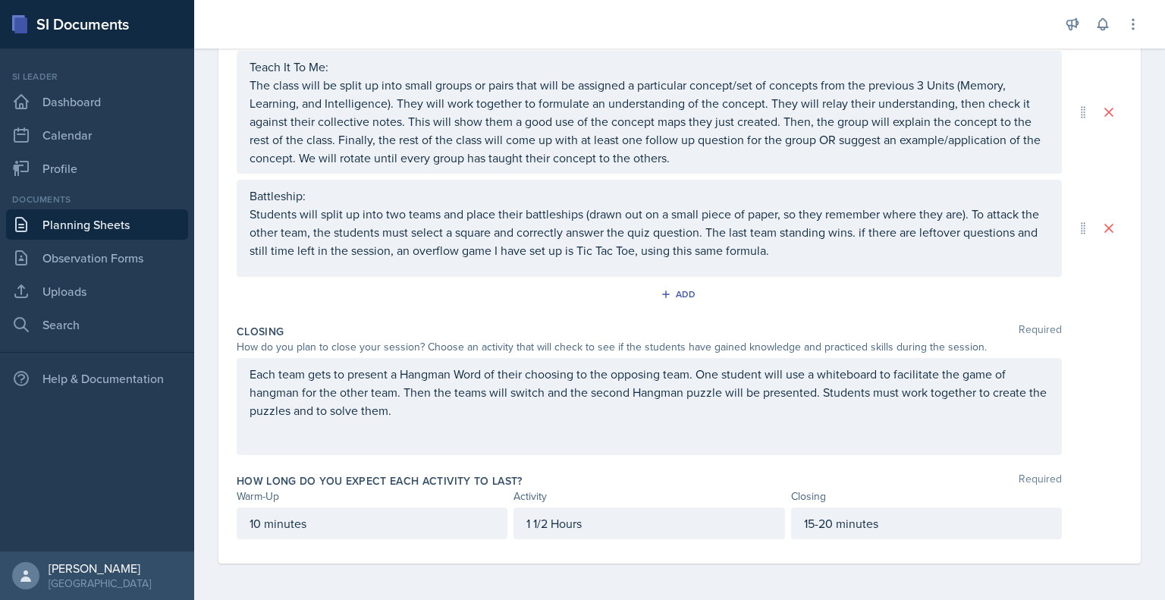
scroll to position [457, 0]
click at [586, 526] on p "1 1/2 Hours" at bounding box center [649, 525] width 245 height 18
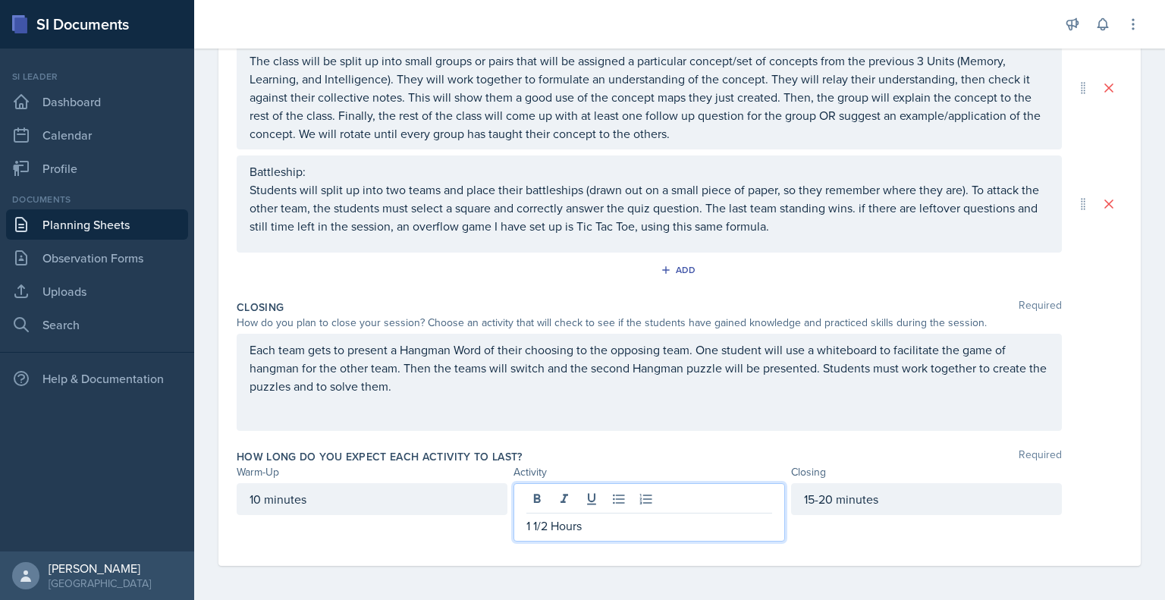
click at [586, 526] on p "1 1/2 Hours" at bounding box center [649, 526] width 245 height 18
click at [824, 531] on div "15-20 minutes" at bounding box center [926, 512] width 271 height 58
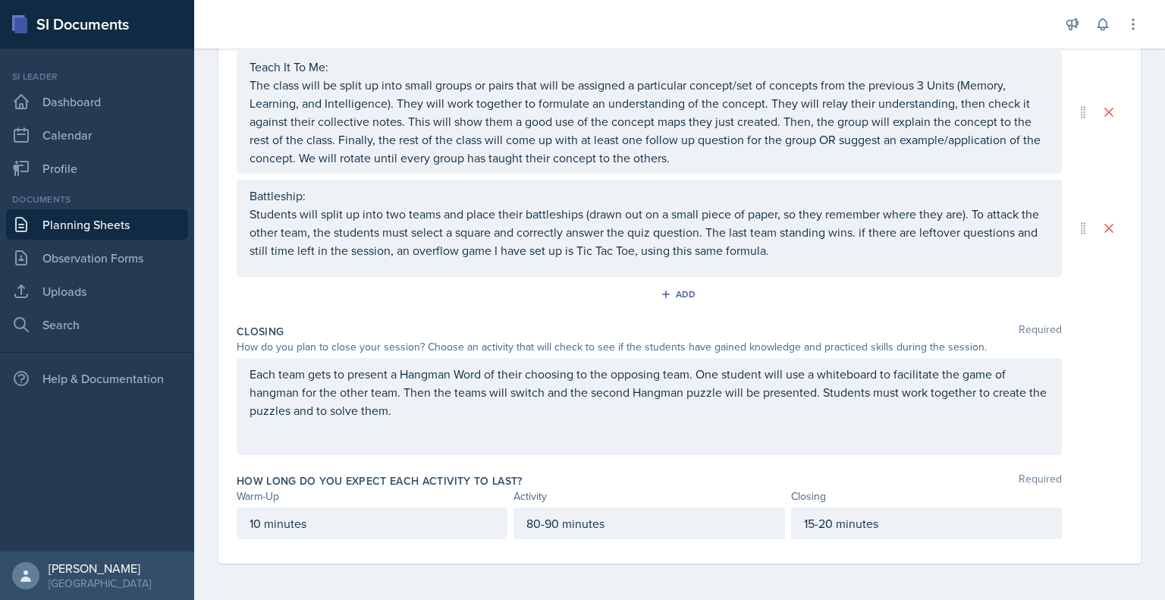
scroll to position [457, 0]
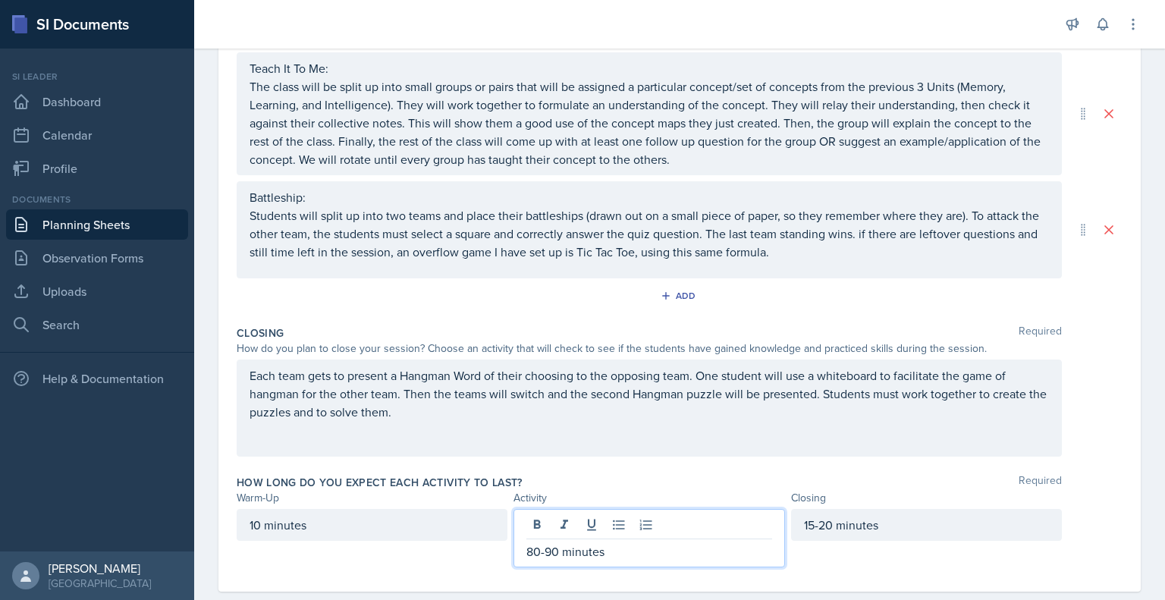
click at [539, 543] on p "80-90 minutes" at bounding box center [649, 552] width 245 height 18
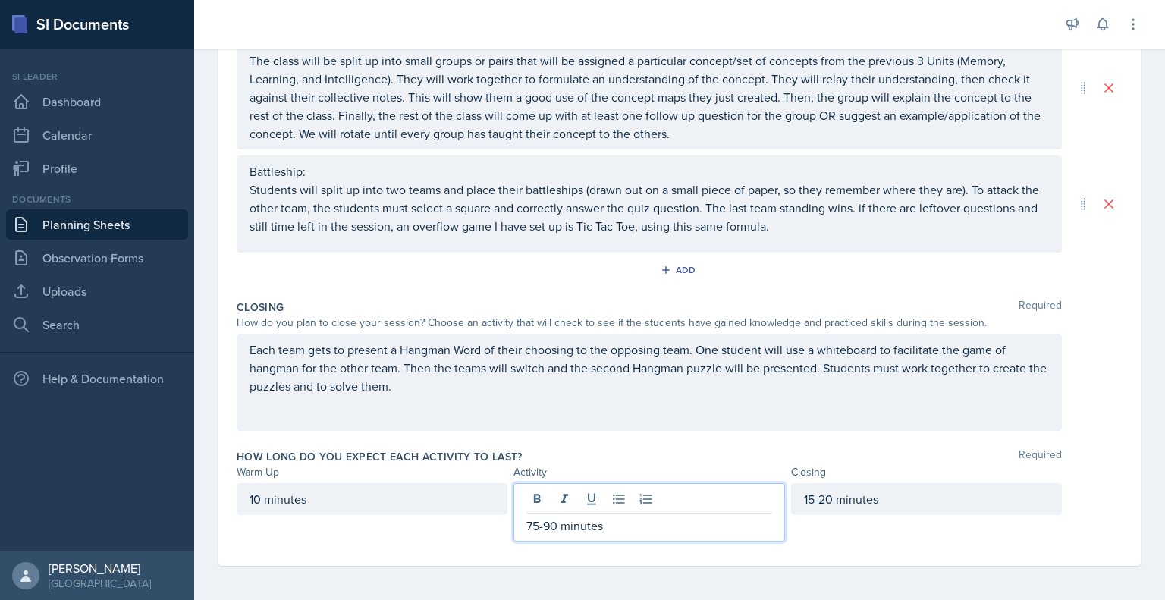
click at [841, 549] on div "How long do you expect each activity to last? Required Warm-Up Activity Closing…" at bounding box center [680, 498] width 886 height 111
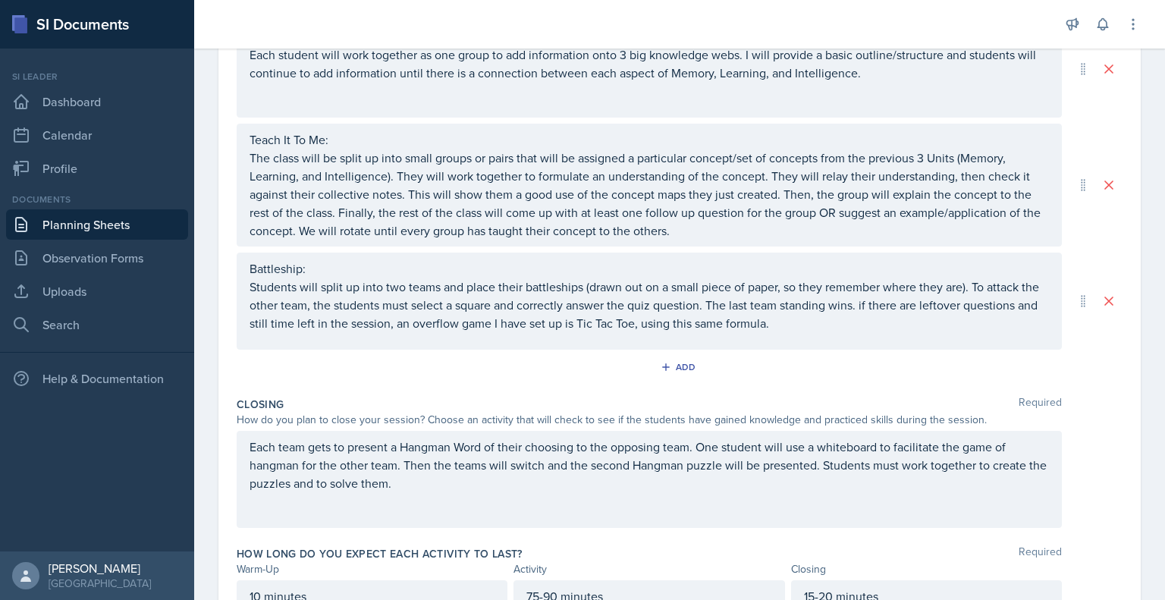
scroll to position [442, 0]
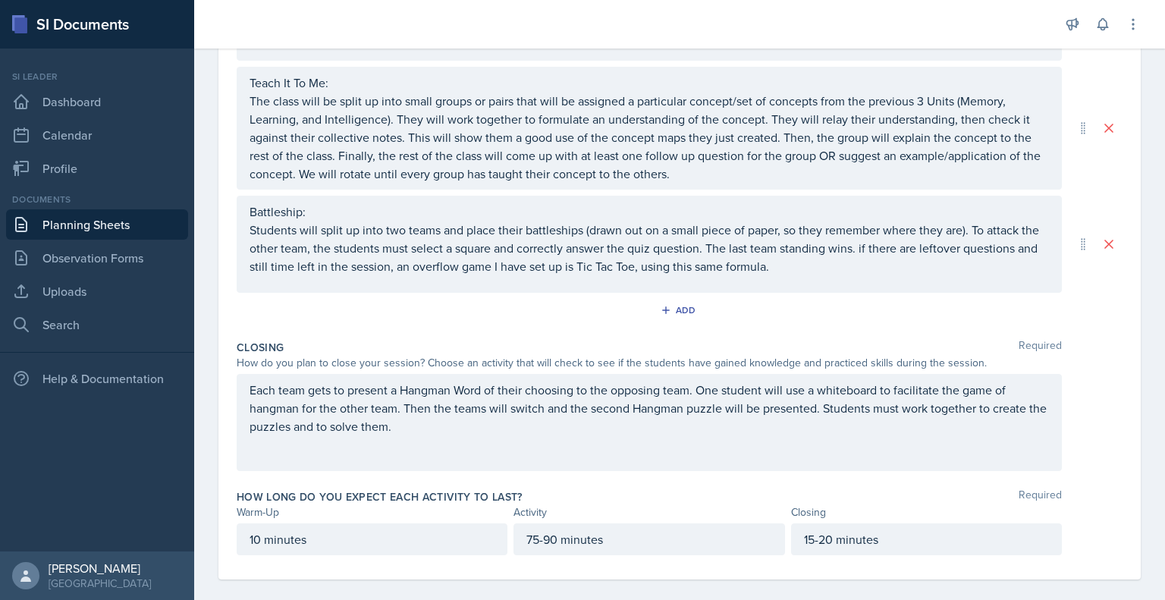
click at [252, 392] on p "Each team gets to present a Hangman Word of their choosing to the opposing team…" at bounding box center [650, 408] width 800 height 55
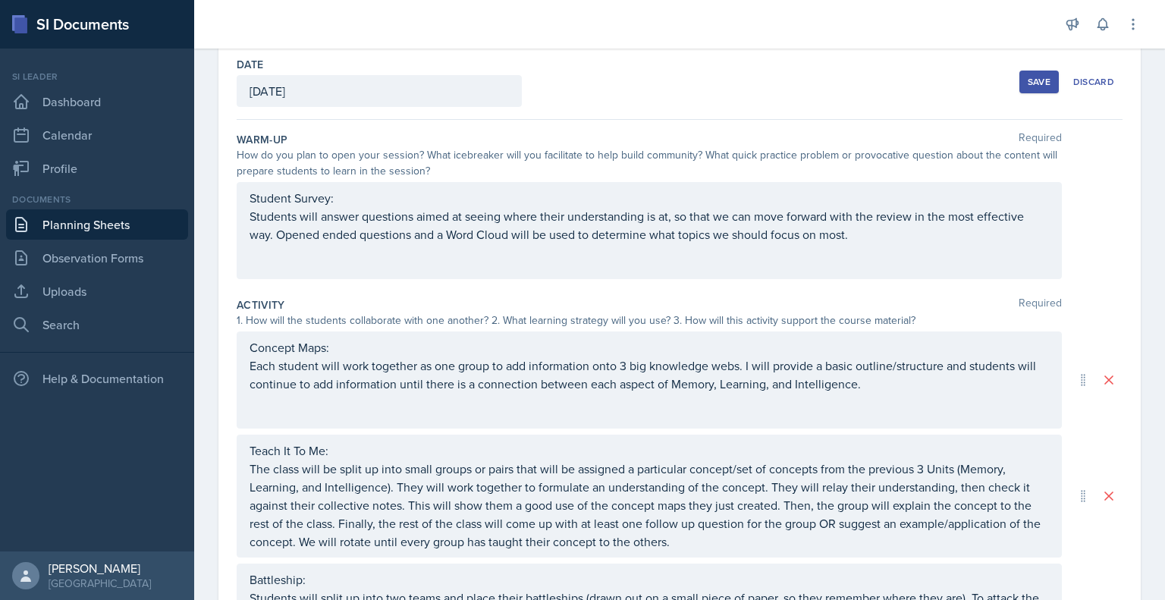
scroll to position [0, 0]
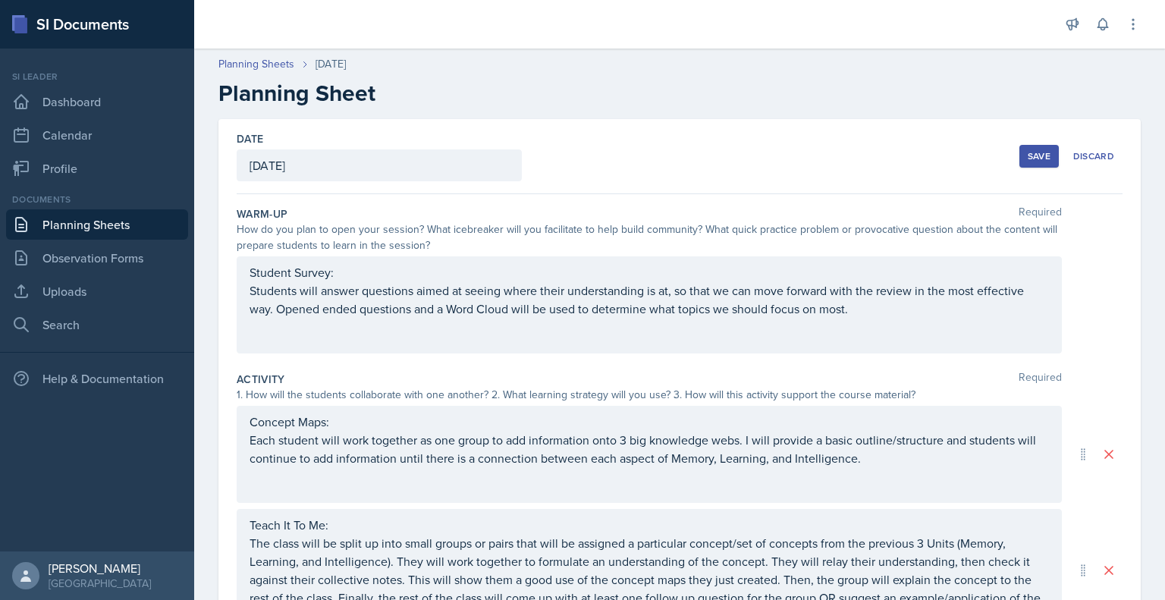
click at [1028, 155] on div "Save" at bounding box center [1039, 156] width 23 height 12
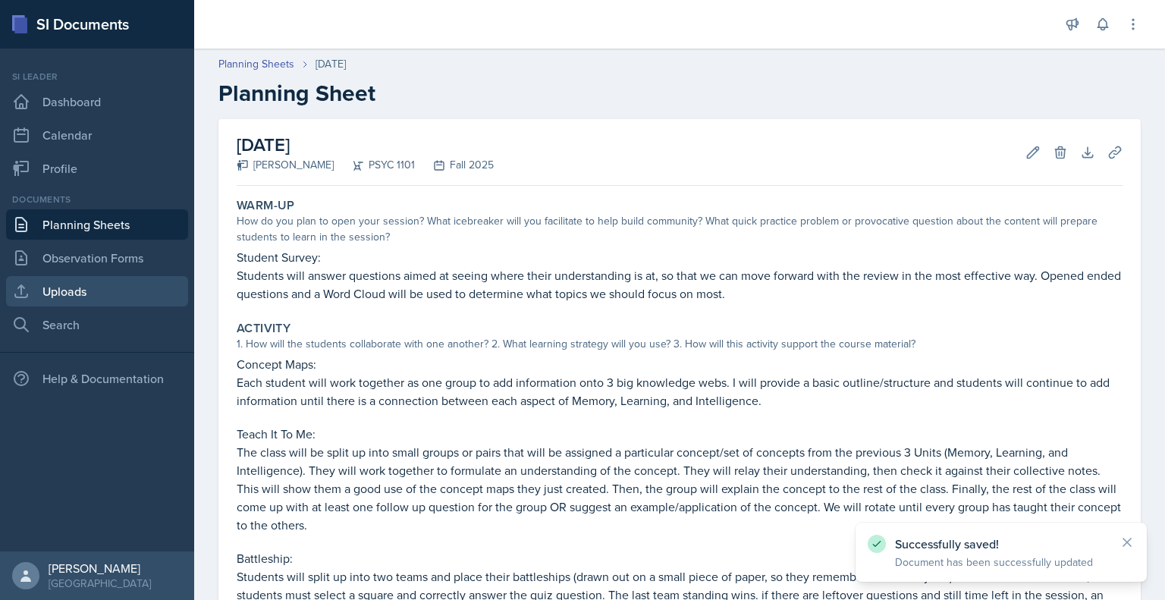
click at [116, 295] on link "Uploads" at bounding box center [97, 291] width 182 height 30
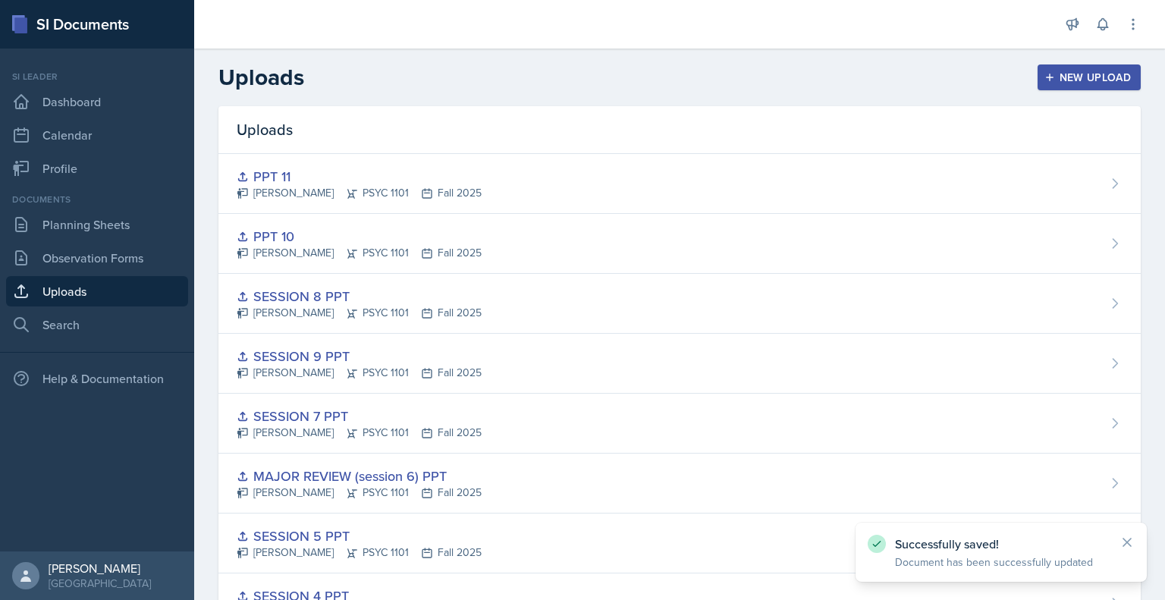
click at [1053, 72] on div "New Upload" at bounding box center [1090, 77] width 84 height 12
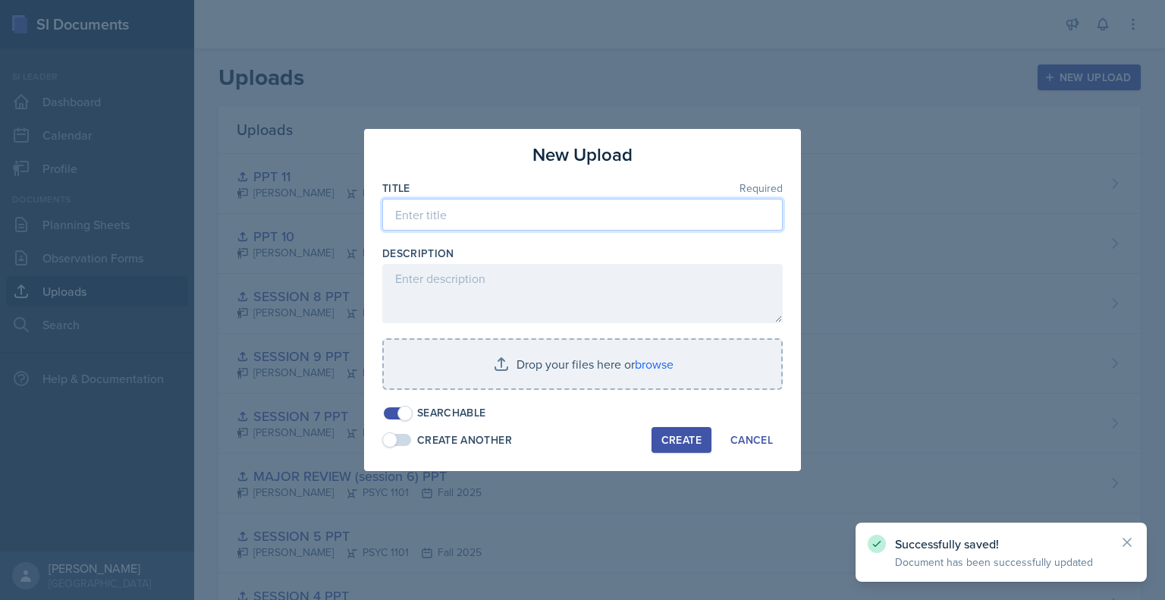
click at [592, 229] on input at bounding box center [582, 215] width 401 height 32
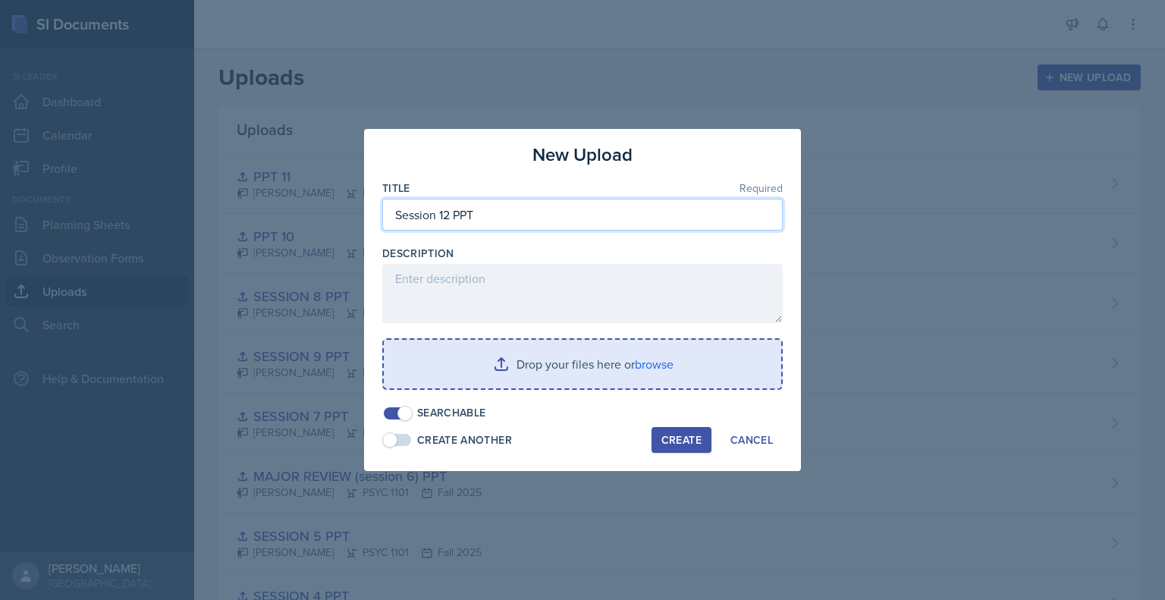
type input "Session 12 PPT"
click at [572, 373] on input "file" at bounding box center [583, 364] width 398 height 49
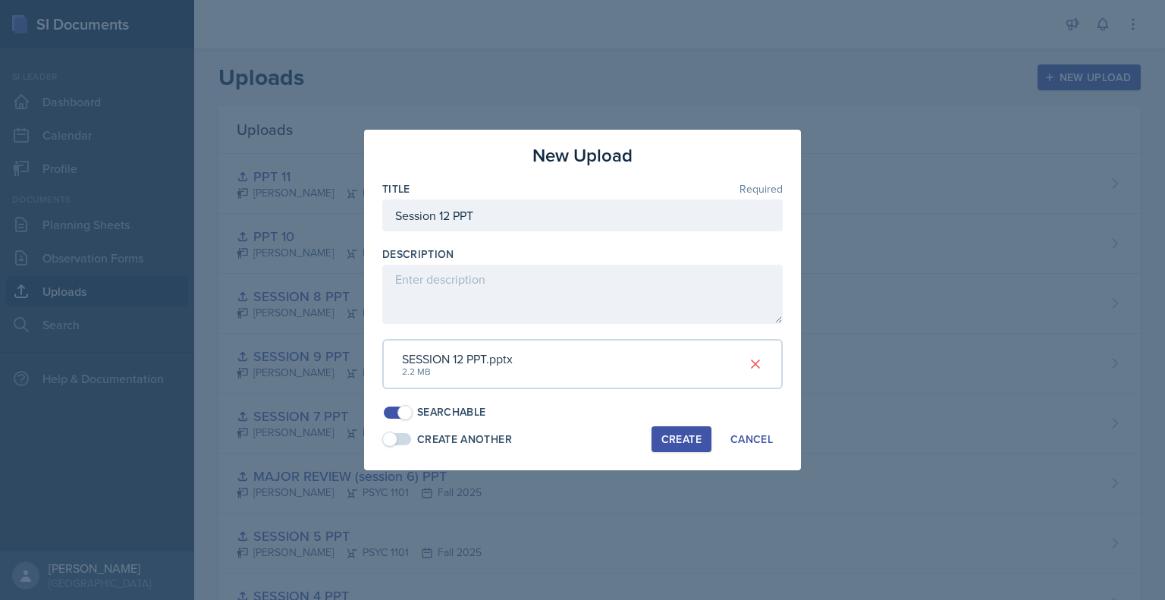
click at [676, 441] on div "Create" at bounding box center [682, 439] width 40 height 12
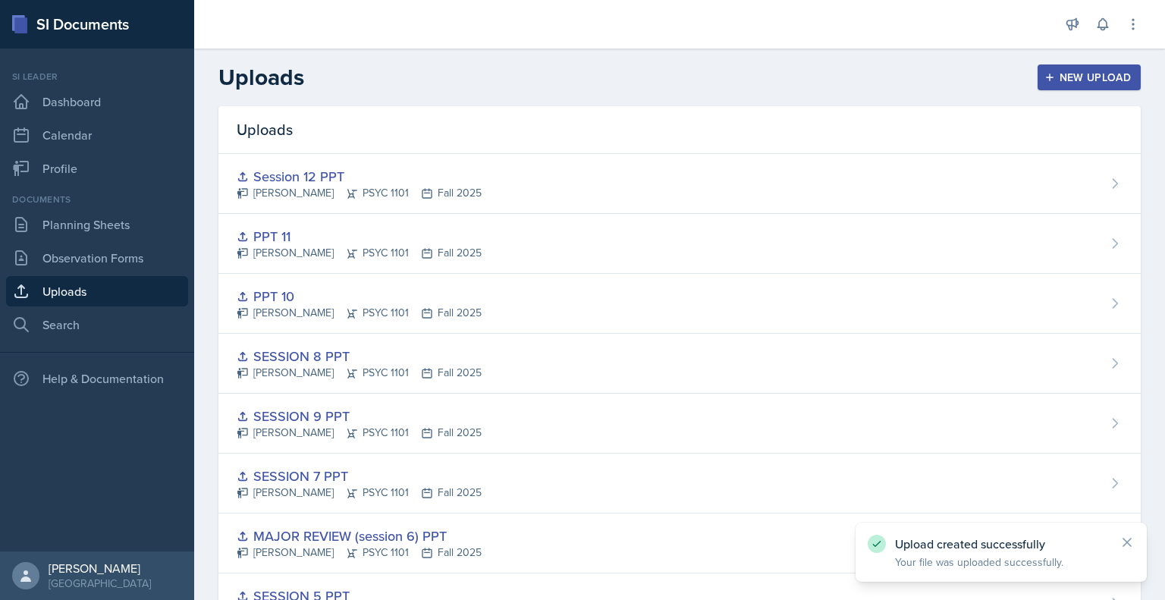
click at [1101, 83] on div "New Upload" at bounding box center [1090, 77] width 84 height 12
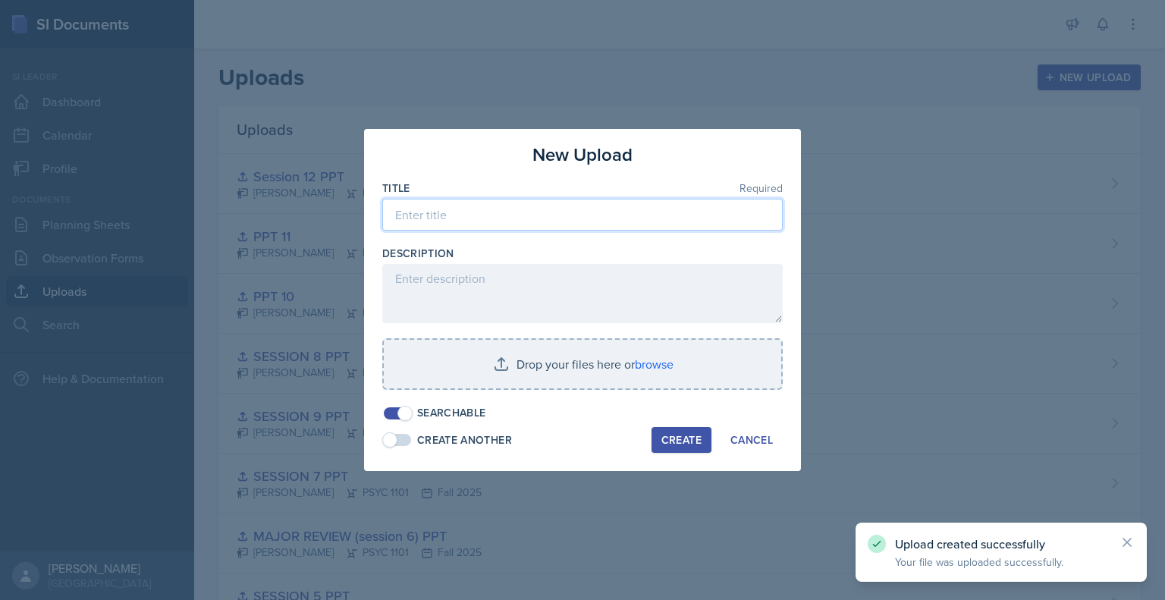
click at [536, 211] on input at bounding box center [582, 215] width 401 height 32
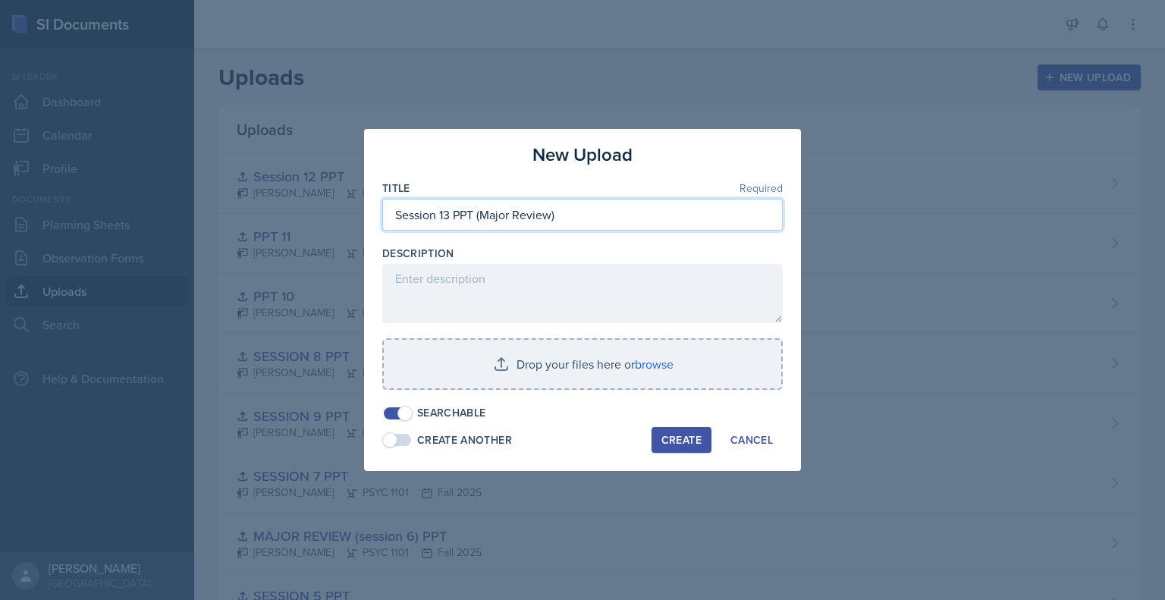
type input "Session 13 PPT (Major Review)"
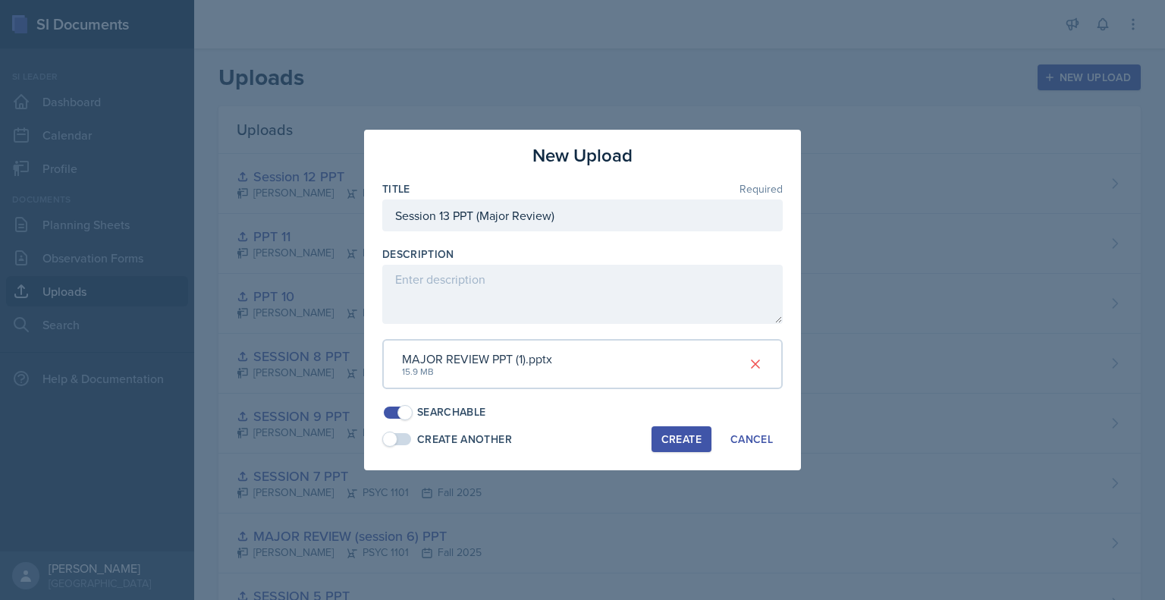
click at [673, 442] on div "Create" at bounding box center [682, 439] width 40 height 12
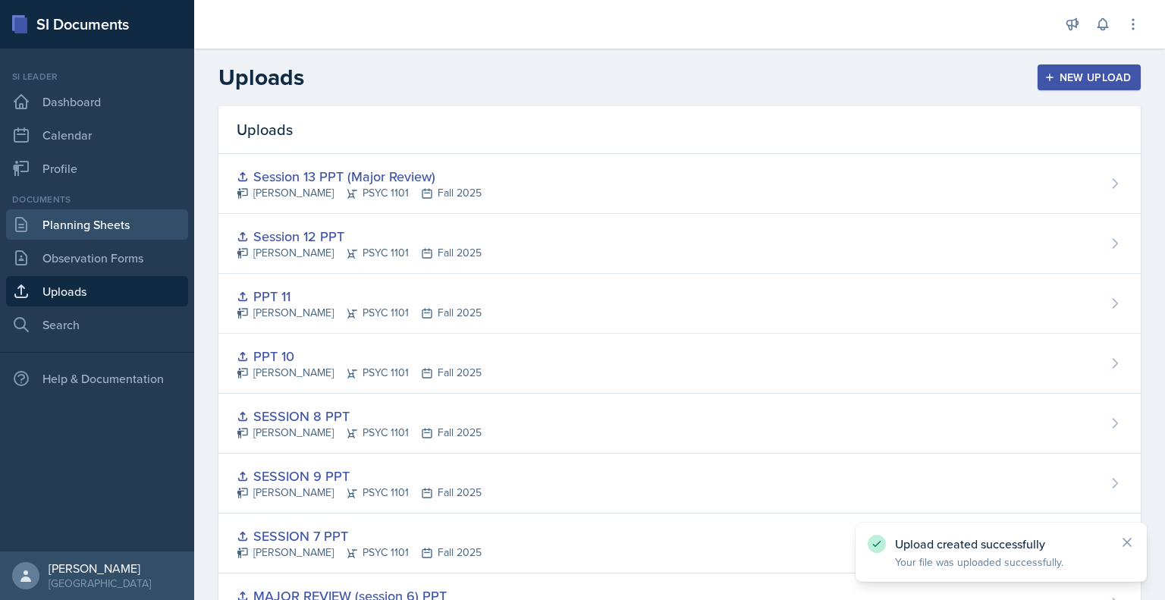
click at [116, 222] on link "Planning Sheets" at bounding box center [97, 224] width 182 height 30
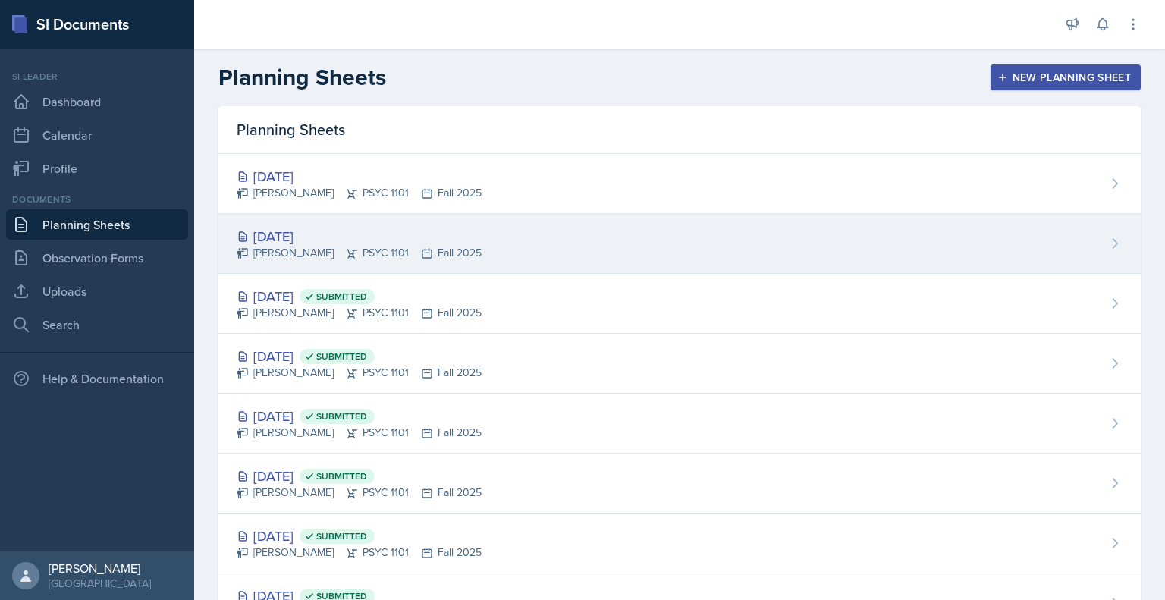
click at [749, 252] on div "[DATE] [PERSON_NAME] PSYC 1101 Fall 2025" at bounding box center [680, 244] width 923 height 60
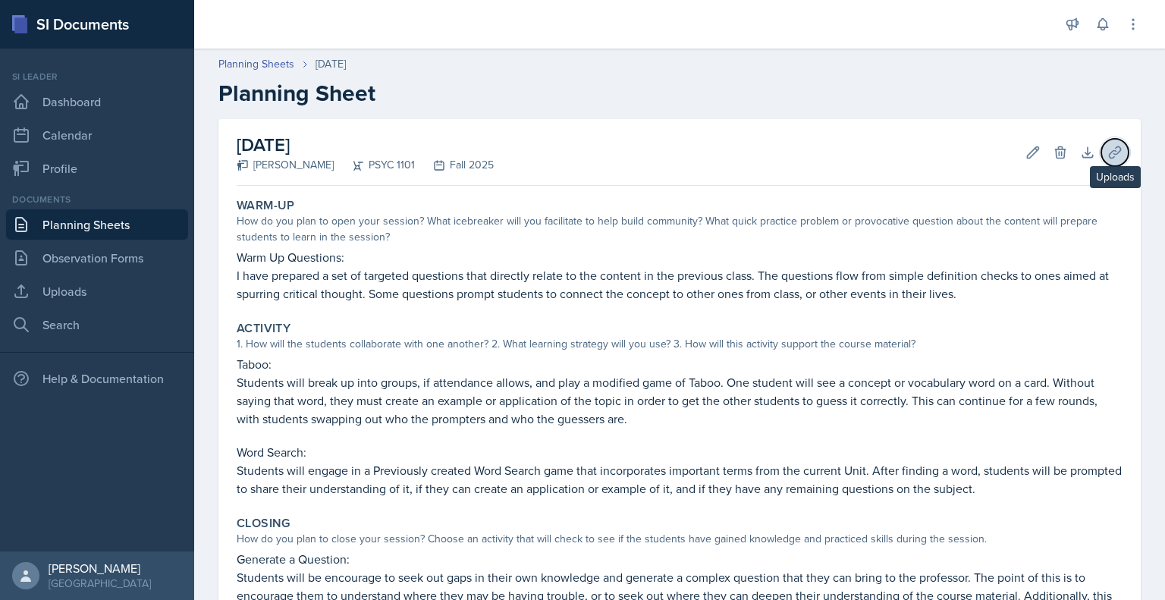
click at [1108, 152] on icon at bounding box center [1115, 152] width 15 height 15
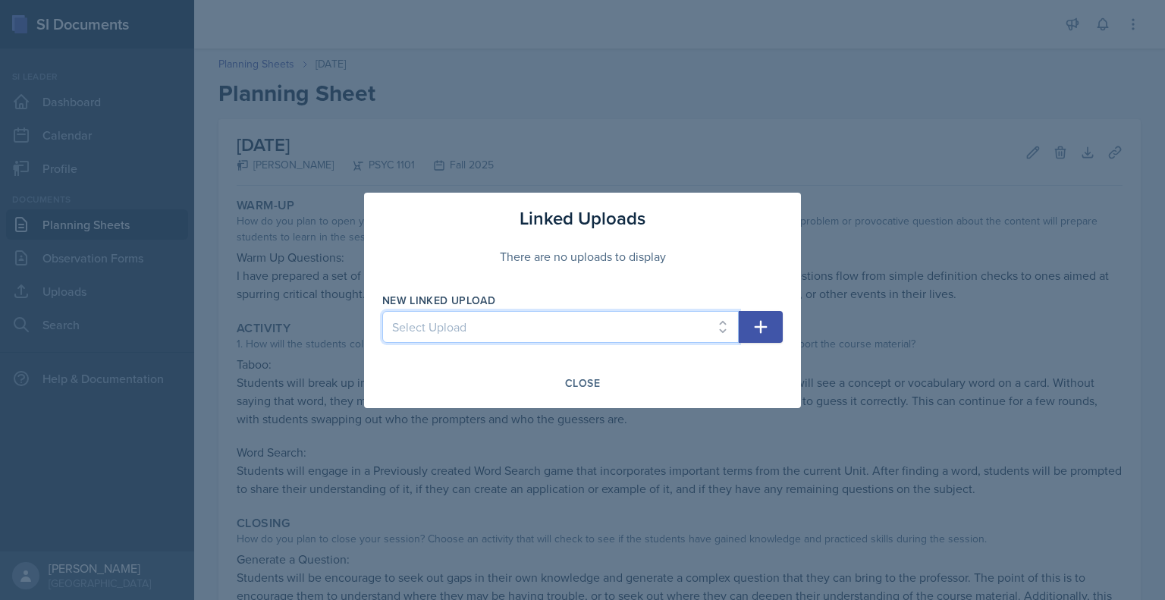
click at [583, 330] on select "Select Upload Mock PowerPoint Visual Aid 26th Visual aid 26th Visual aid 28th S…" at bounding box center [560, 327] width 357 height 32
select select "938c84b0-ec4d-4748-be0d-e1812d055e4d"
click at [382, 311] on select "Select Upload Mock PowerPoint Visual Aid 26th Visual aid 26th Visual aid 28th S…" at bounding box center [560, 327] width 357 height 32
click at [757, 327] on icon "button" at bounding box center [761, 327] width 18 height 18
select select
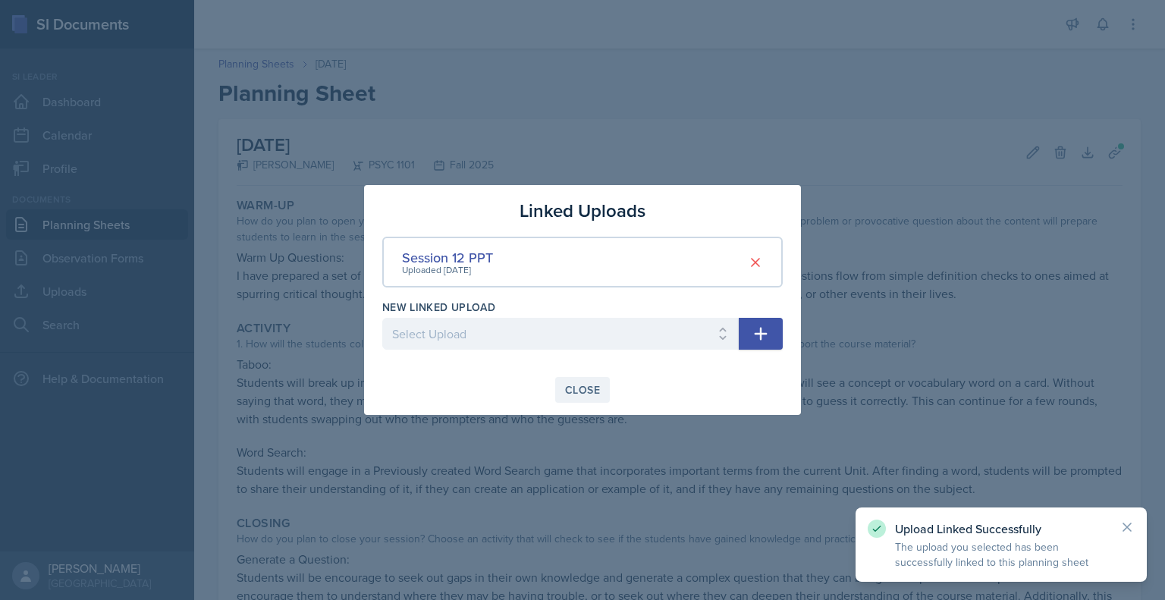
click at [583, 388] on div "Close" at bounding box center [582, 390] width 35 height 12
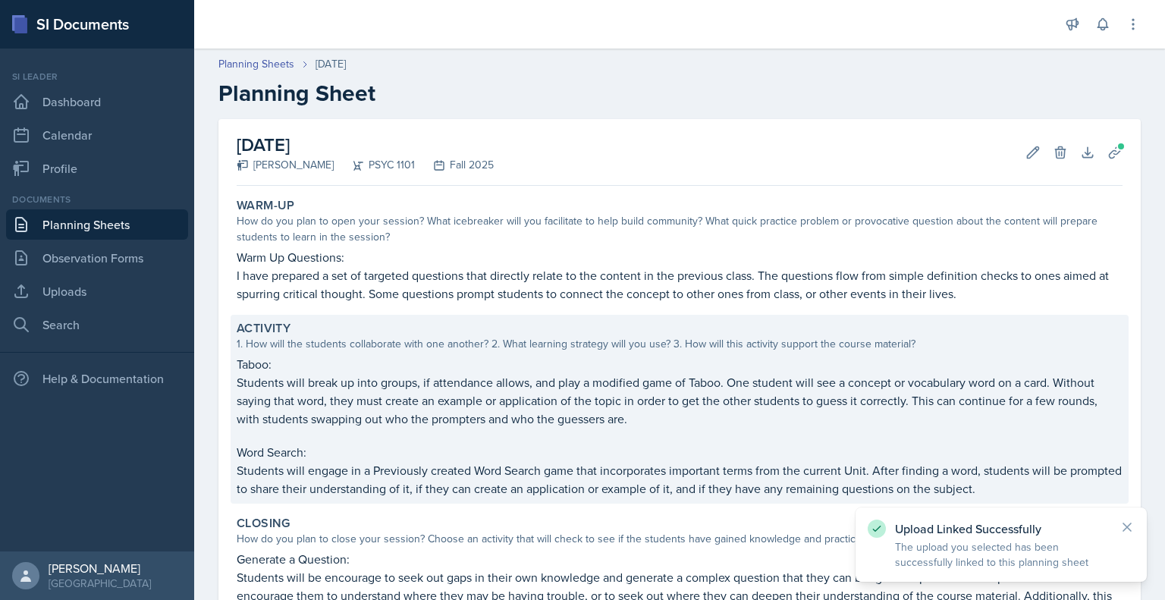
scroll to position [197, 0]
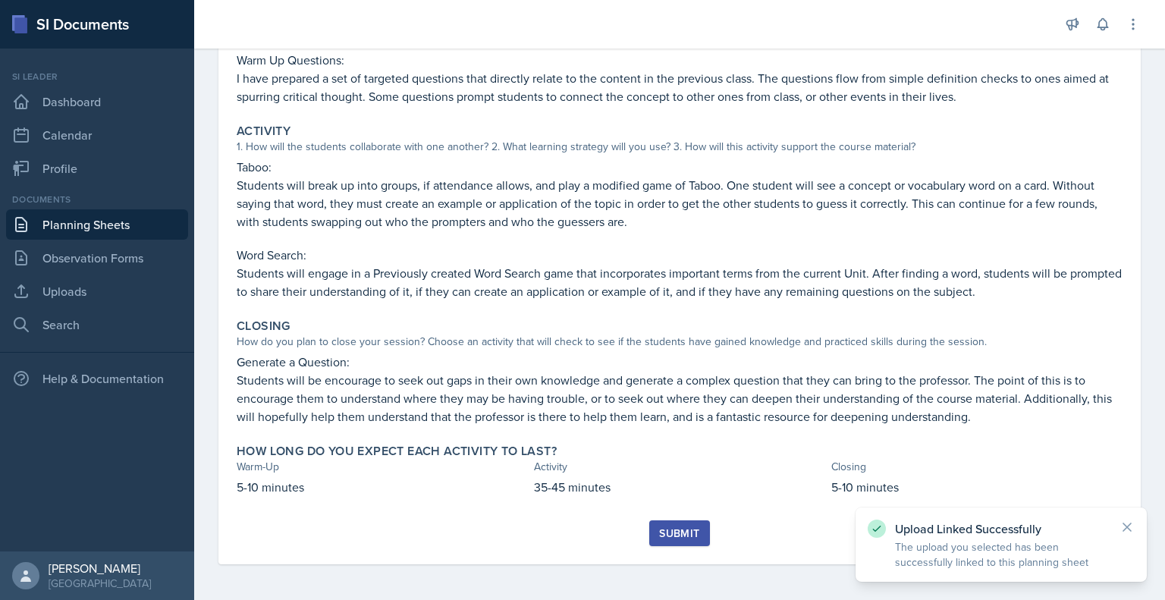
click at [672, 537] on div "Submit" at bounding box center [679, 533] width 40 height 12
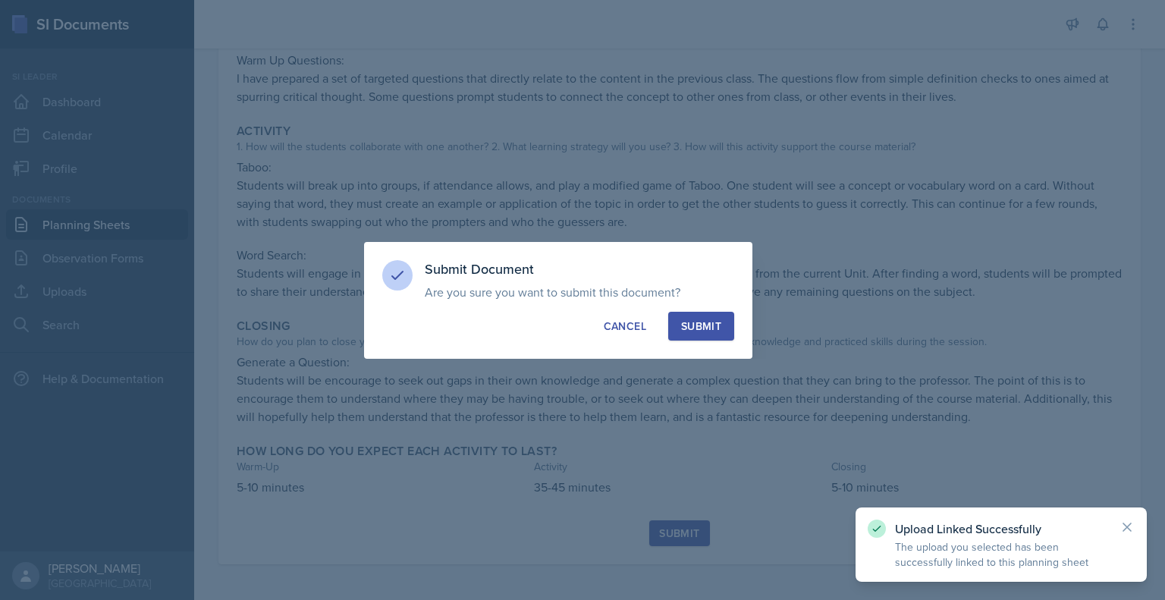
click at [701, 322] on div "Submit" at bounding box center [701, 326] width 40 height 15
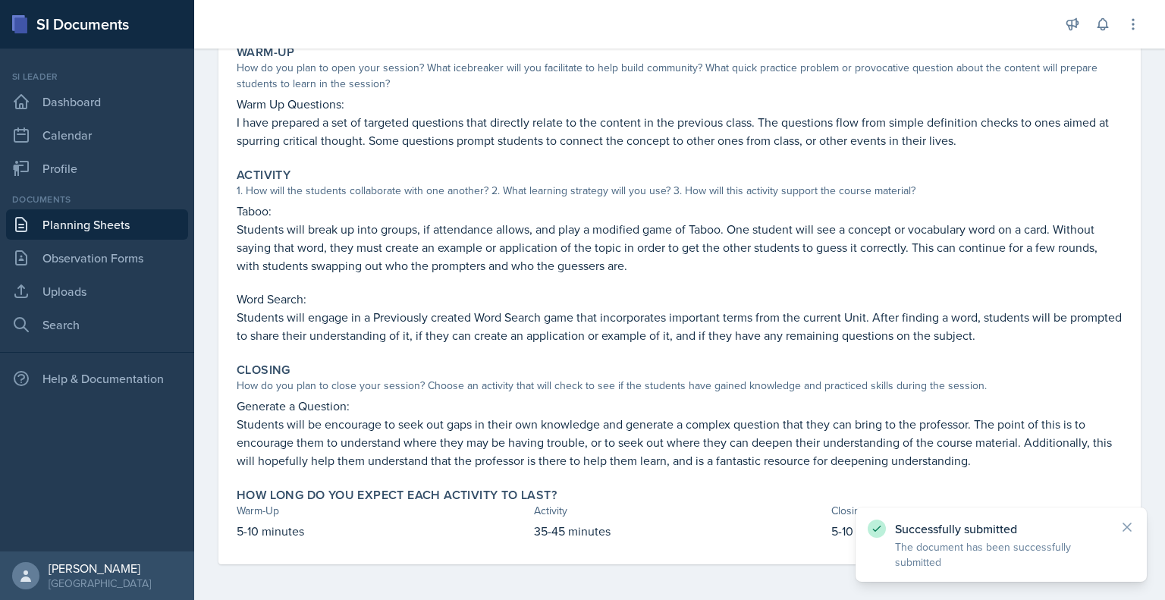
scroll to position [0, 0]
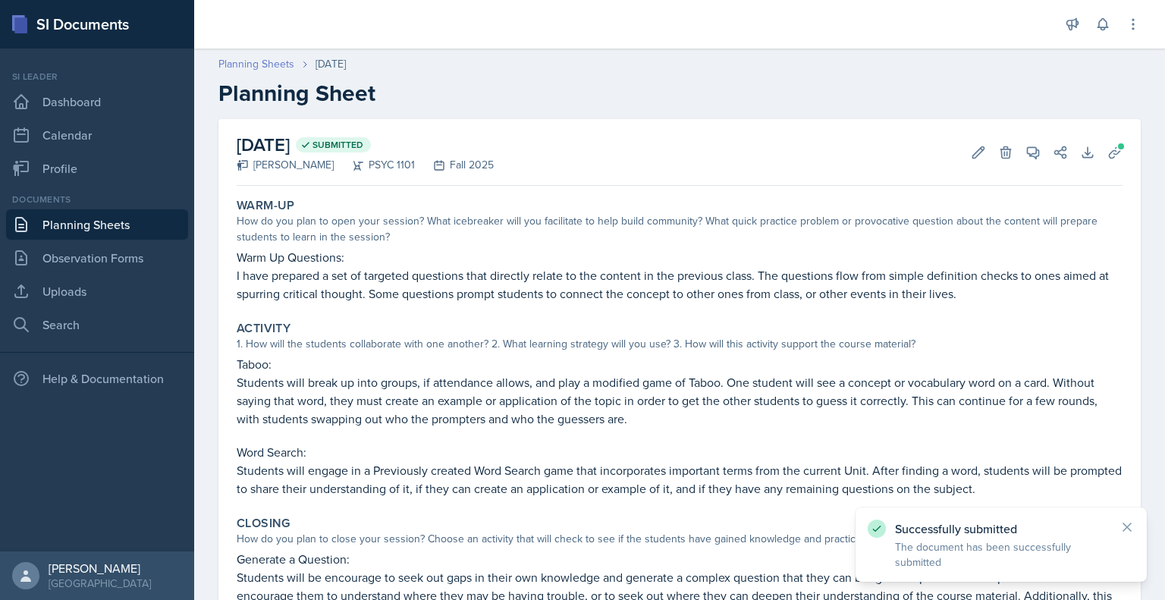
click at [243, 68] on link "Planning Sheets" at bounding box center [257, 64] width 76 height 16
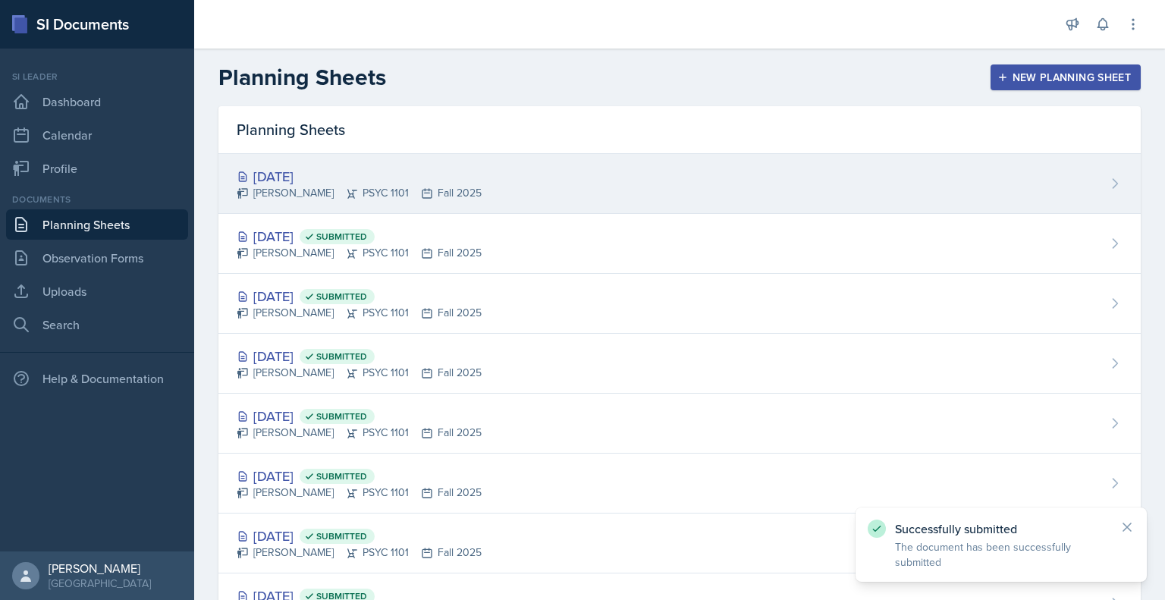
click at [786, 187] on div "[DATE] [PERSON_NAME] PSYC 1101 Fall 2025" at bounding box center [680, 184] width 923 height 60
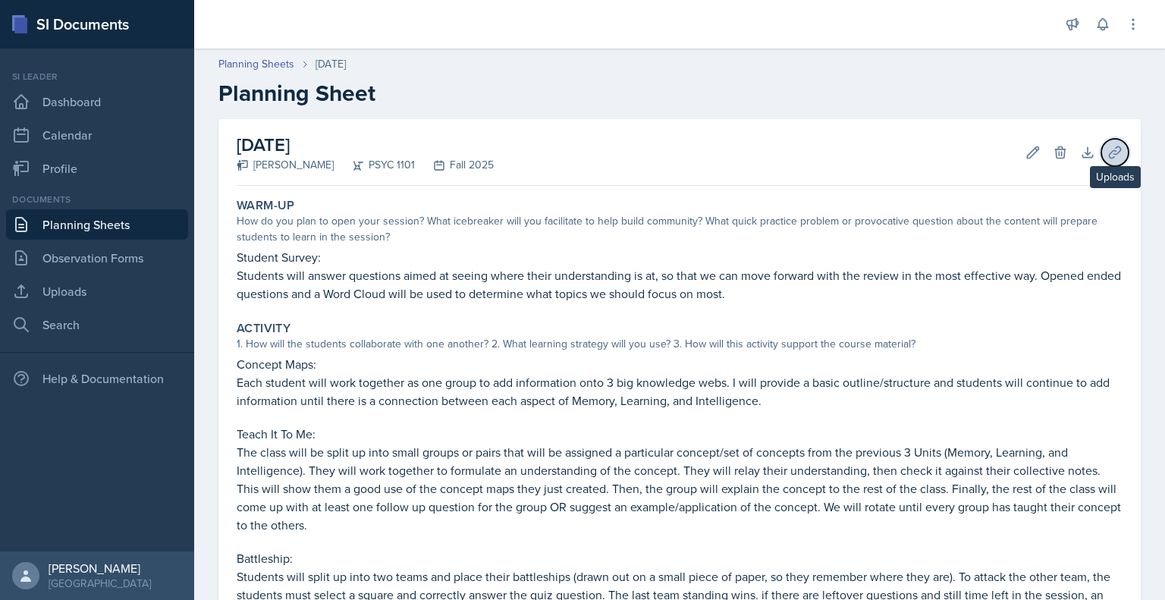
click at [1108, 157] on icon at bounding box center [1115, 152] width 15 height 15
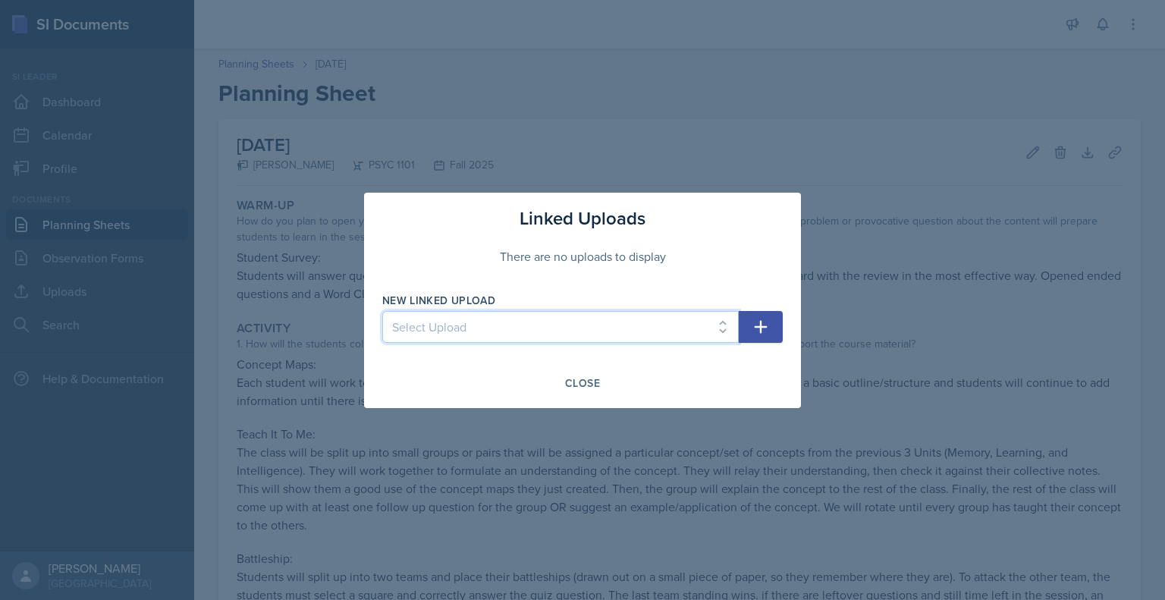
click at [650, 333] on select "Select Upload Mock PowerPoint Visual Aid 26th Visual aid 26th Visual aid 28th S…" at bounding box center [560, 327] width 357 height 32
select select "2f2e4173-4d97-4549-8d3a-aac5825e8217"
click at [382, 311] on select "Select Upload Mock PowerPoint Visual Aid 26th Visual aid 26th Visual aid 28th S…" at bounding box center [560, 327] width 357 height 32
click at [759, 329] on icon "button" at bounding box center [761, 327] width 18 height 18
select select
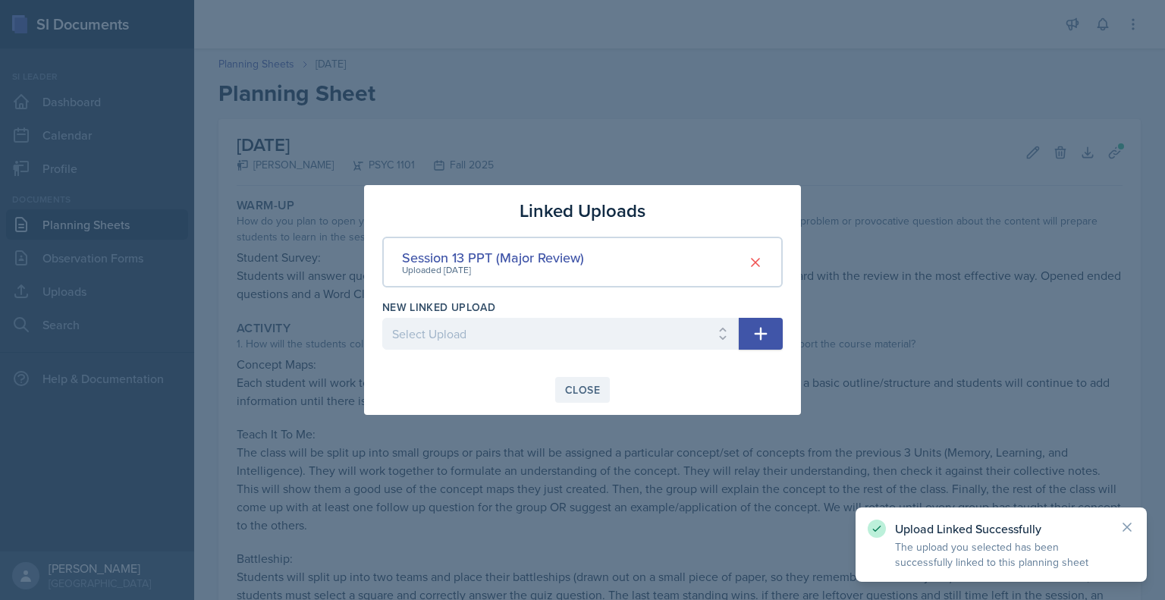
click at [596, 388] on div "Close" at bounding box center [582, 390] width 35 height 12
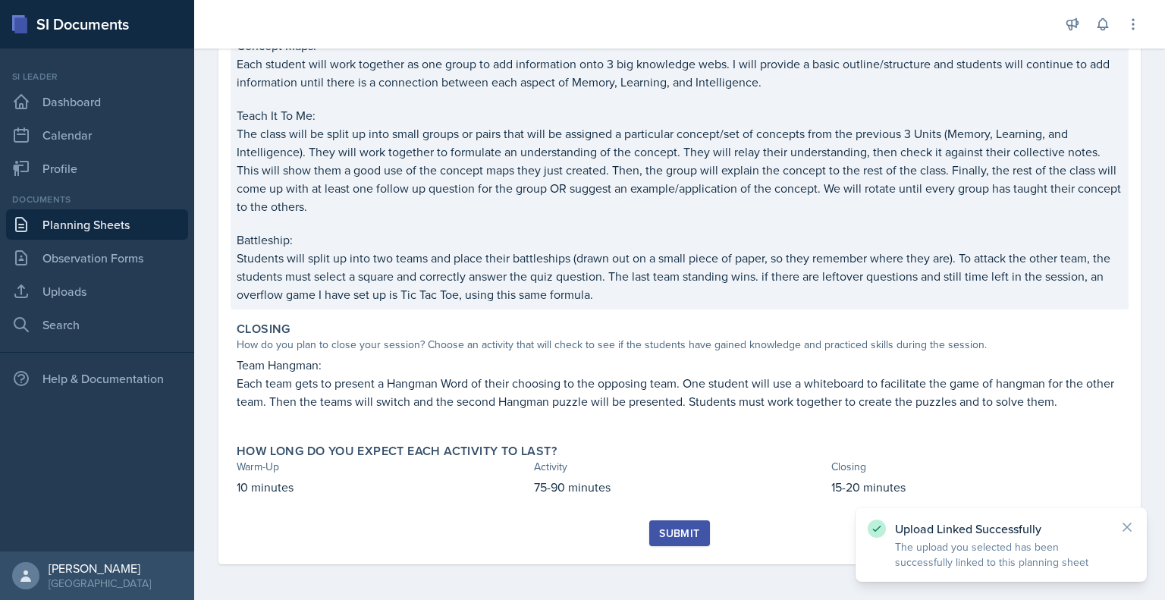
scroll to position [317, 0]
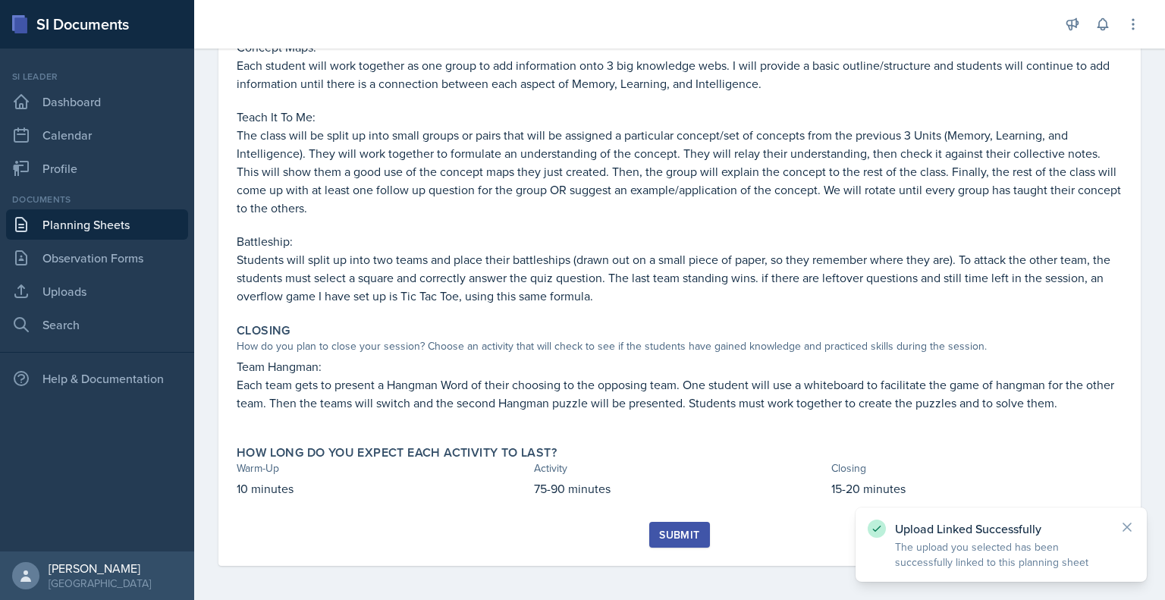
click at [673, 536] on div "Submit" at bounding box center [679, 535] width 40 height 12
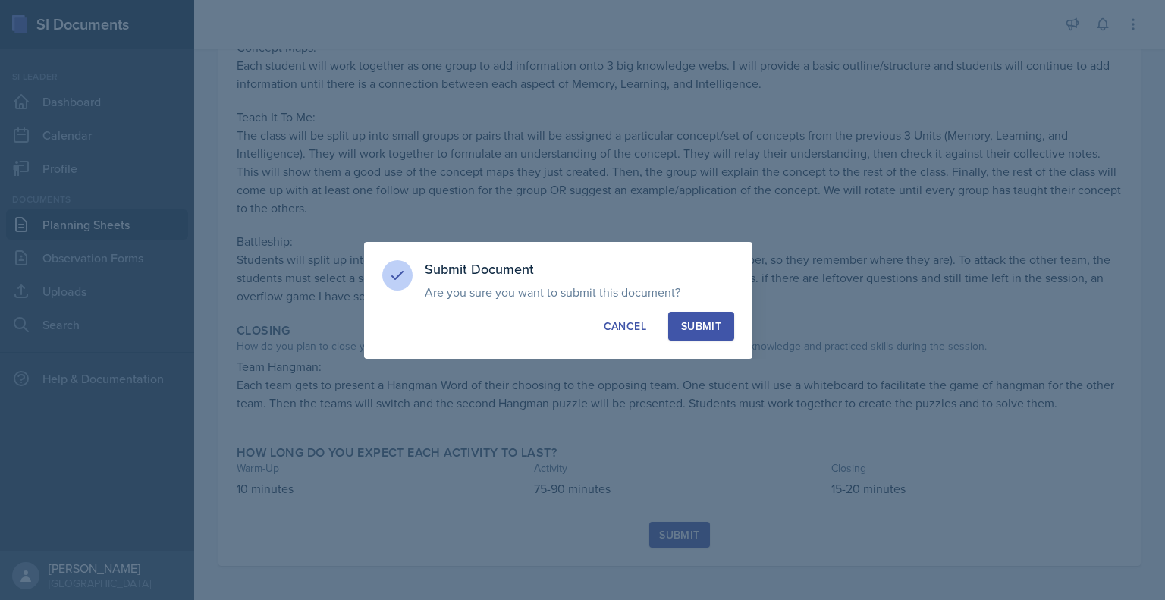
click at [719, 321] on div "Submit" at bounding box center [701, 326] width 40 height 15
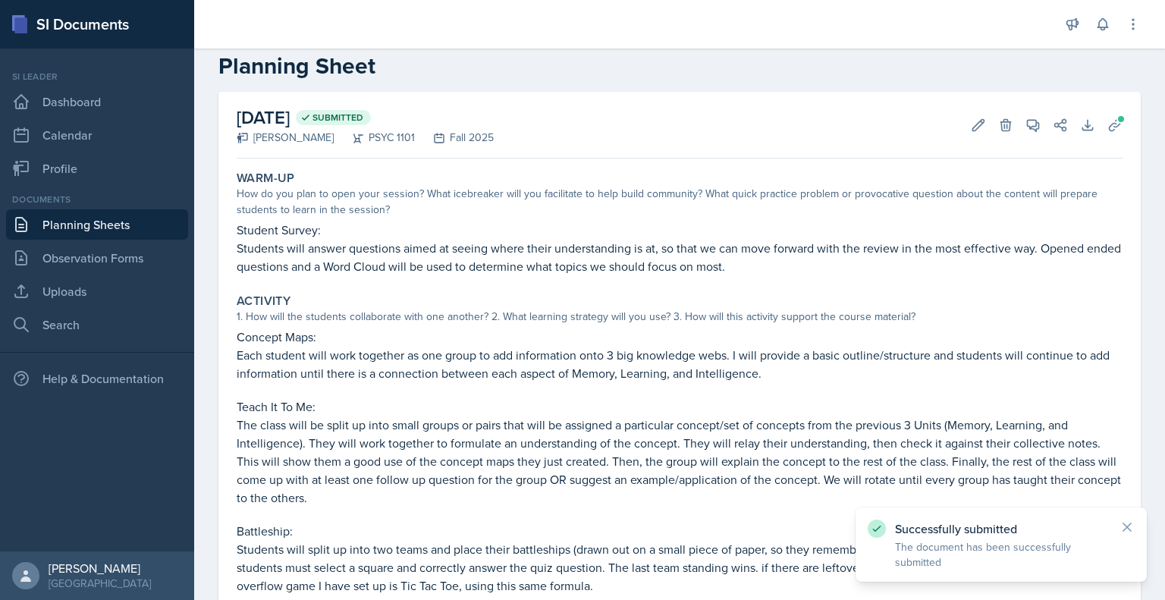
scroll to position [0, 0]
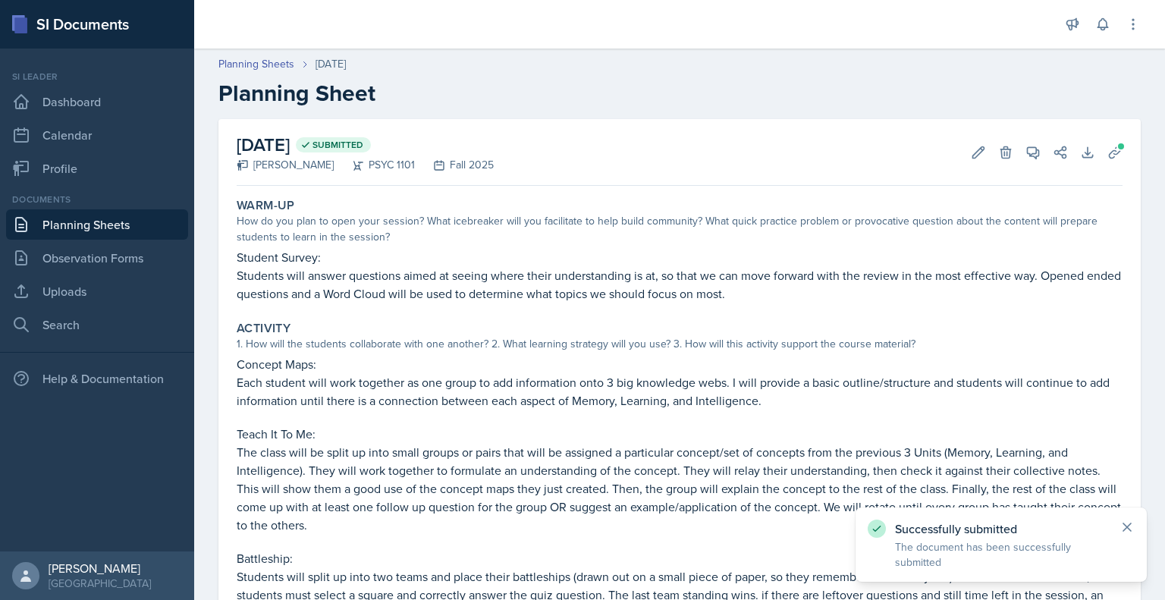
click at [1126, 520] on icon at bounding box center [1127, 527] width 15 height 15
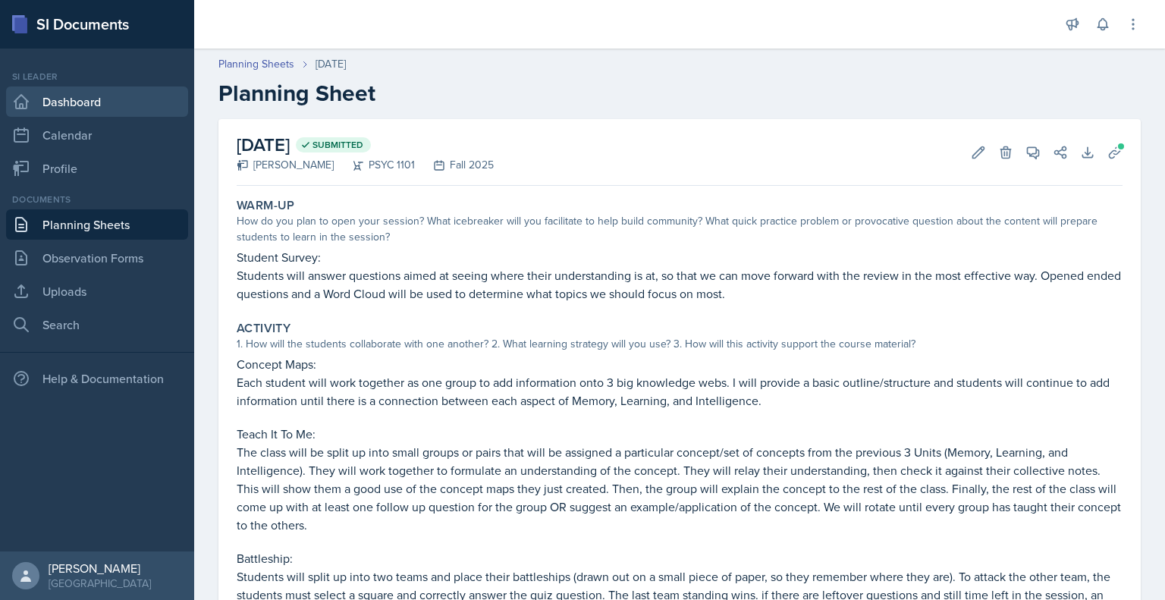
click at [131, 102] on link "Dashboard" at bounding box center [97, 102] width 182 height 30
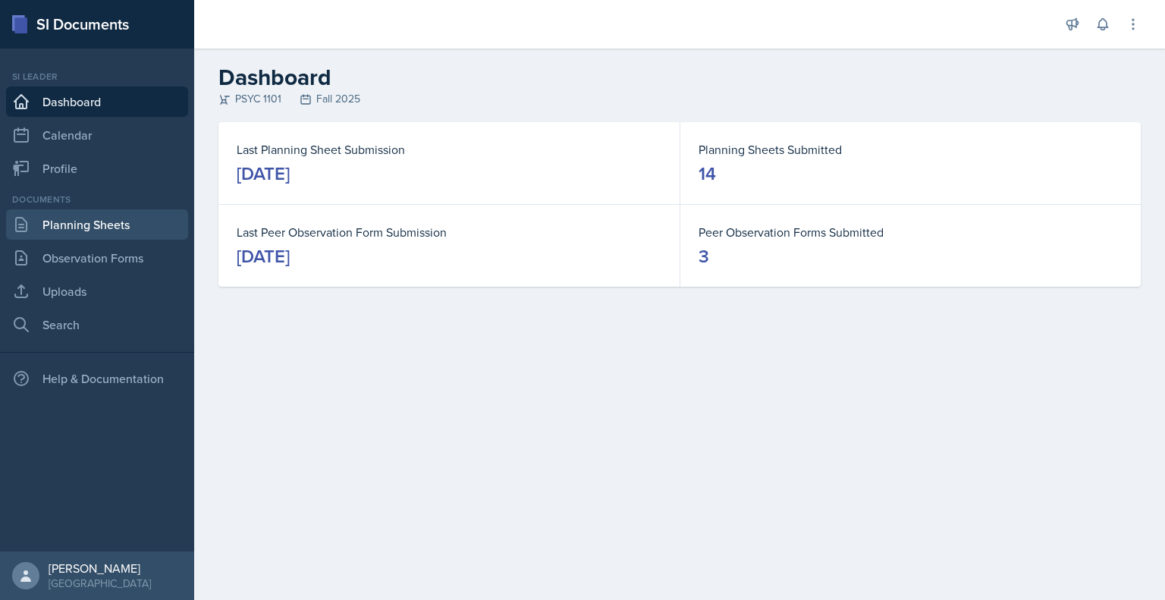
click at [100, 231] on link "Planning Sheets" at bounding box center [97, 224] width 182 height 30
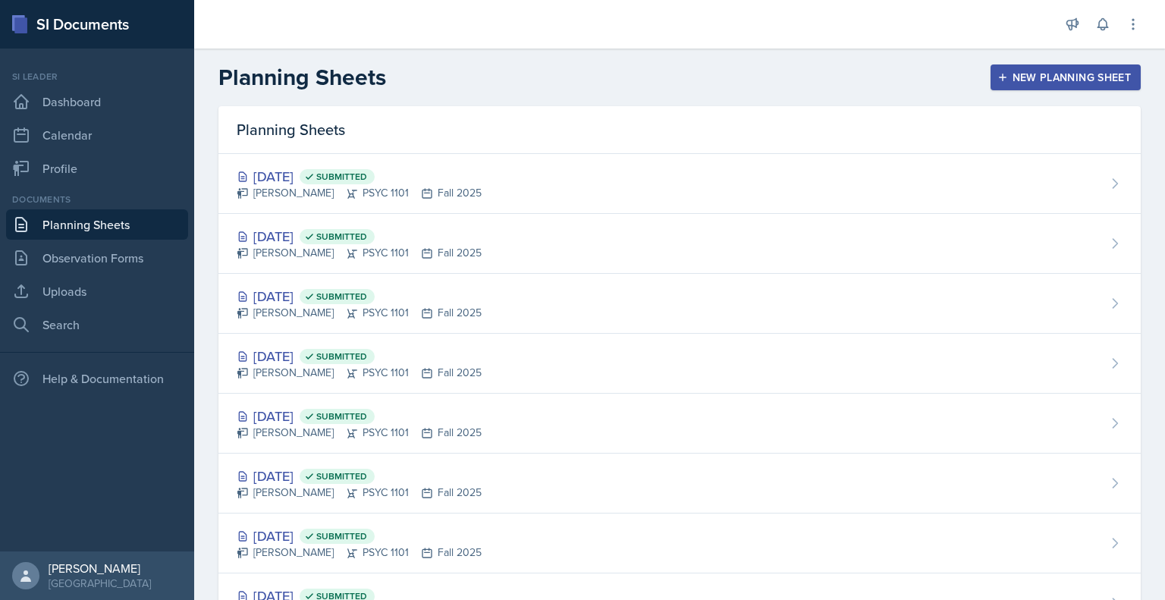
click at [100, 231] on link "Planning Sheets" at bounding box center [97, 224] width 182 height 30
click at [81, 93] on link "Dashboard" at bounding box center [97, 102] width 182 height 30
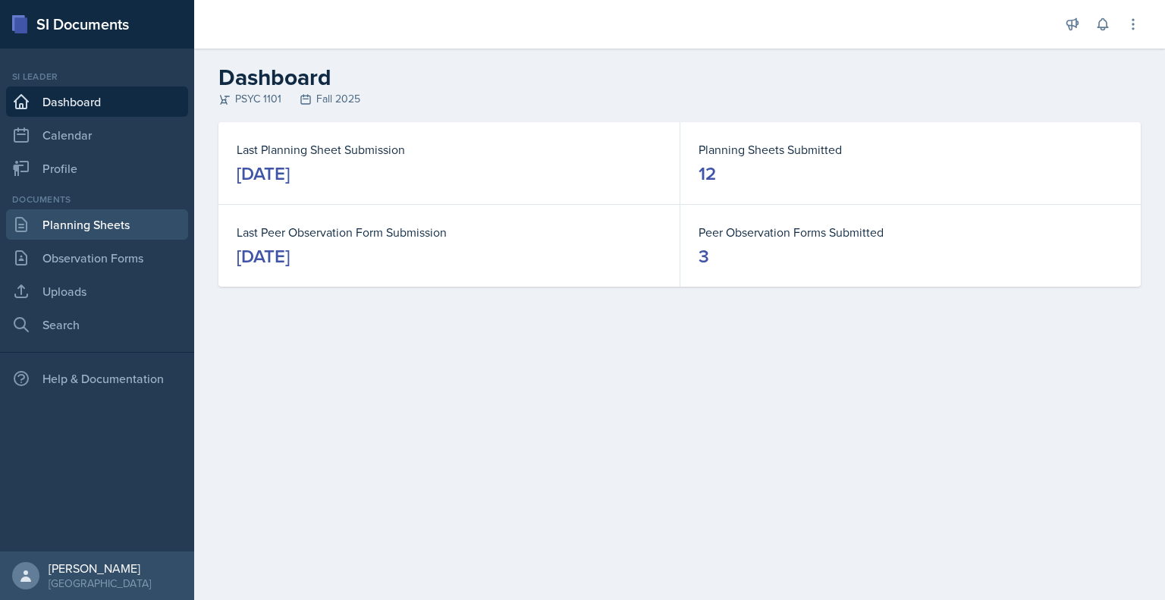
click at [124, 224] on link "Planning Sheets" at bounding box center [97, 224] width 182 height 30
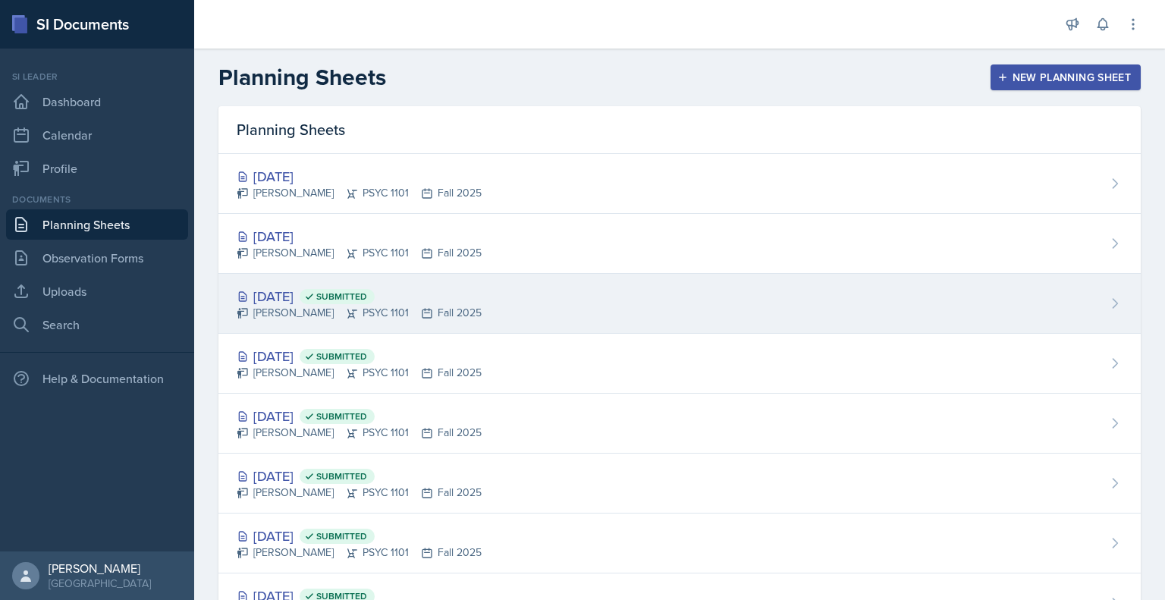
click at [488, 310] on div "Oct 2nd, 2025 Submitted Sam Alderton PSYC 1101 Fall 2025" at bounding box center [680, 304] width 923 height 60
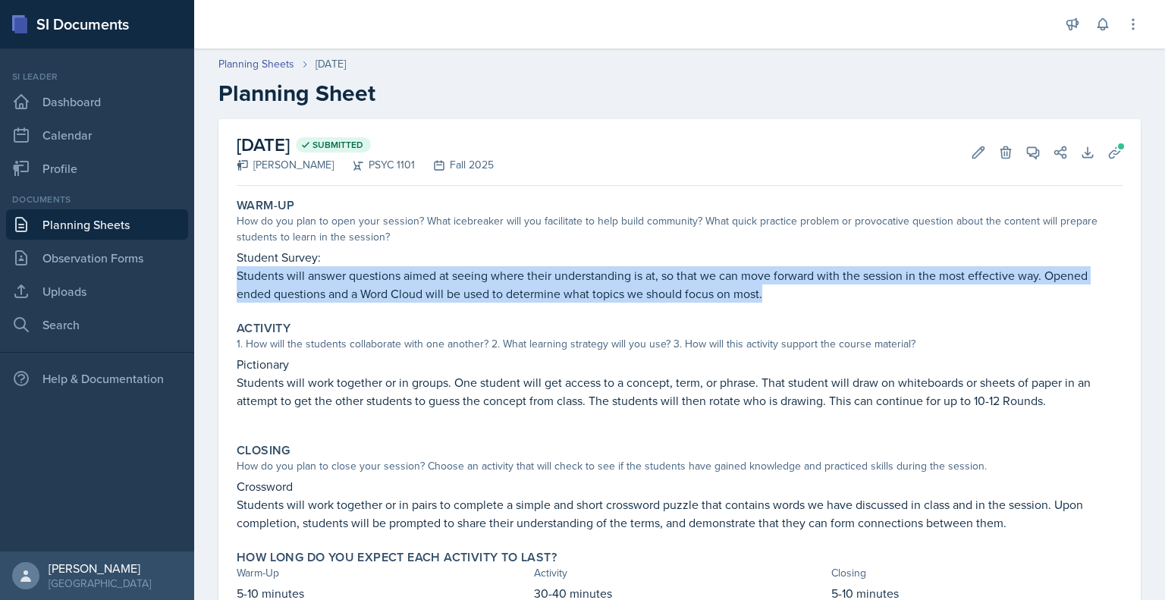
drag, startPoint x: 235, startPoint y: 274, endPoint x: 785, endPoint y: 297, distance: 550.6
click at [785, 297] on div "Warm-Up How do you plan to open your session? What icebreaker will you facilita…" at bounding box center [680, 250] width 898 height 117
copy p "Students will answer questions aimed at seeing where their understanding is at,…"
